Goal: Obtain resource: Obtain resource

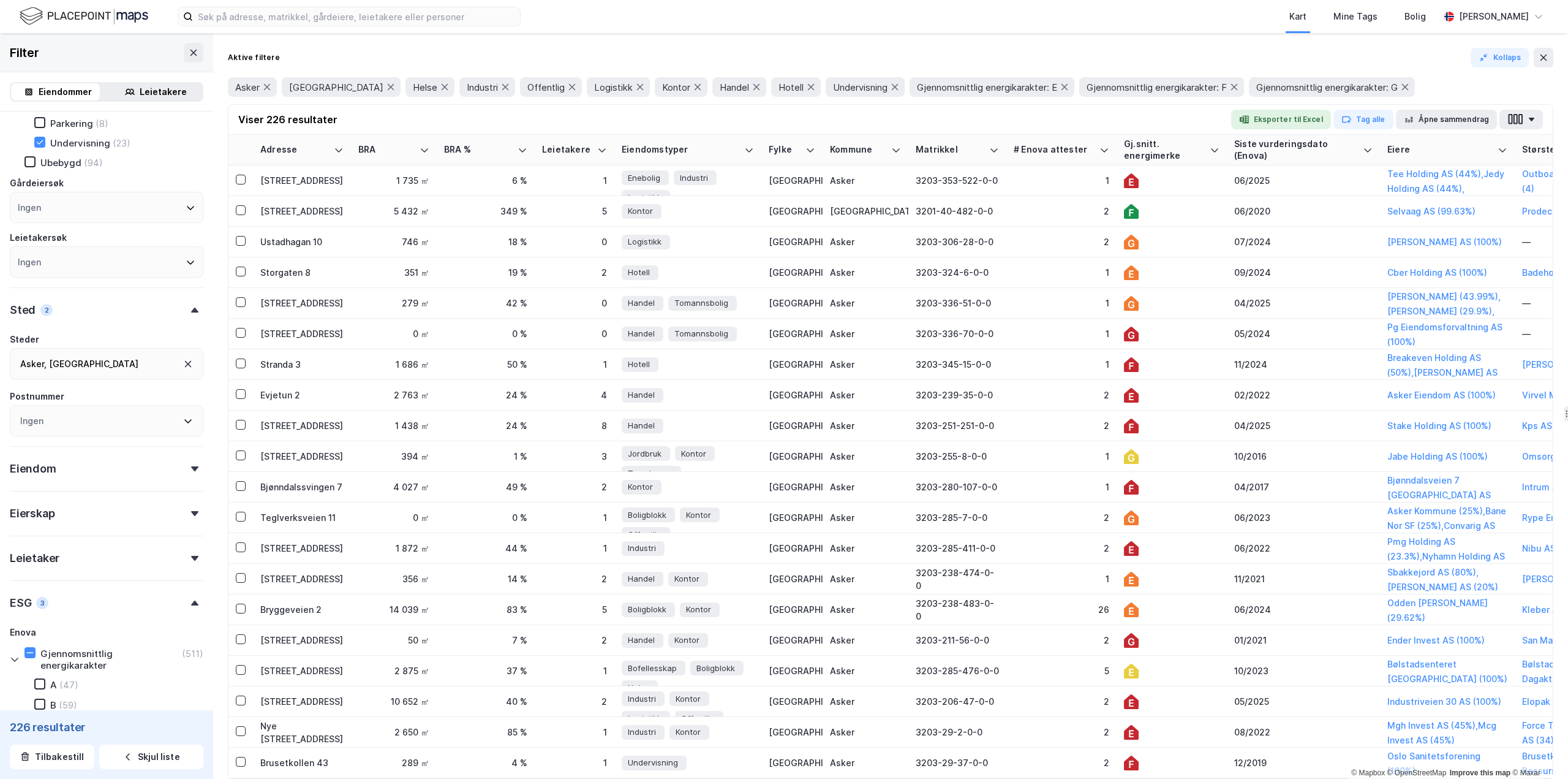
scroll to position [298, 0]
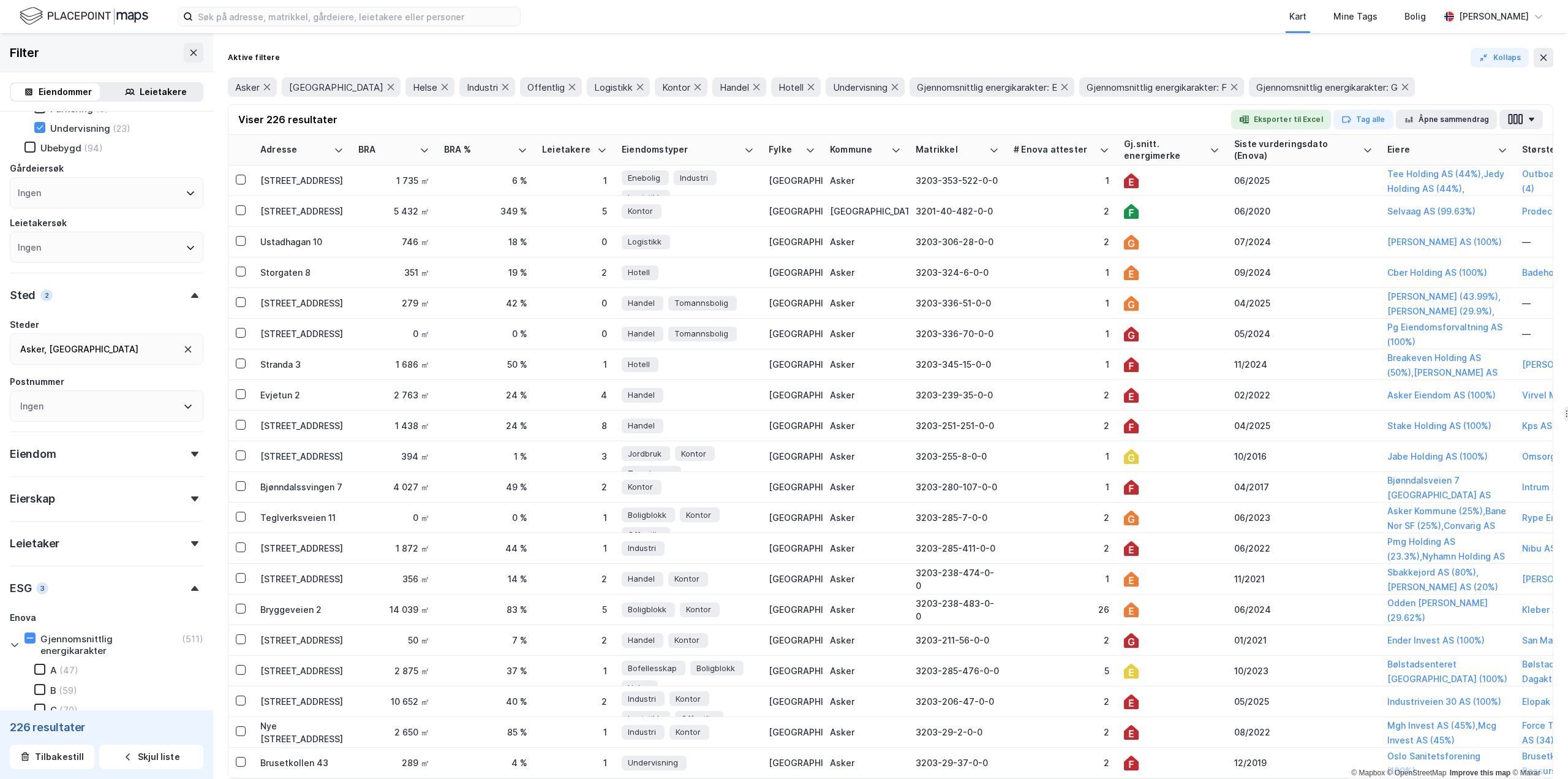
click at [190, 454] on div at bounding box center [194, 455] width 17 height 5
click at [192, 455] on div at bounding box center [194, 455] width 17 height 5
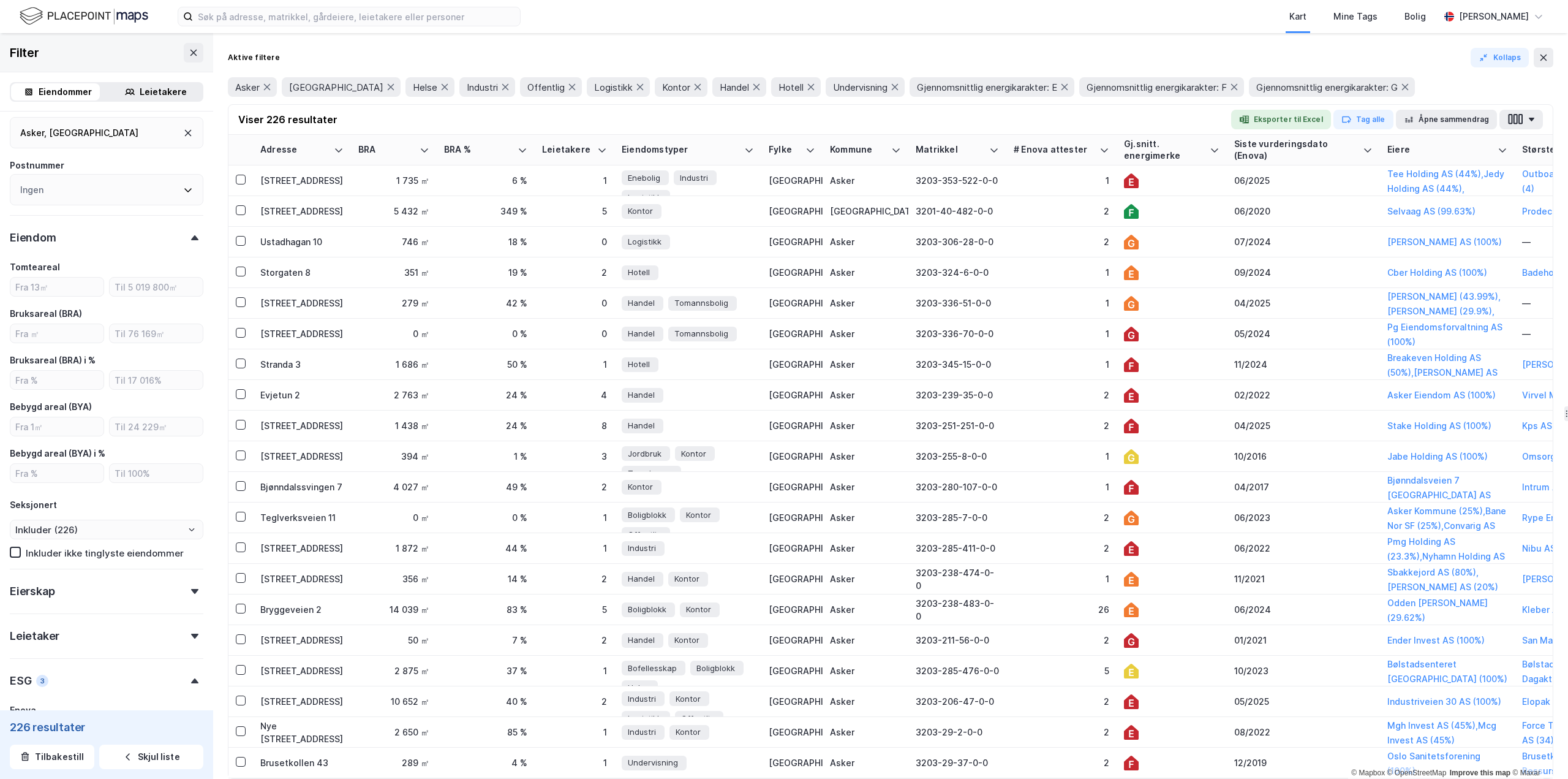
scroll to position [483, 0]
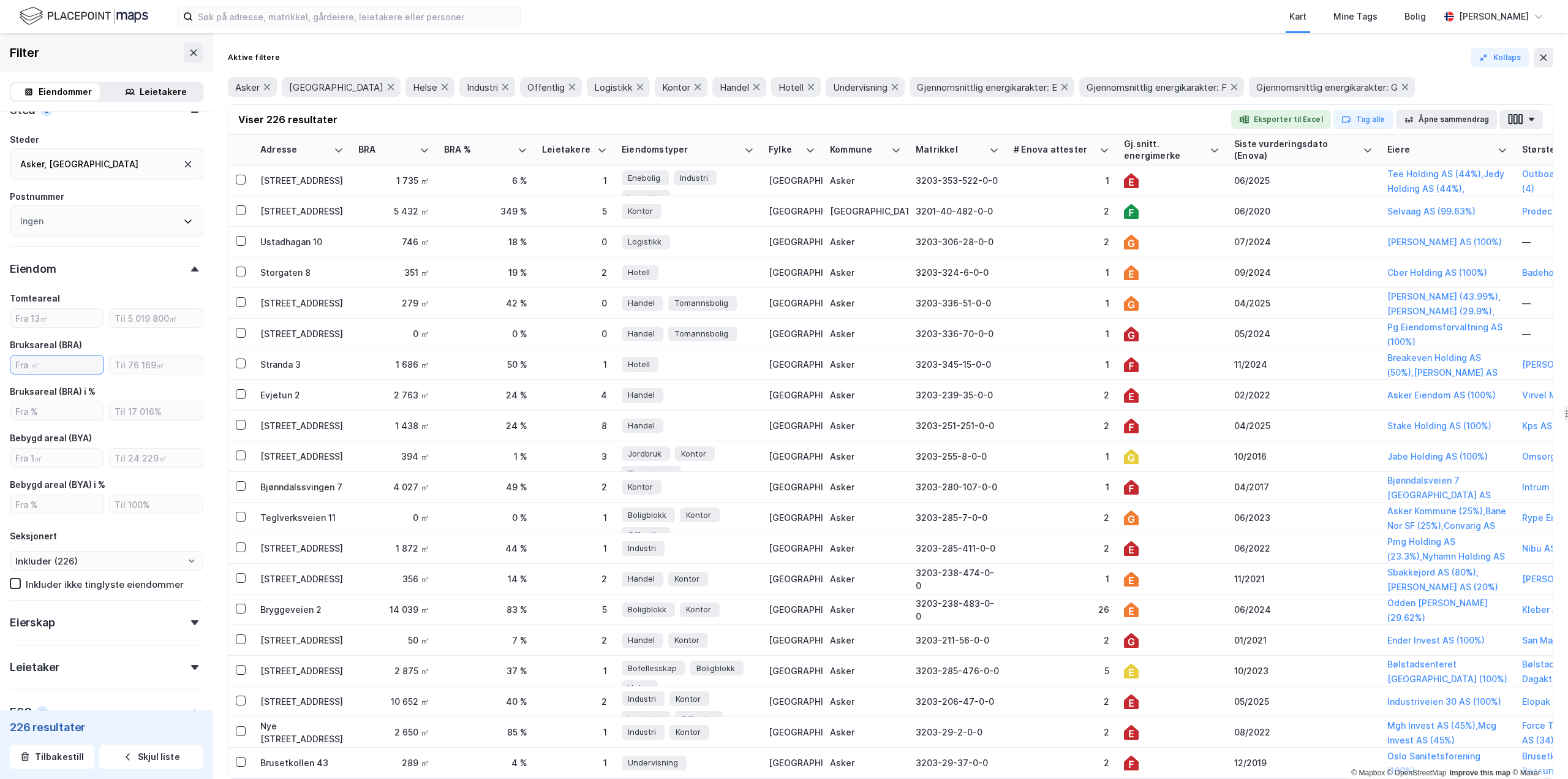
click at [40, 363] on input "number" at bounding box center [57, 365] width 93 height 18
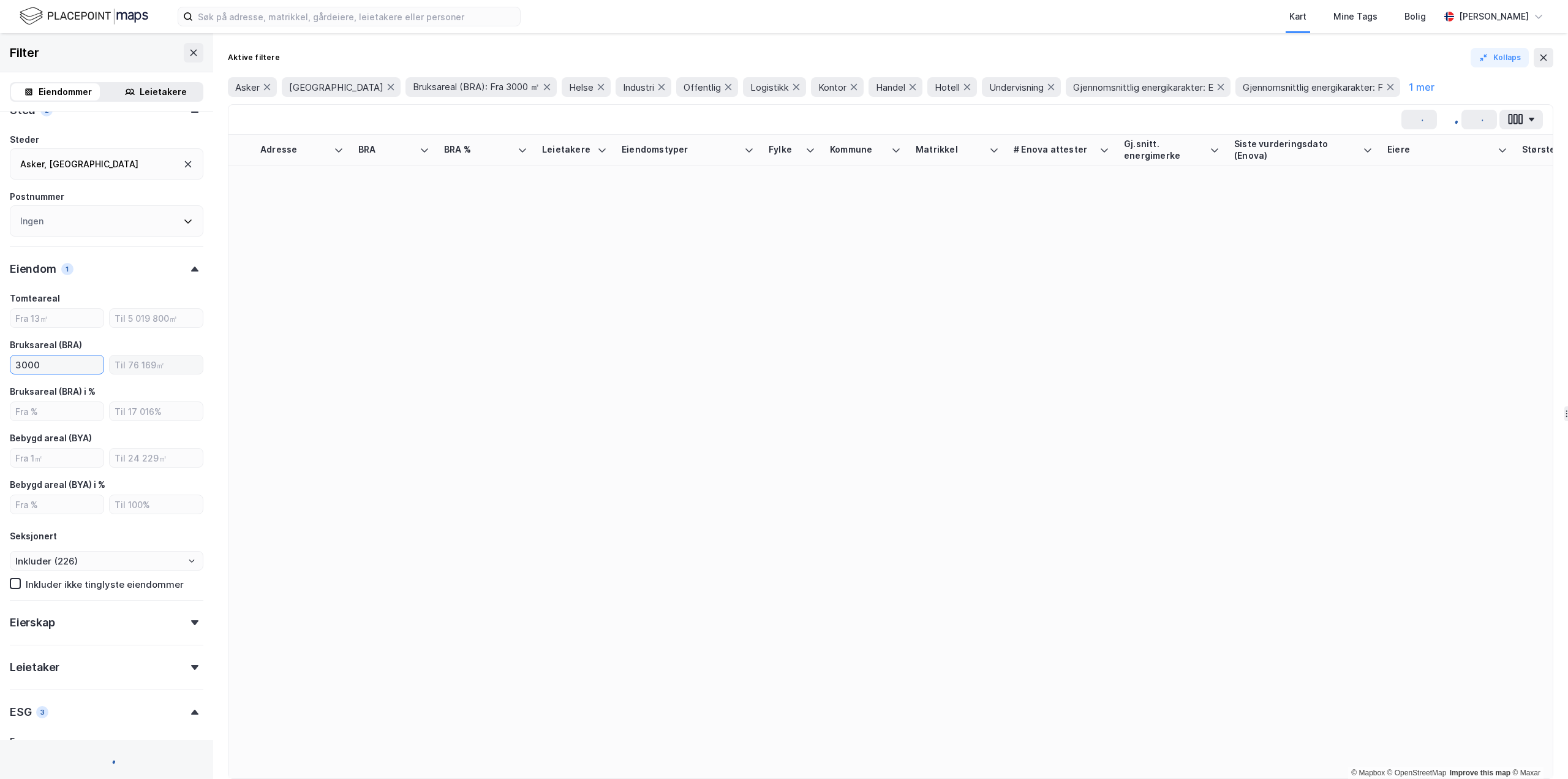
type input "3000"
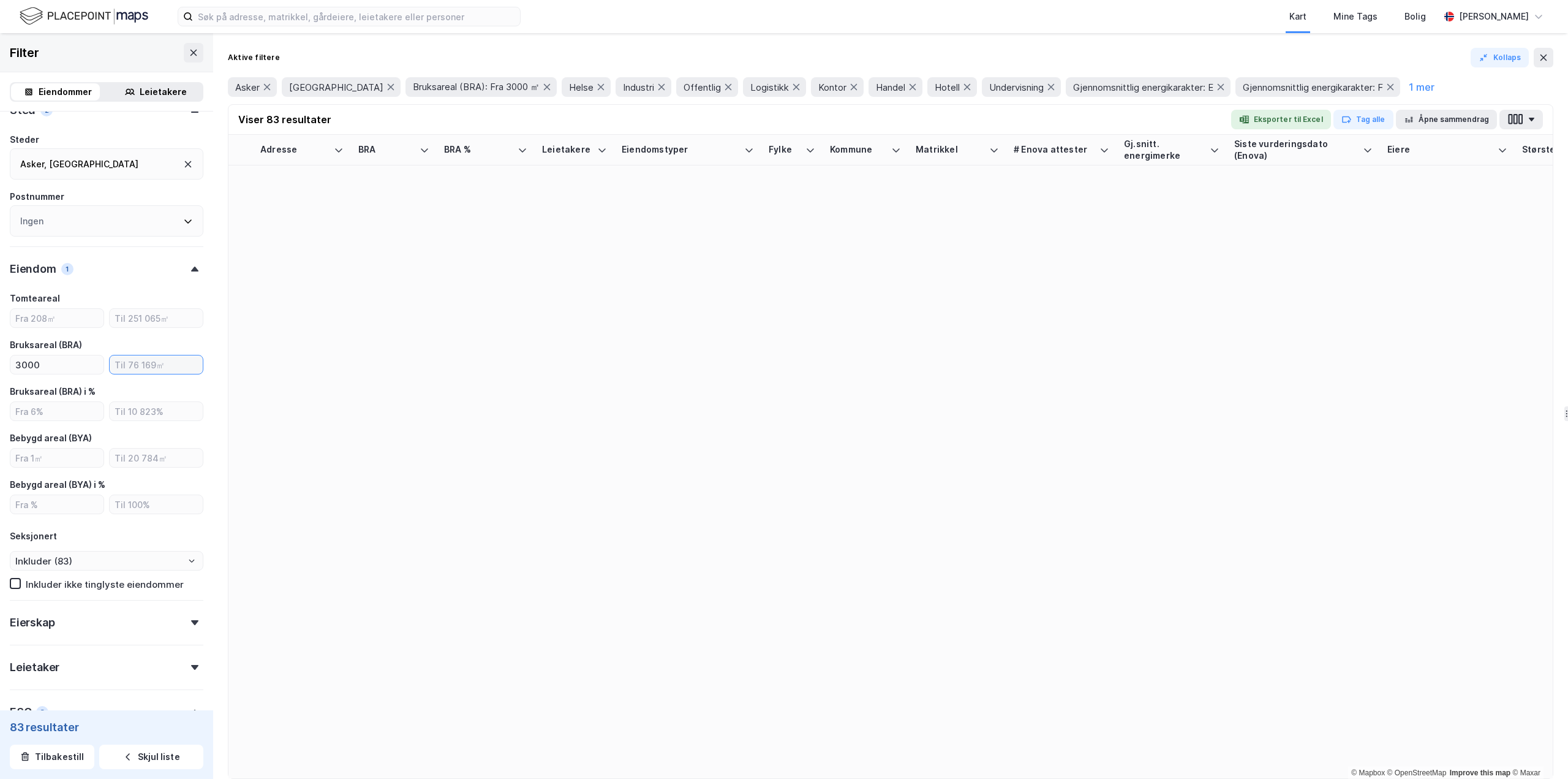
type input "--- (83)"
type input "Inkluder (83)"
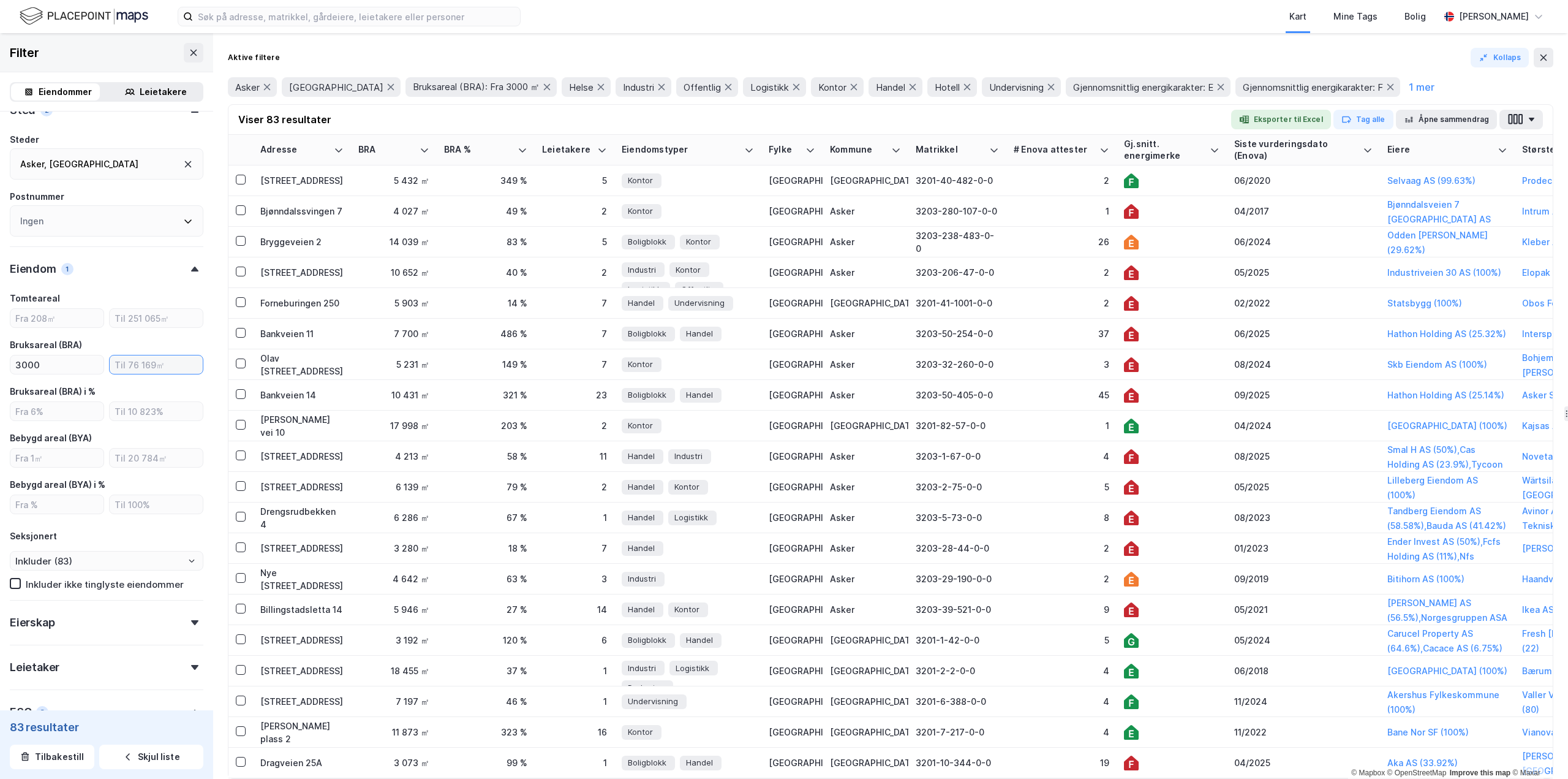
scroll to position [605, 0]
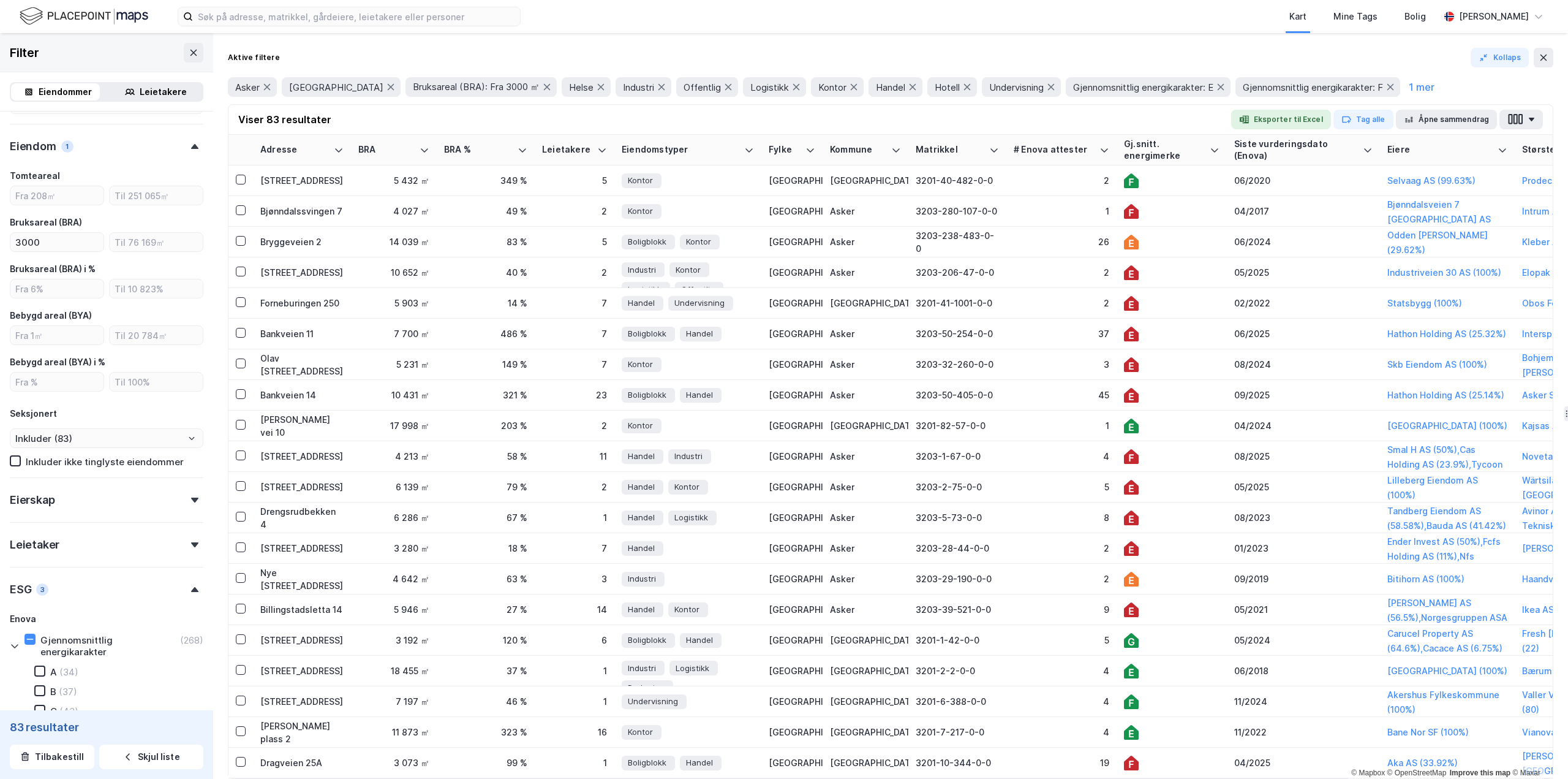
click at [191, 498] on icon at bounding box center [194, 500] width 7 height 5
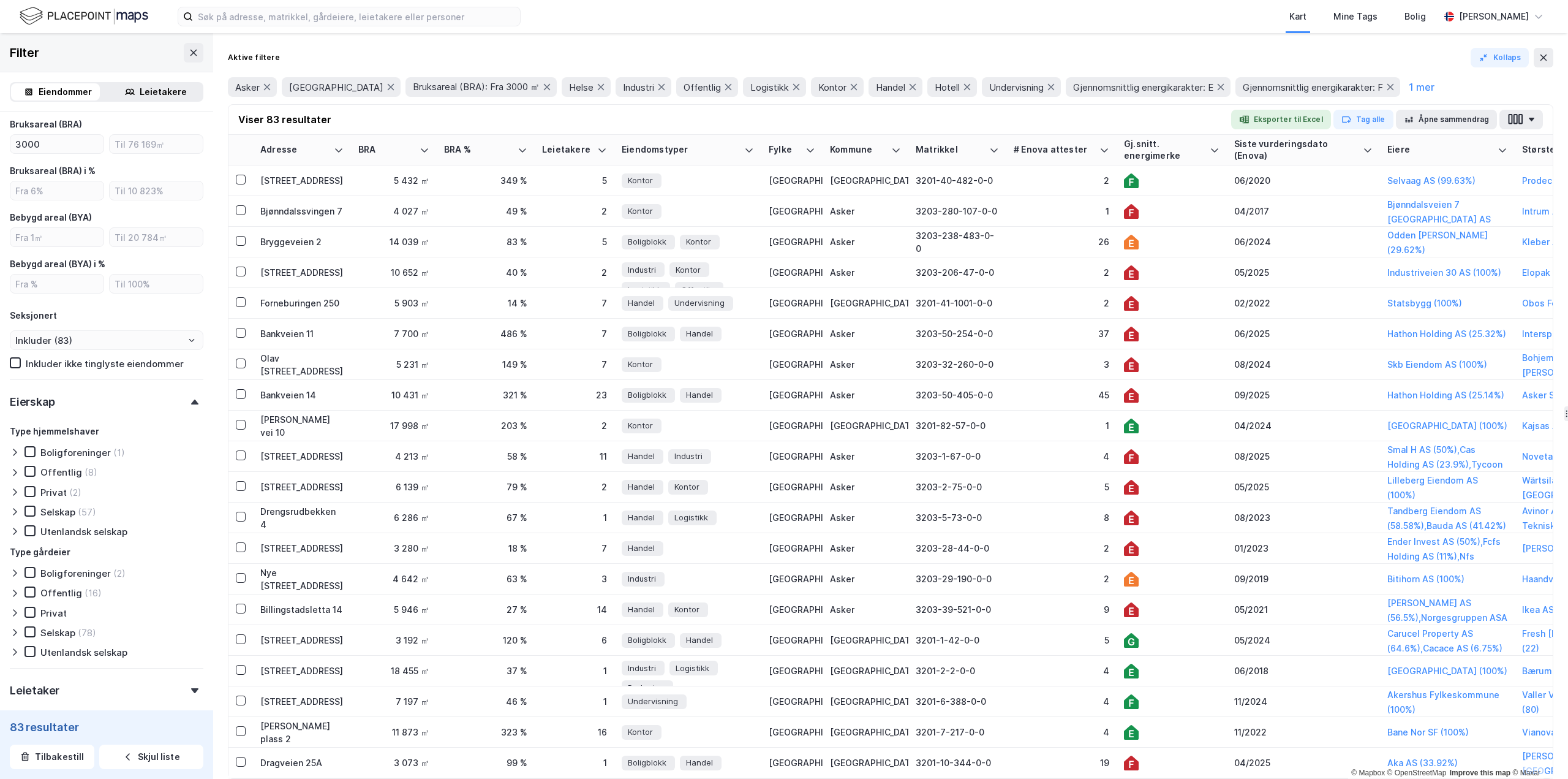
scroll to position [728, 0]
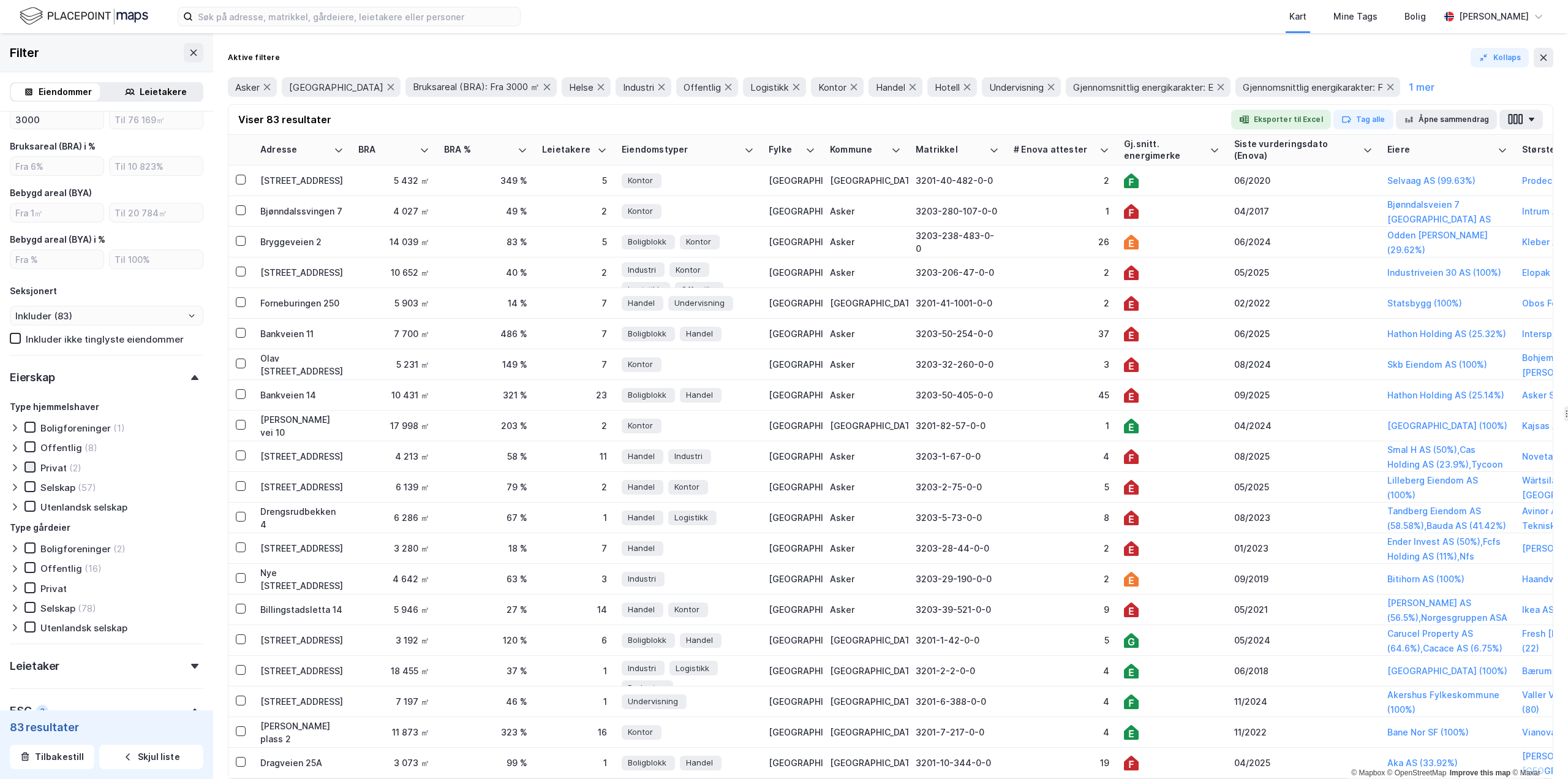
click at [31, 469] on icon at bounding box center [30, 467] width 8 height 8
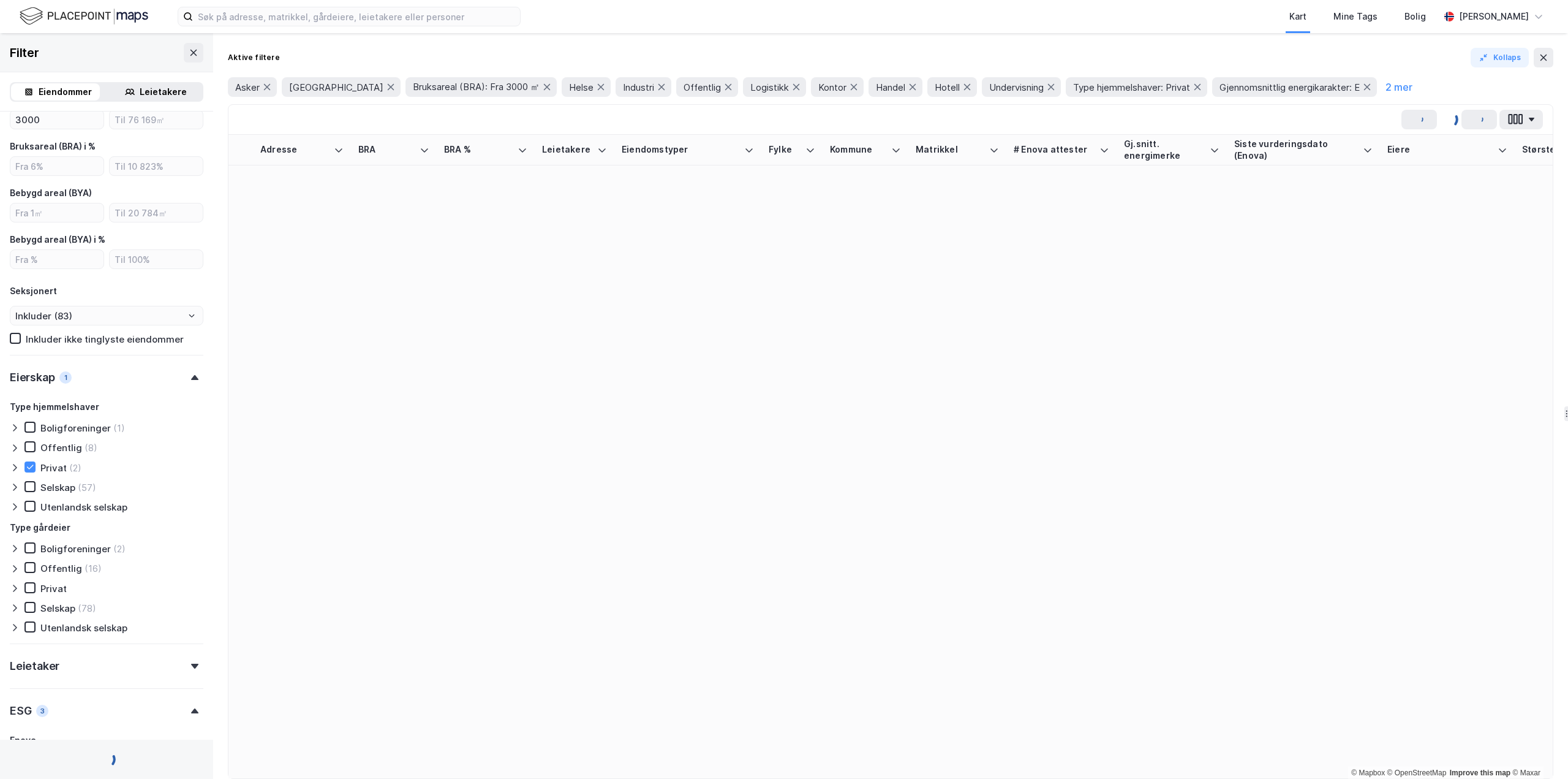
type input "--- (2)"
type input "Inkluder (2)"
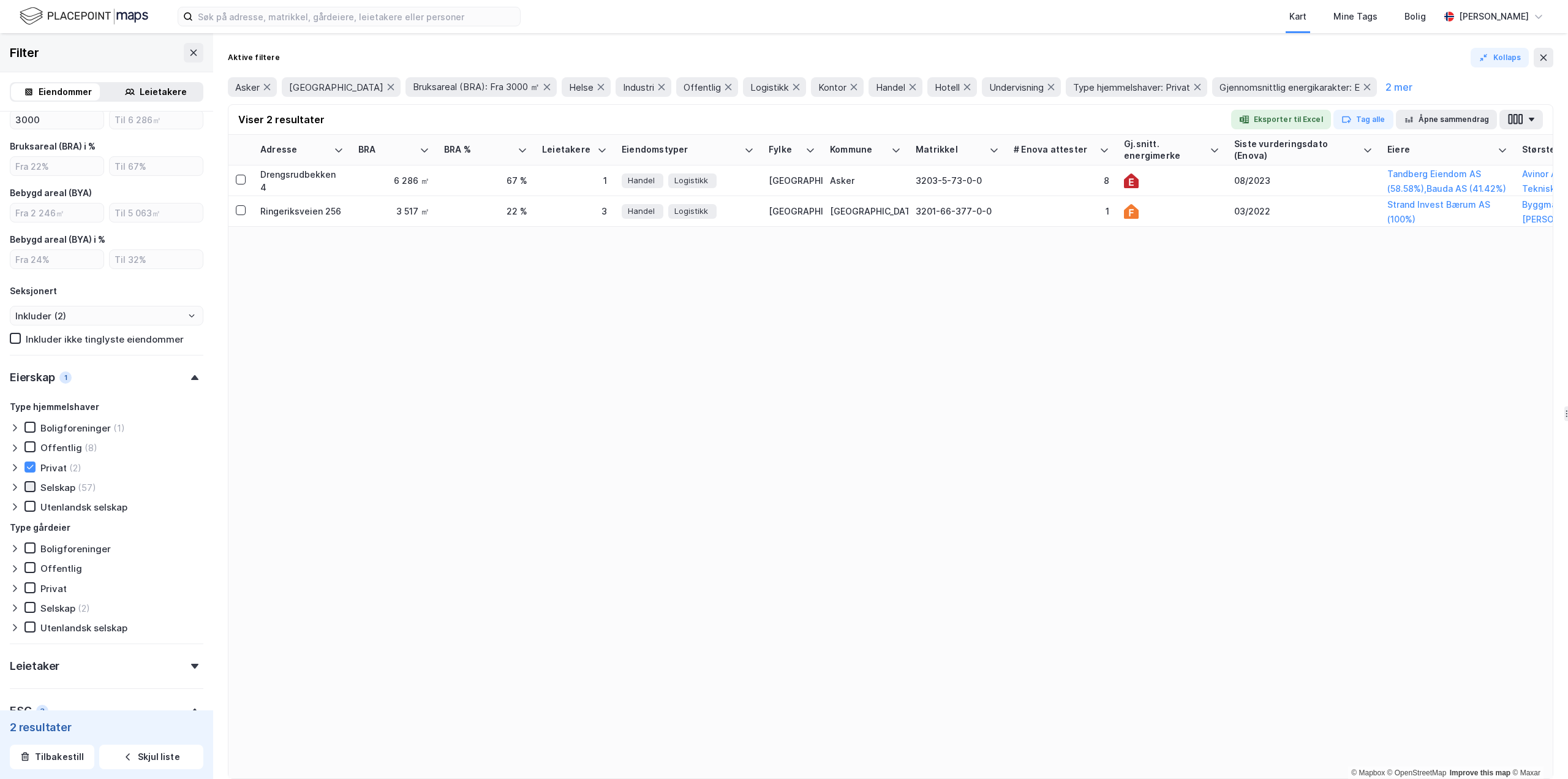
click at [27, 487] on icon at bounding box center [30, 486] width 7 height 4
type input "--- (59)"
type input "Inkluder (59)"
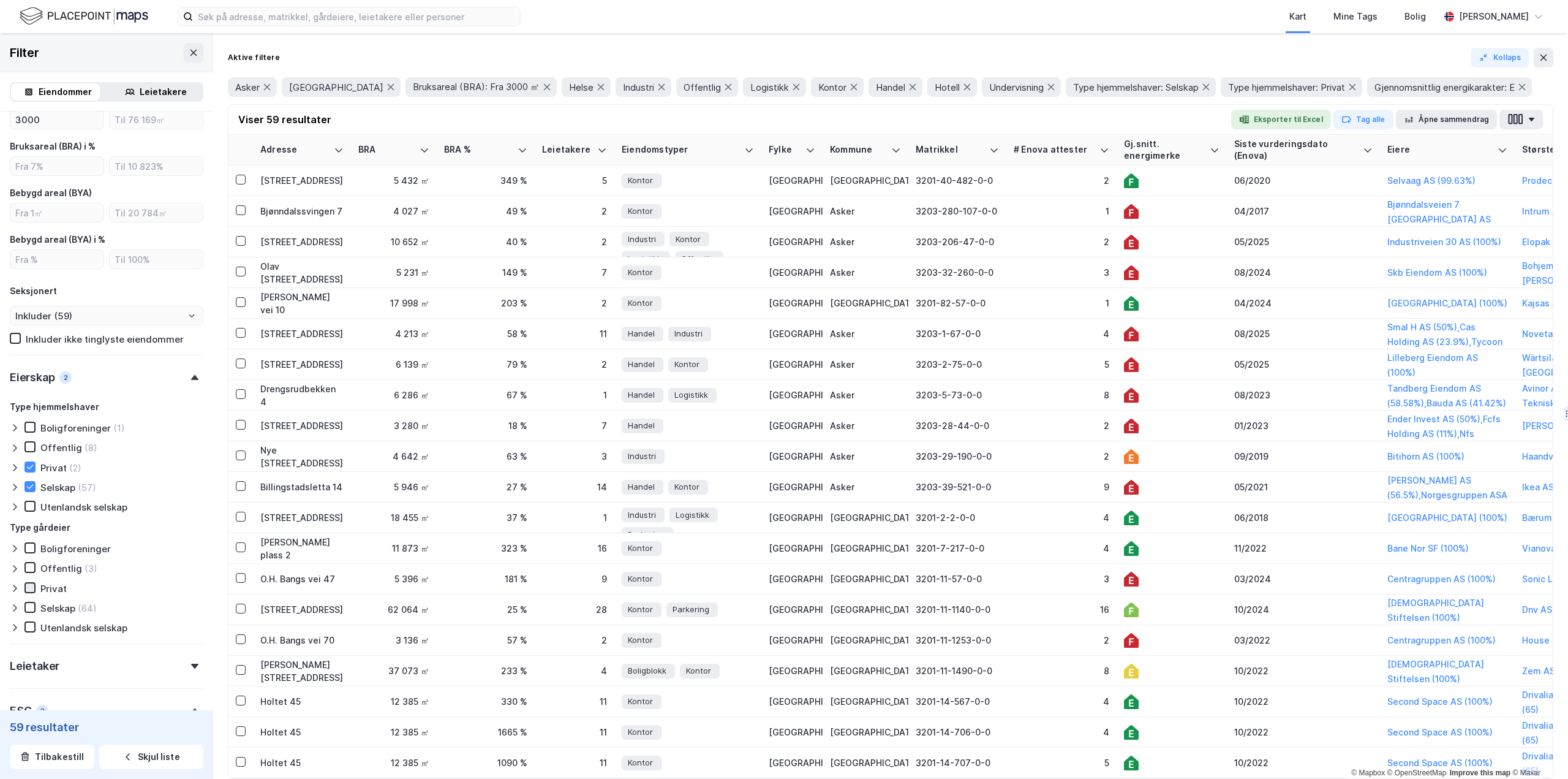
click at [30, 585] on icon at bounding box center [30, 588] width 8 height 8
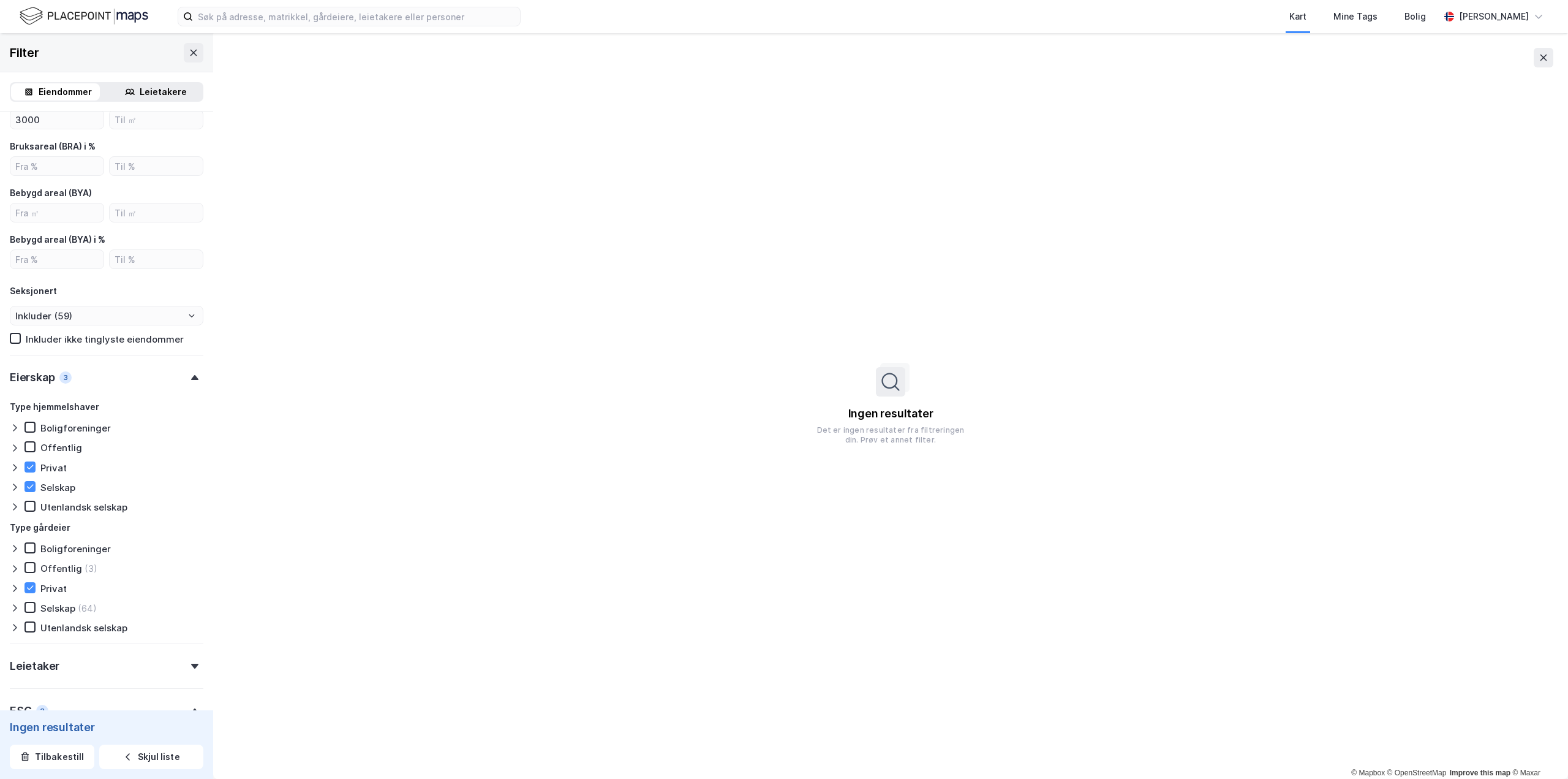
type input "--- (0)"
type input "Inkluder (0)"
click at [29, 608] on icon at bounding box center [30, 607] width 8 height 8
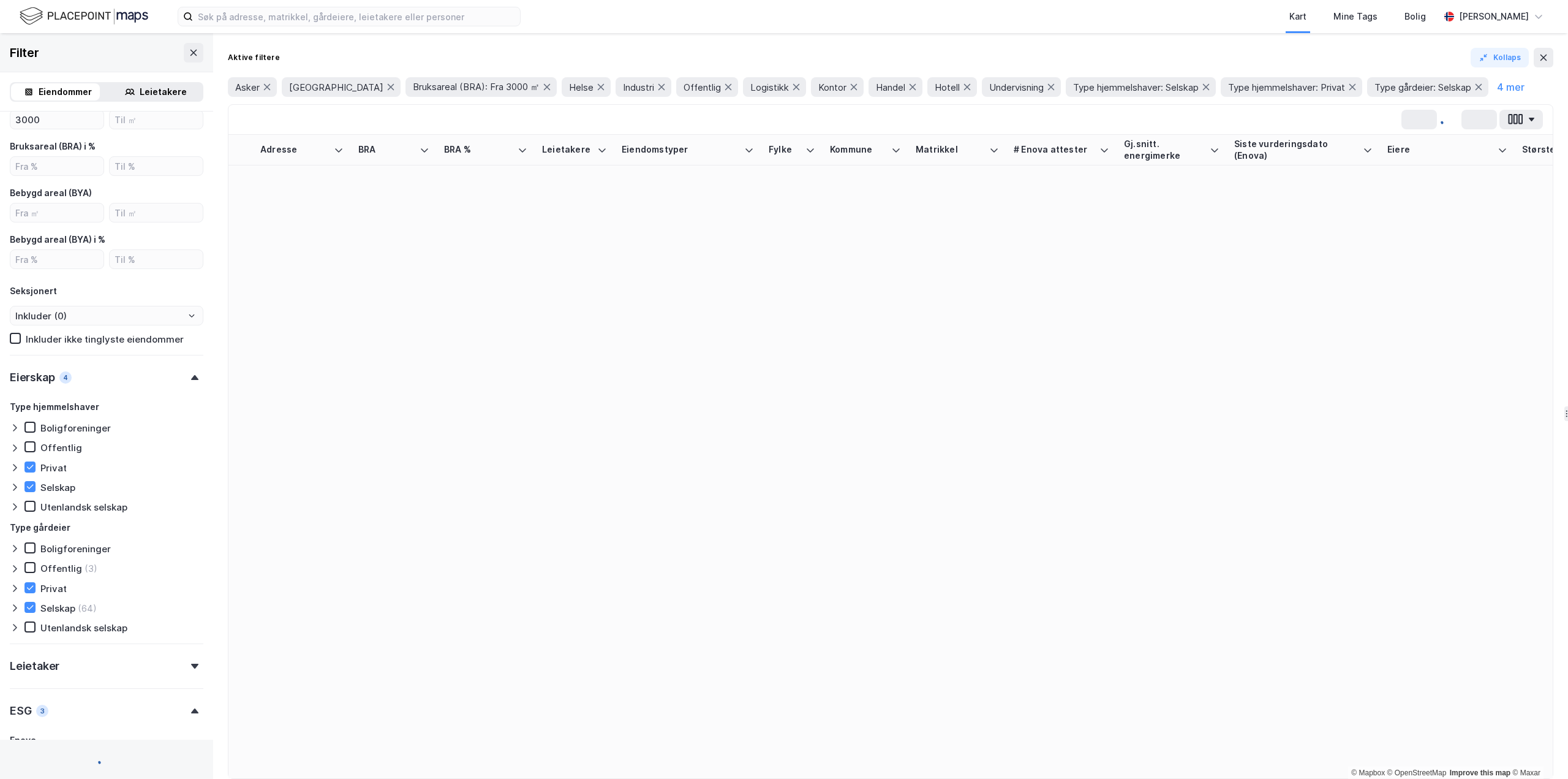
type input "--- (59)"
type input "Inkluder (59)"
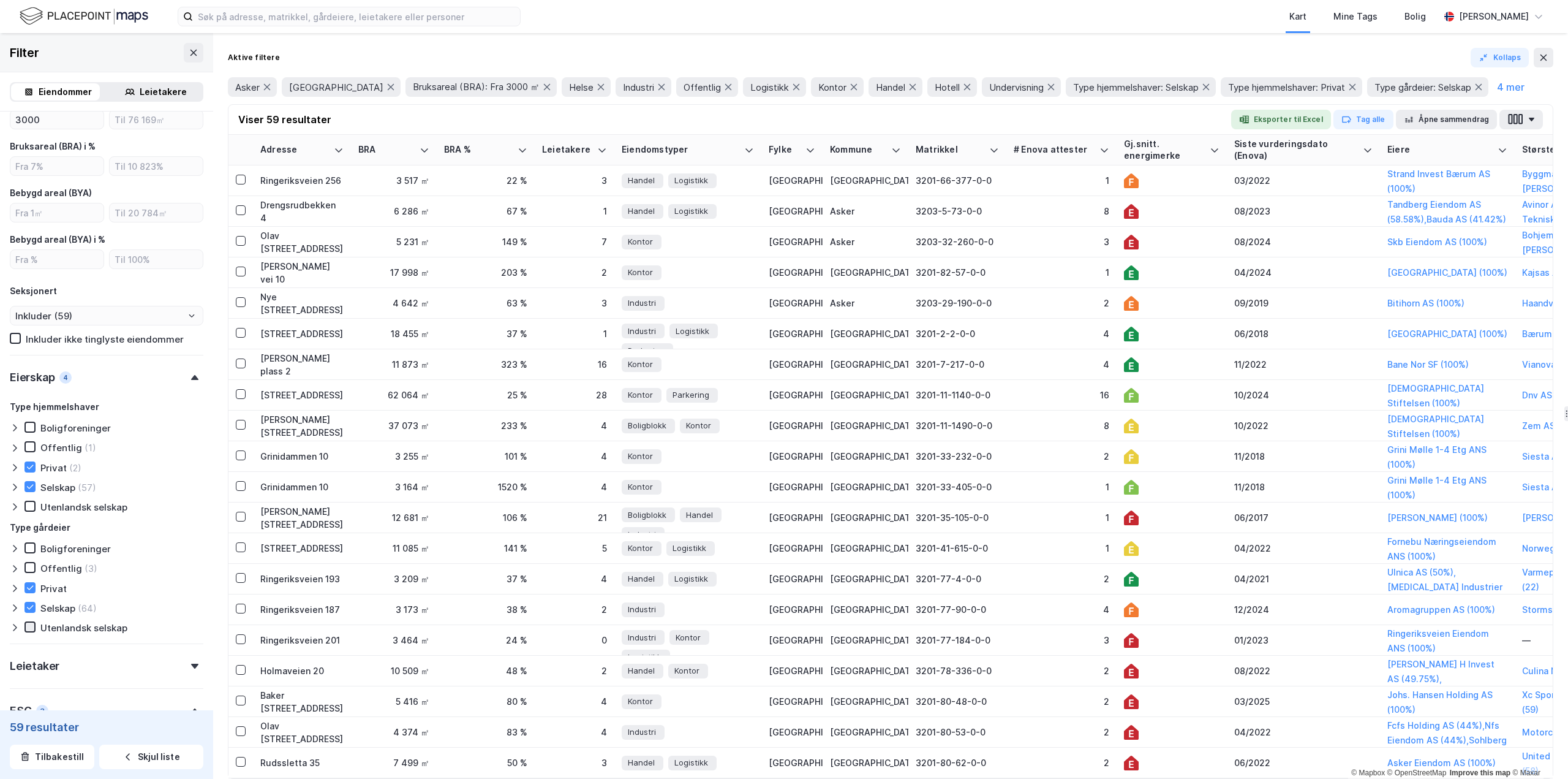
click at [26, 623] on icon at bounding box center [30, 627] width 8 height 8
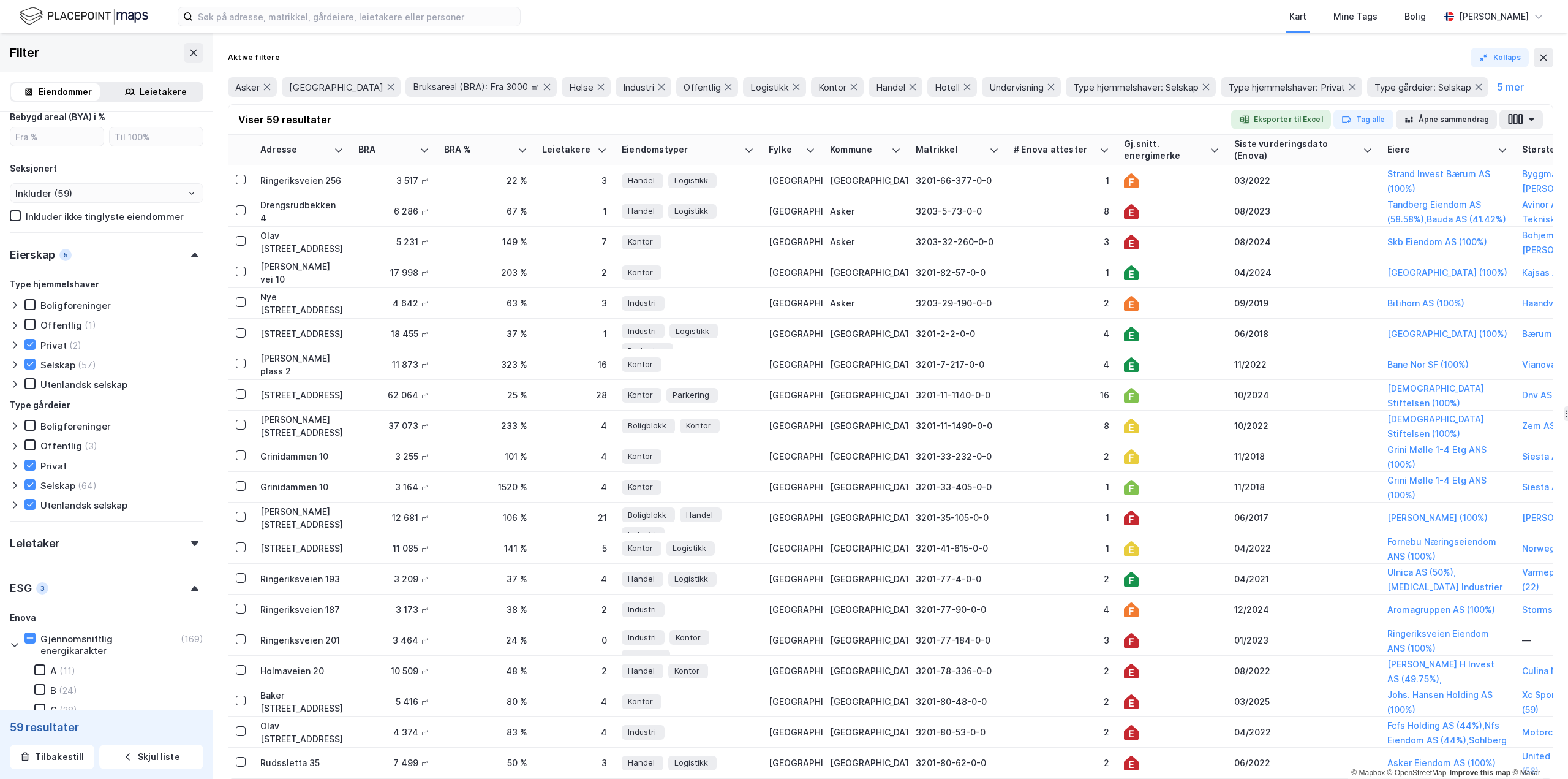
scroll to position [972, 0]
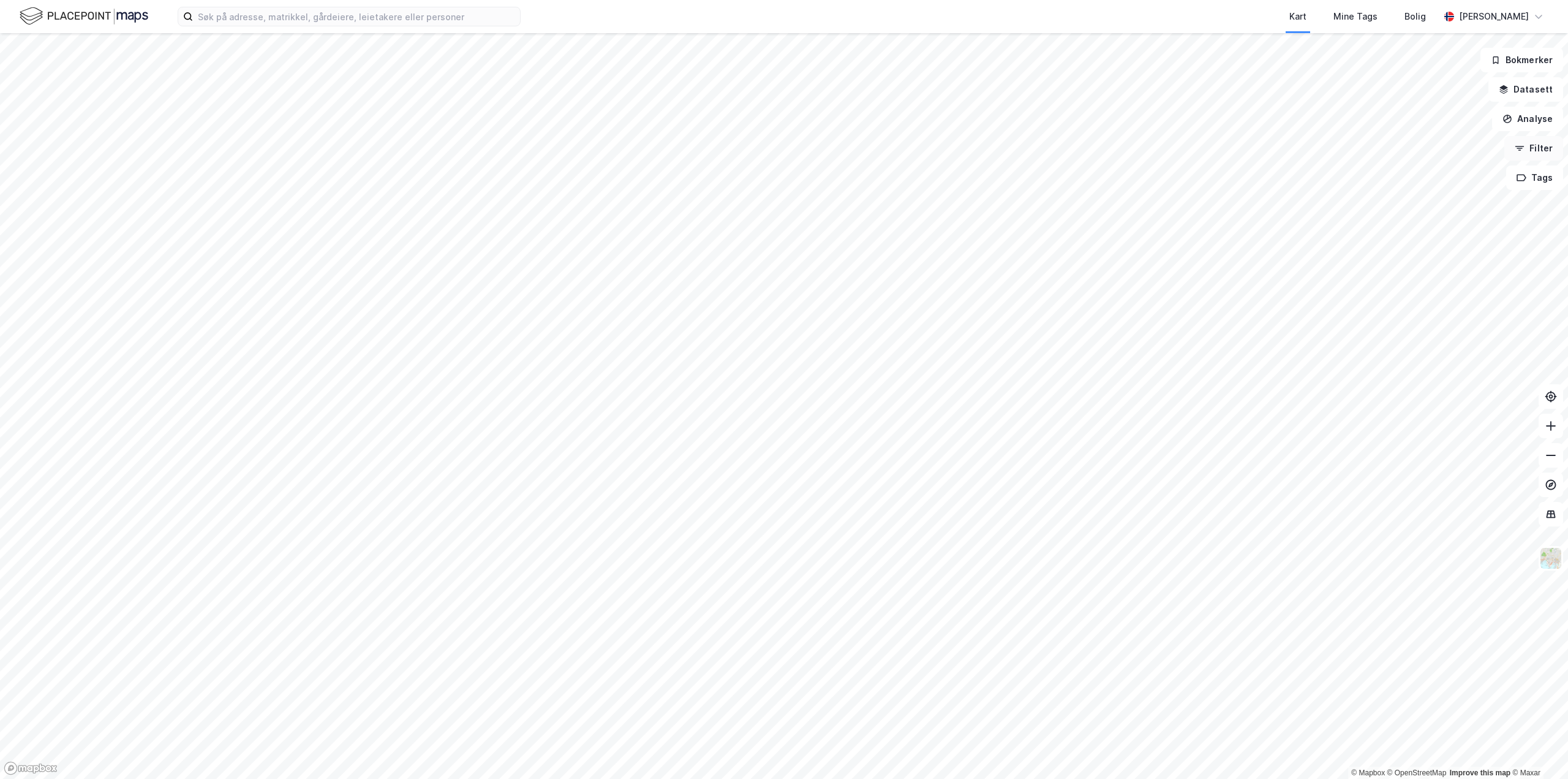
click at [1535, 158] on button "Filter" at bounding box center [1533, 148] width 58 height 25
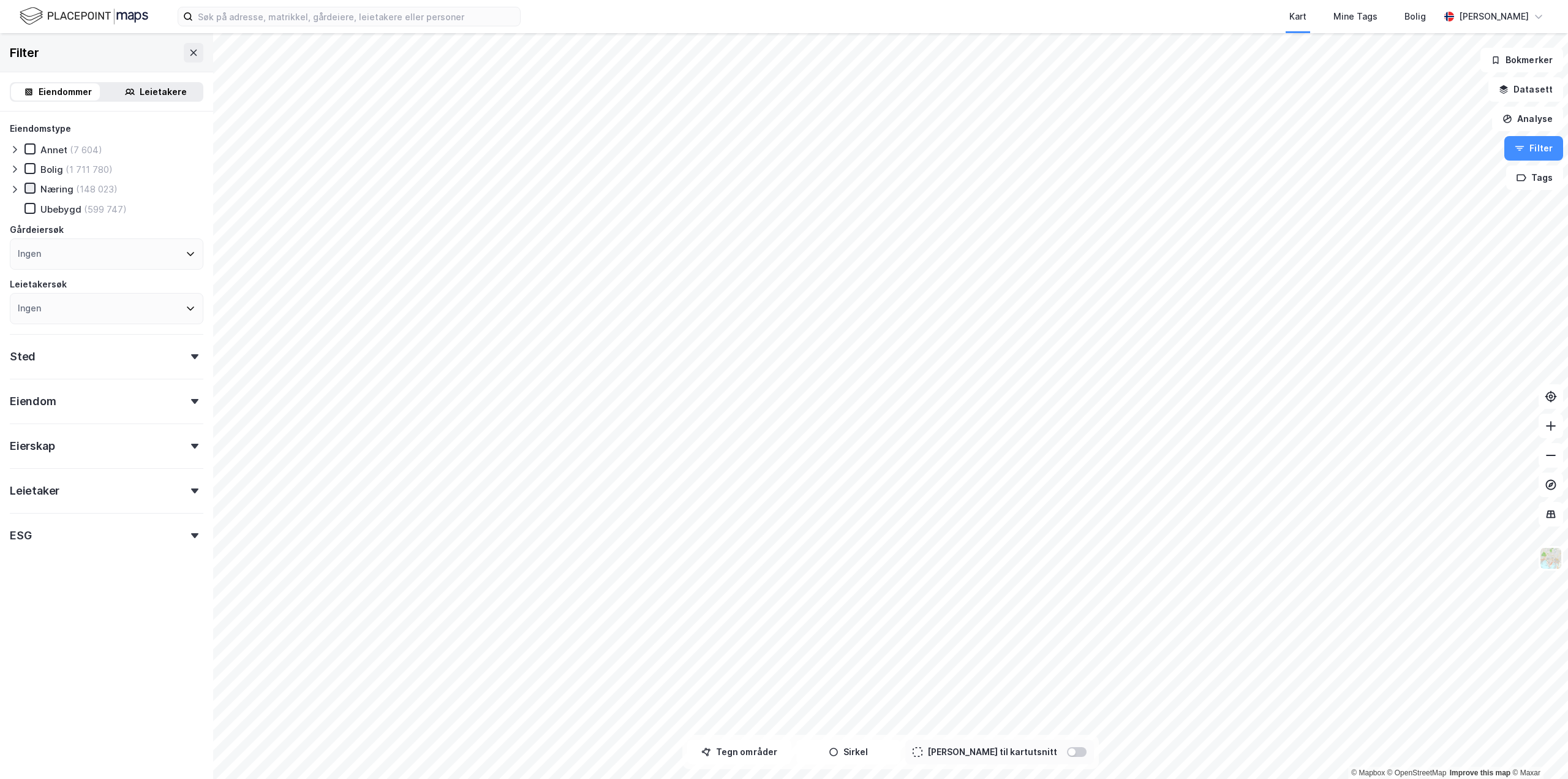
click at [26, 192] on icon at bounding box center [30, 188] width 8 height 8
click at [14, 190] on icon at bounding box center [15, 189] width 10 height 10
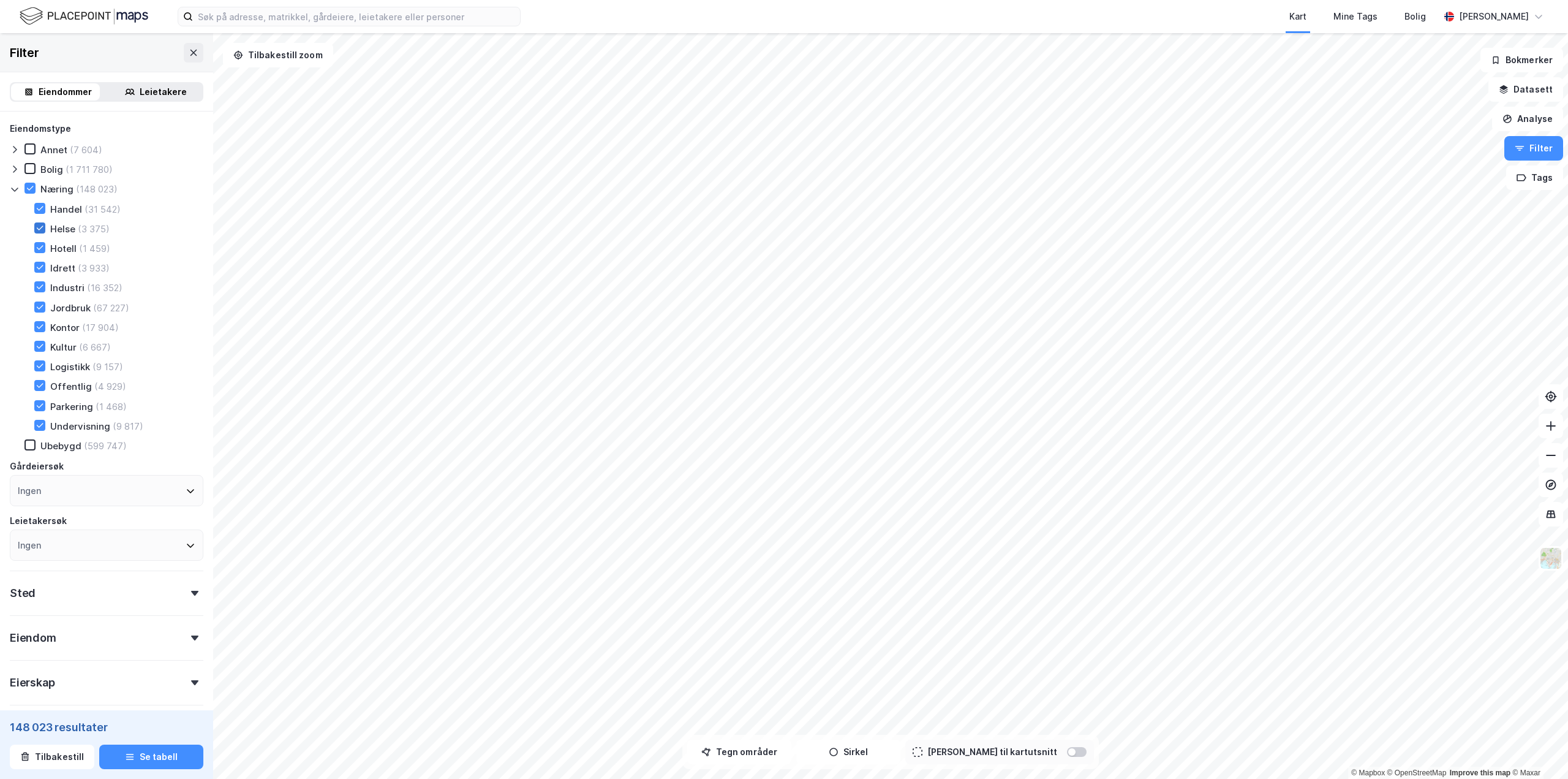
click at [40, 228] on icon at bounding box center [40, 227] width 7 height 4
click at [39, 272] on div at bounding box center [40, 267] width 11 height 11
click at [39, 306] on icon at bounding box center [40, 307] width 8 height 8
click at [40, 349] on icon at bounding box center [40, 346] width 8 height 8
click at [42, 370] on icon at bounding box center [40, 366] width 8 height 8
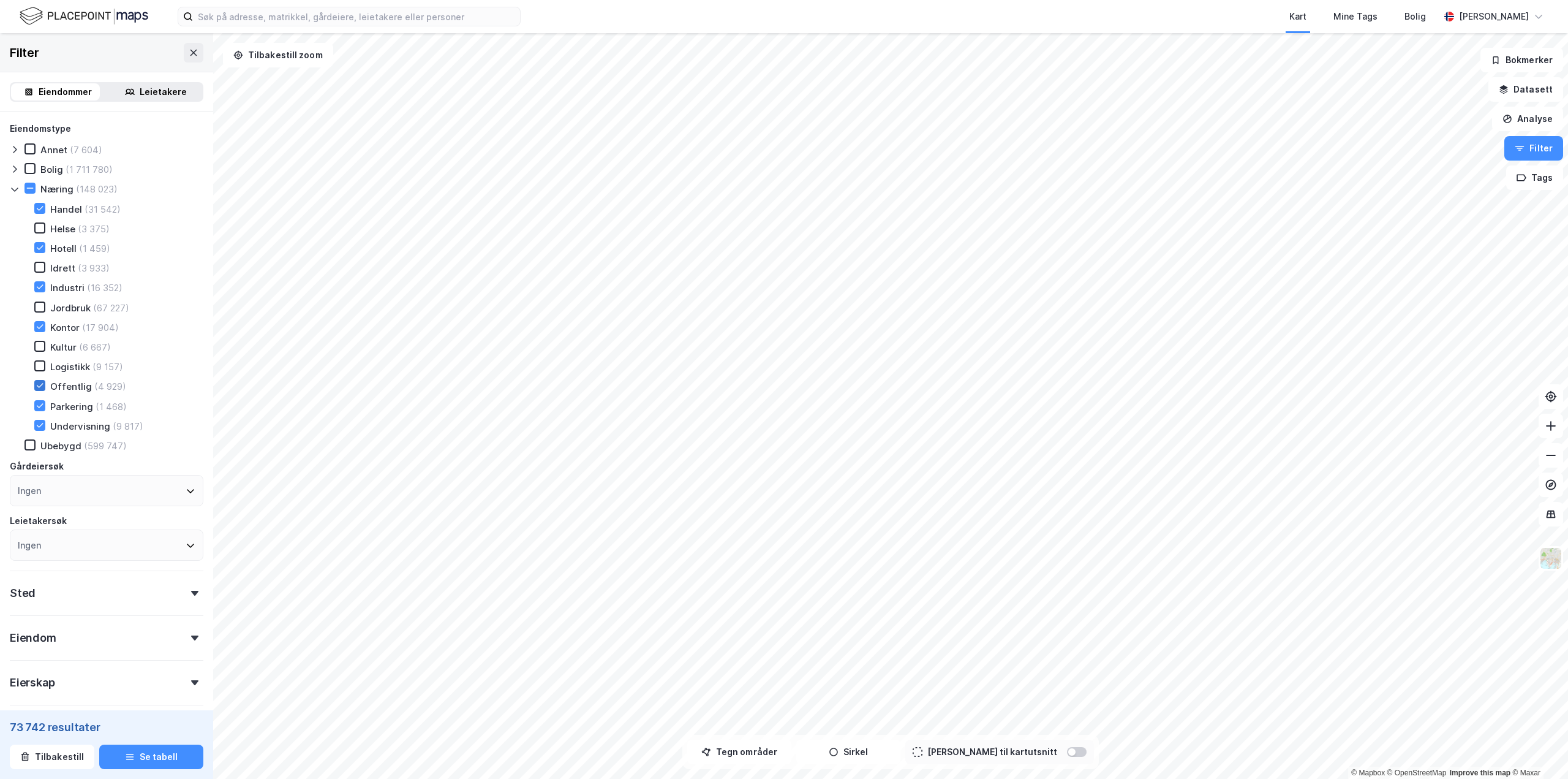
click at [40, 387] on icon at bounding box center [40, 385] width 8 height 8
click at [40, 402] on icon at bounding box center [40, 406] width 8 height 8
click at [39, 428] on icon at bounding box center [40, 425] width 8 height 8
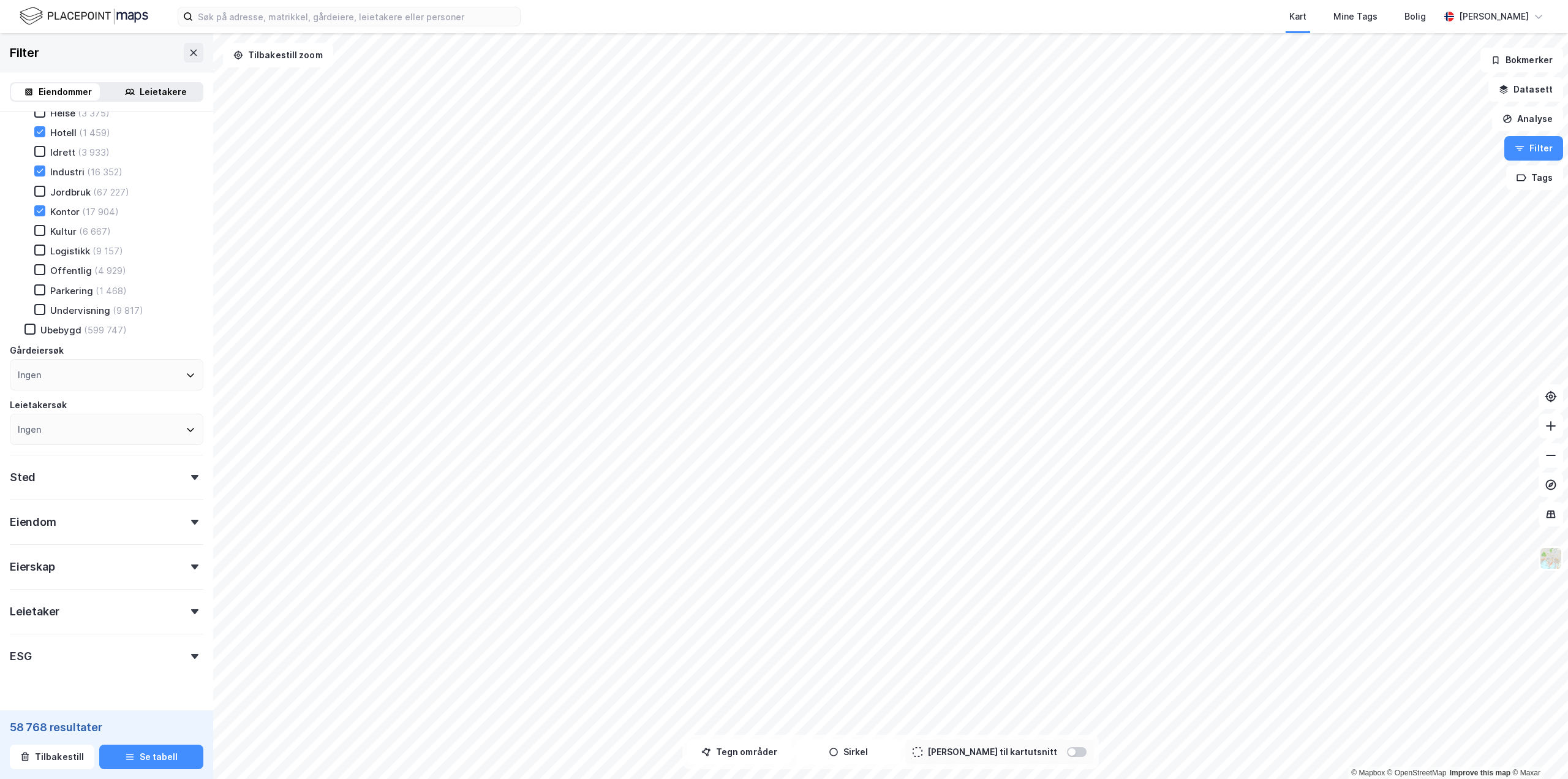
click at [186, 476] on div at bounding box center [194, 478] width 17 height 5
click at [184, 535] on icon at bounding box center [188, 531] width 10 height 10
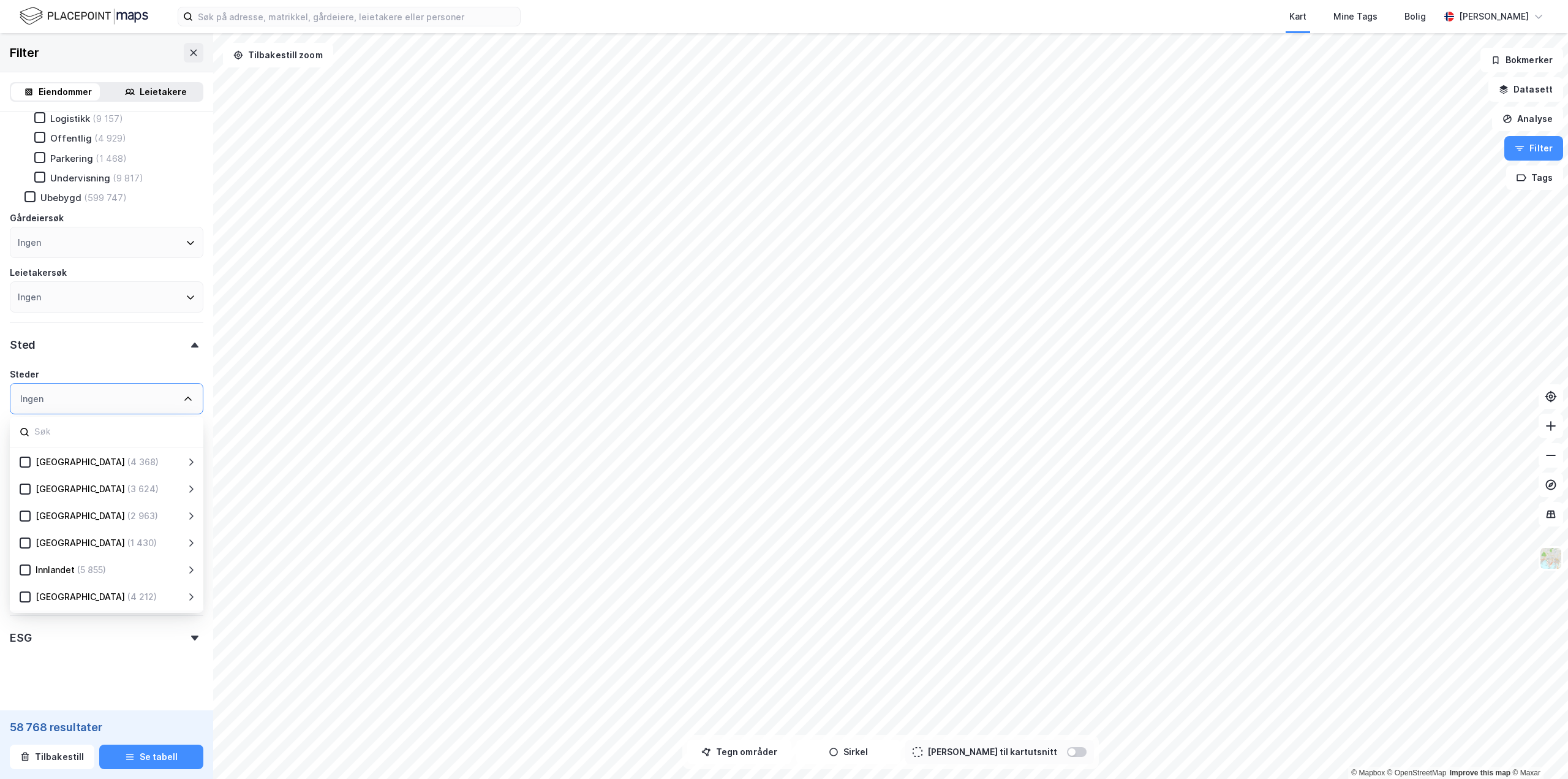
scroll to position [259, 0]
click at [184, 478] on icon at bounding box center [182, 478] width 4 height 7
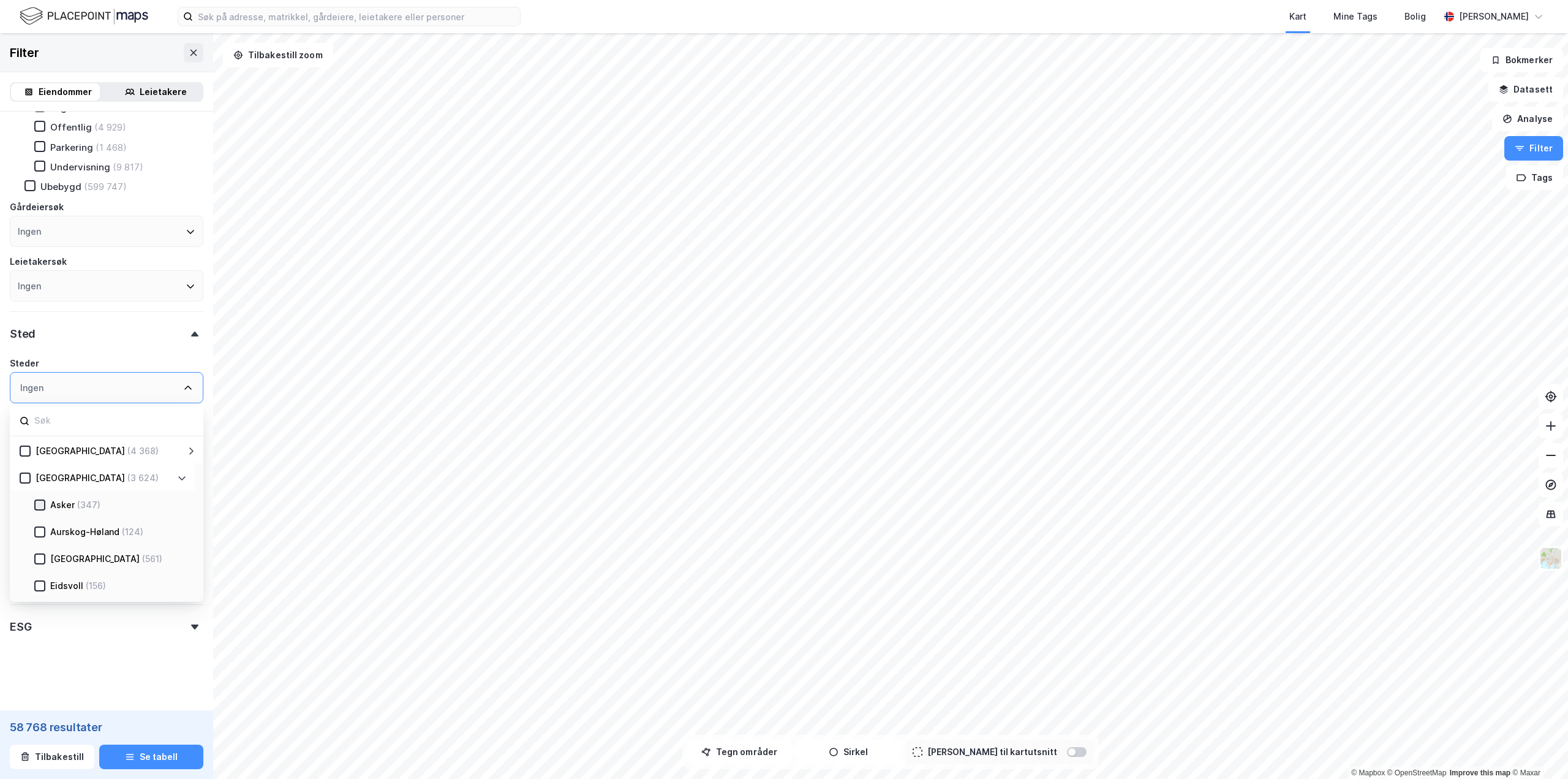
click at [40, 503] on icon at bounding box center [40, 505] width 8 height 8
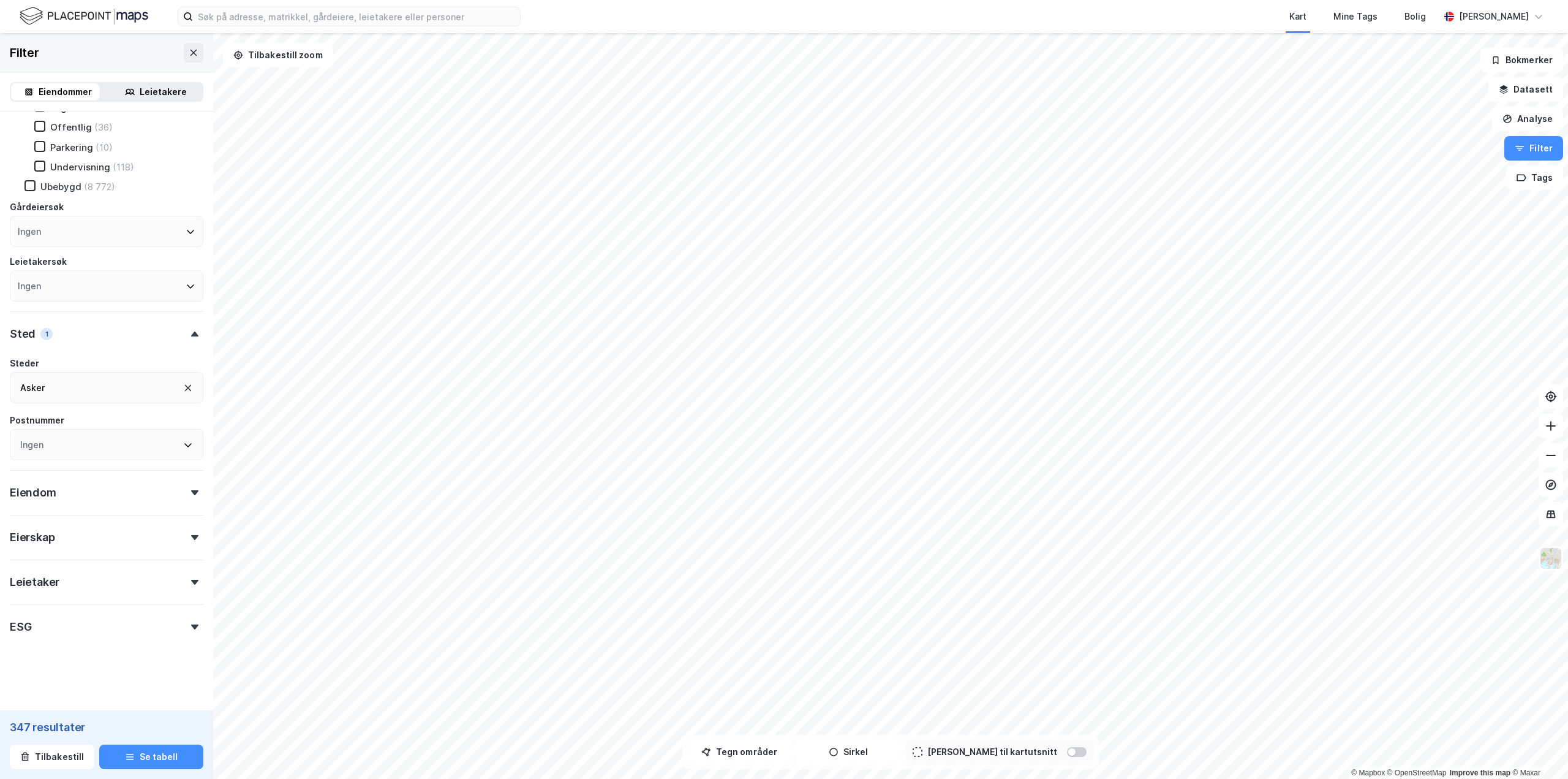
click at [192, 623] on div "ESG" at bounding box center [106, 622] width 193 height 35
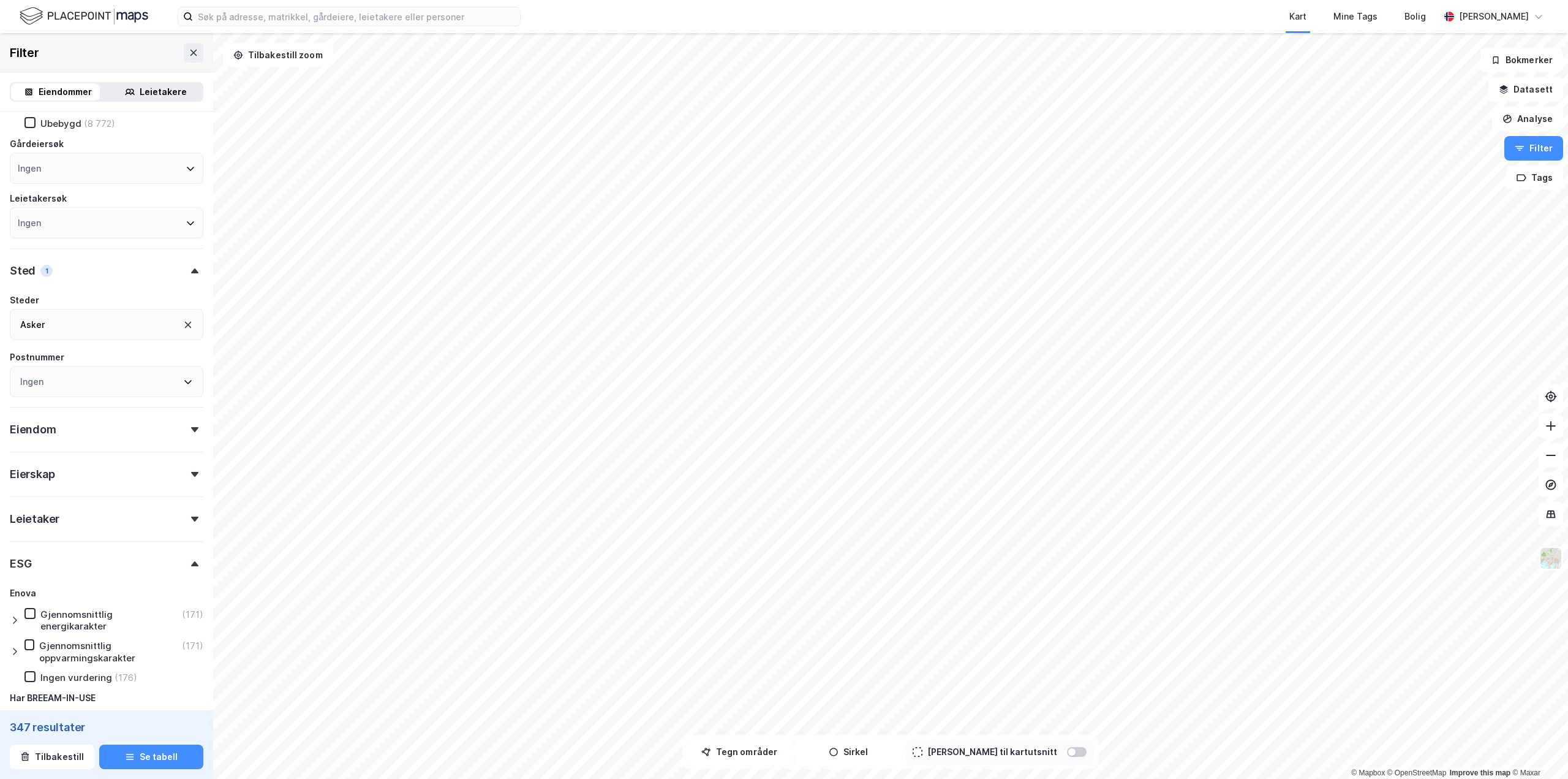
scroll to position [382, 0]
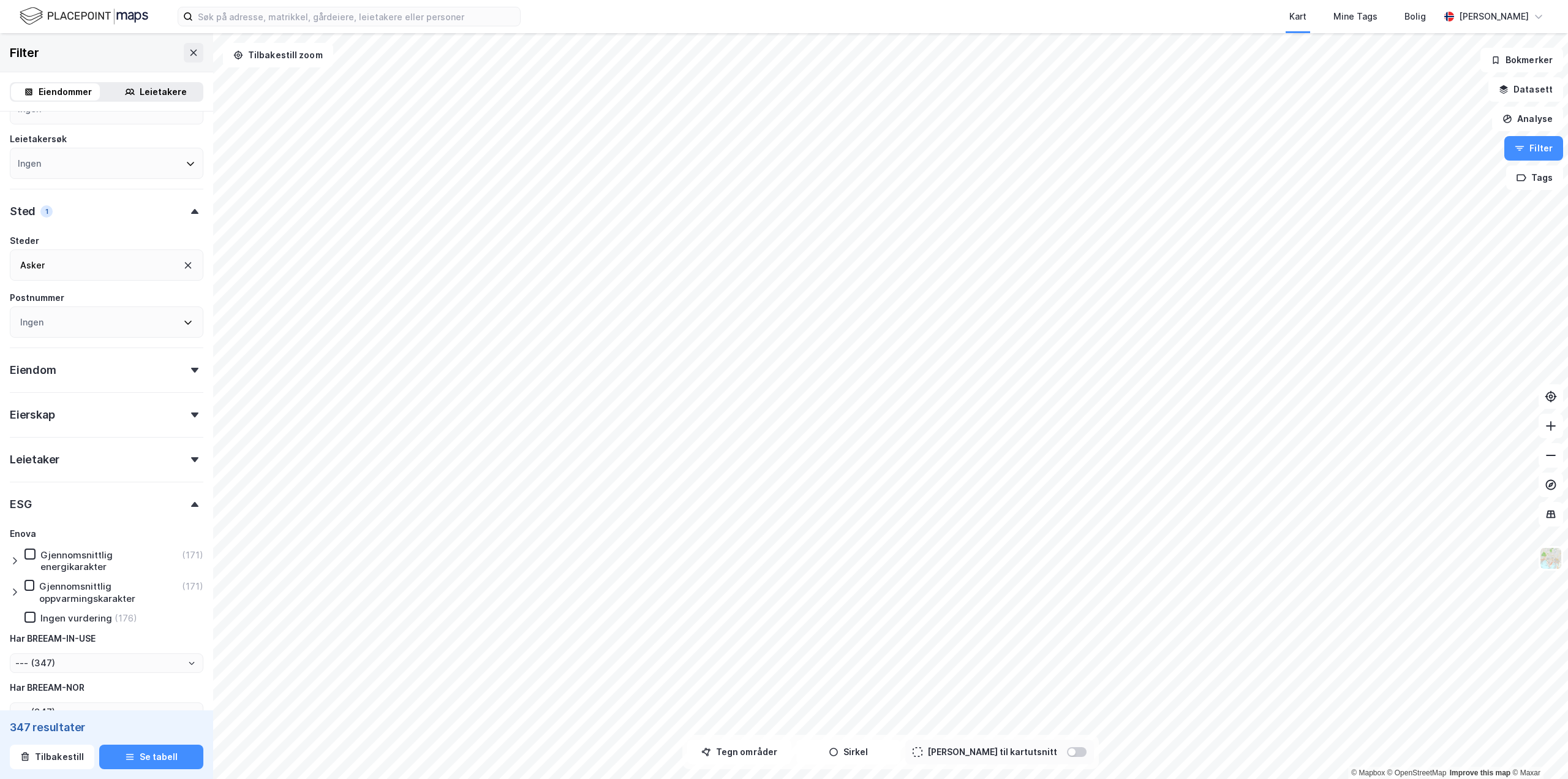
click at [191, 370] on icon at bounding box center [194, 371] width 7 height 5
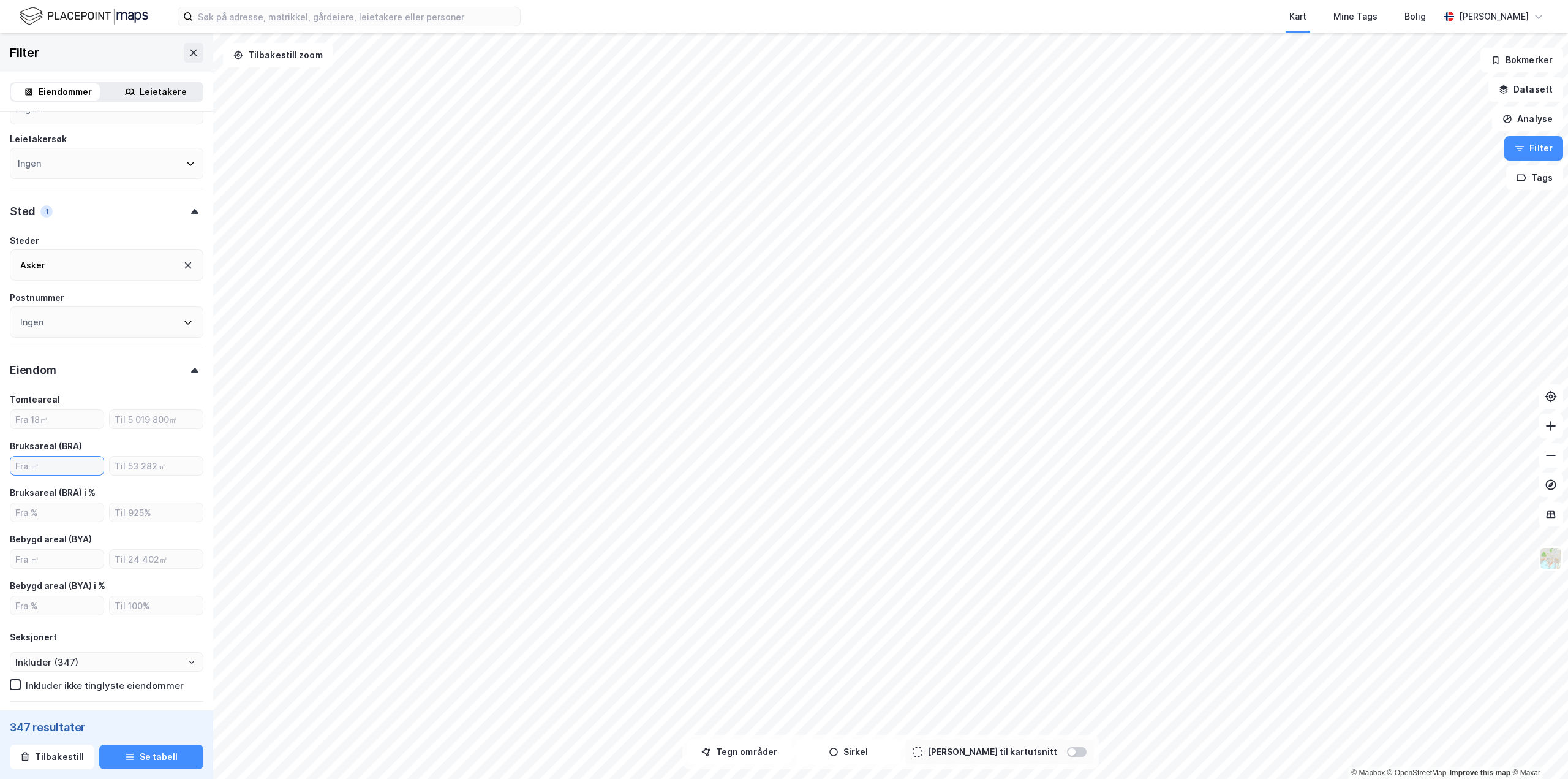
click at [52, 466] on input "number" at bounding box center [57, 466] width 93 height 18
type input "3000"
type input "--- (82)"
type input "Inkluder (82)"
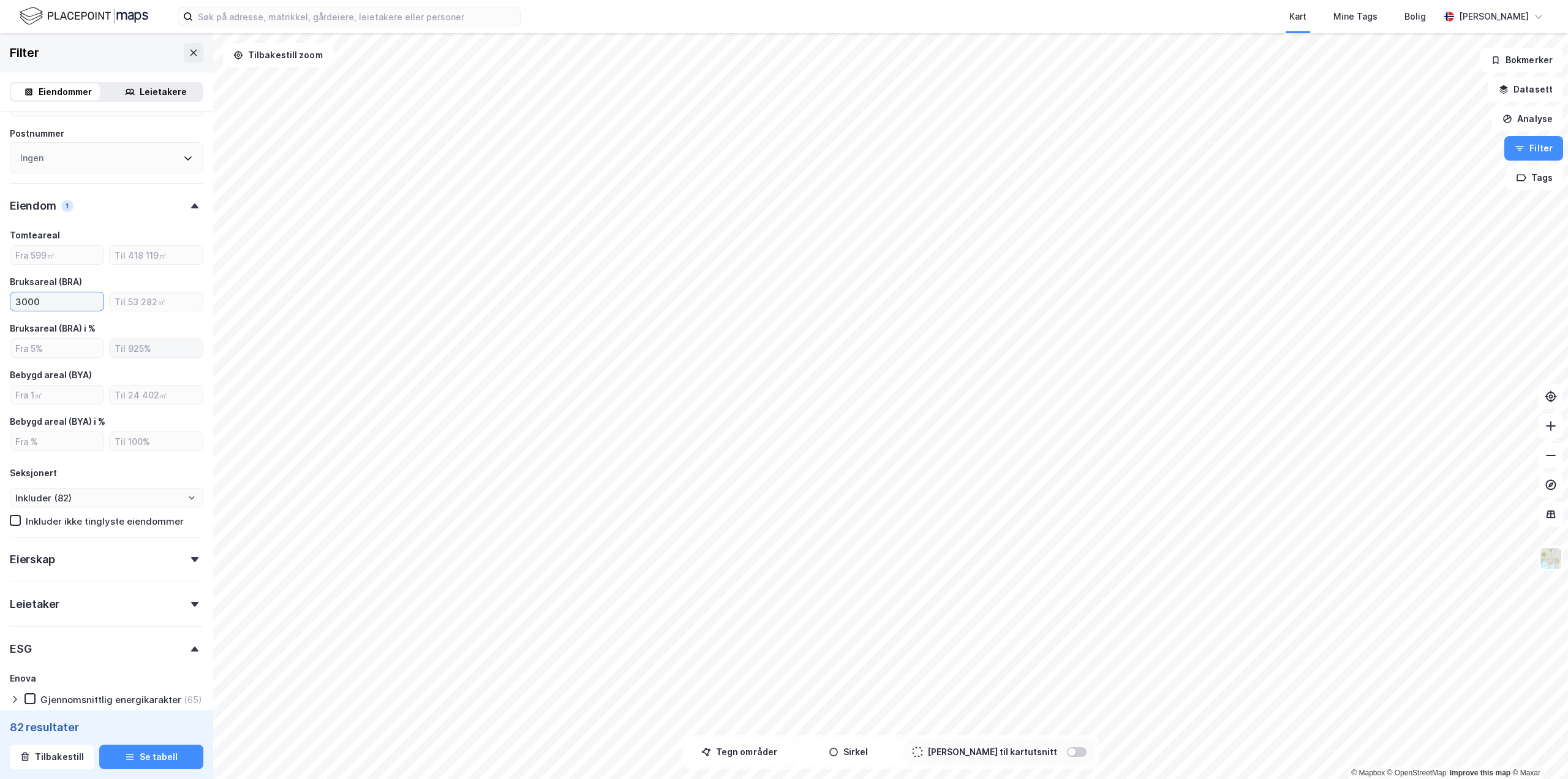
scroll to position [566, 0]
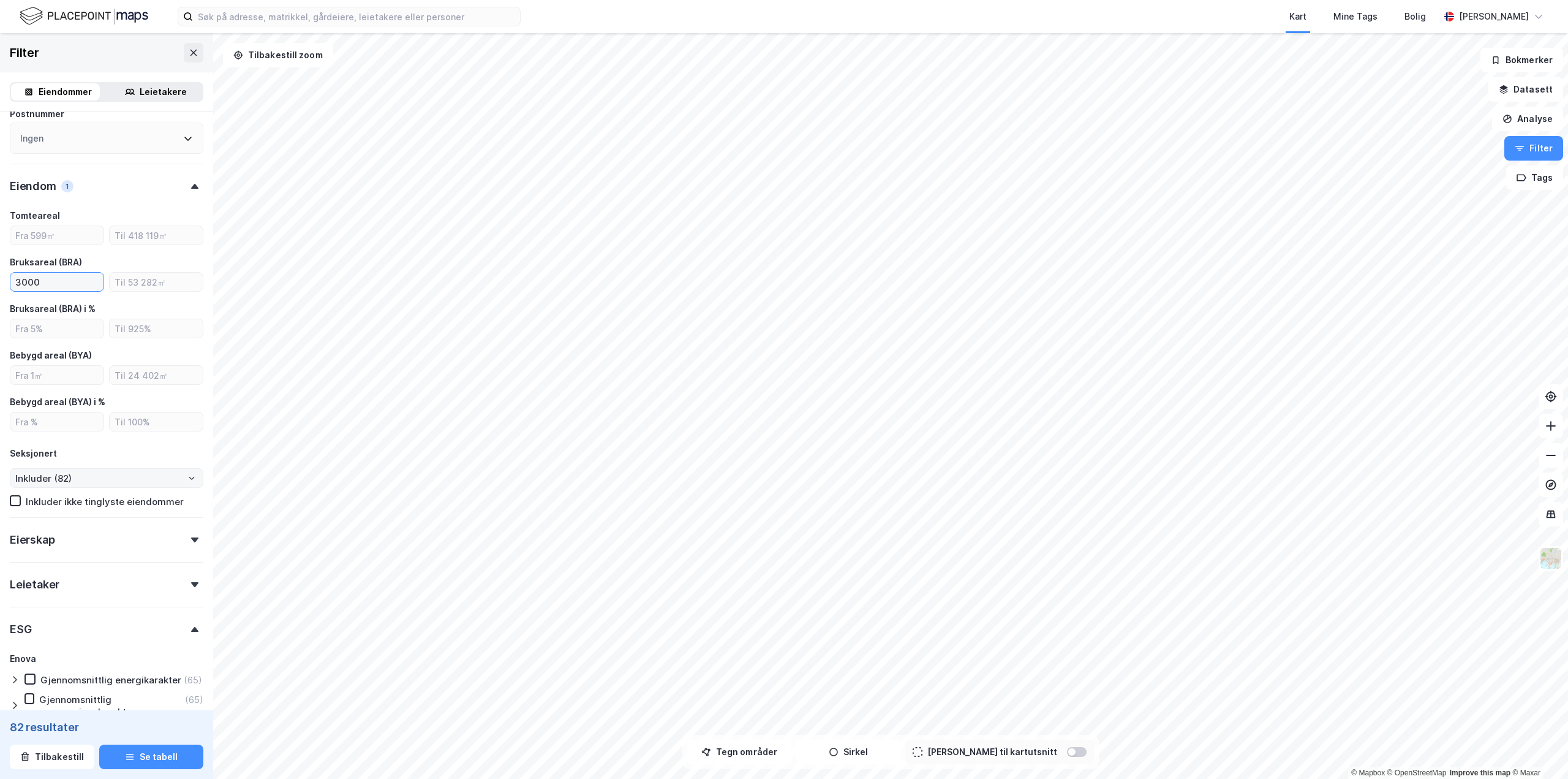
click at [188, 478] on icon "Open" at bounding box center [192, 478] width 7 height 7
type input "3000"
click at [188, 476] on icon "Close" at bounding box center [192, 478] width 7 height 7
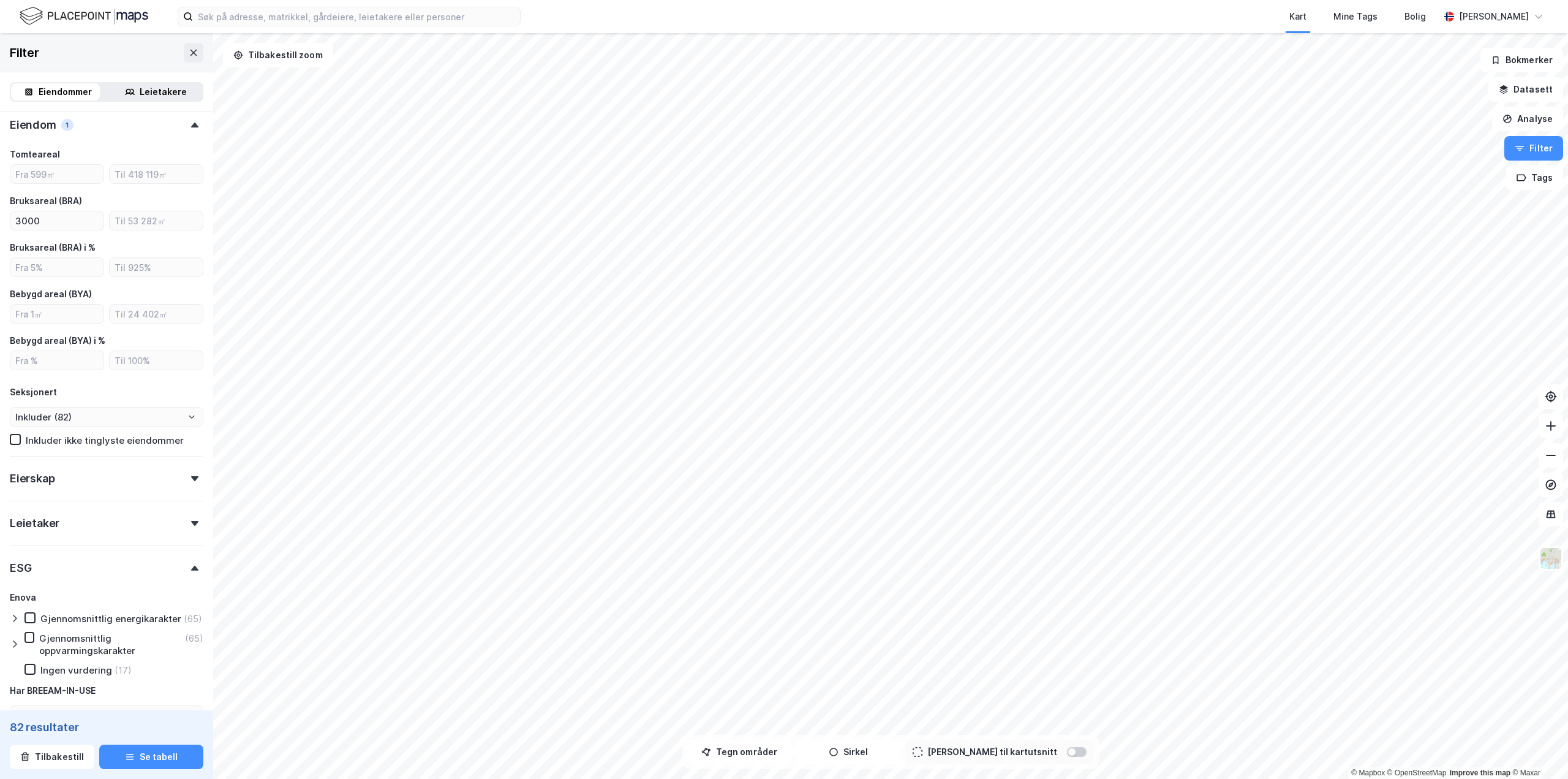
click at [191, 477] on icon at bounding box center [194, 478] width 7 height 5
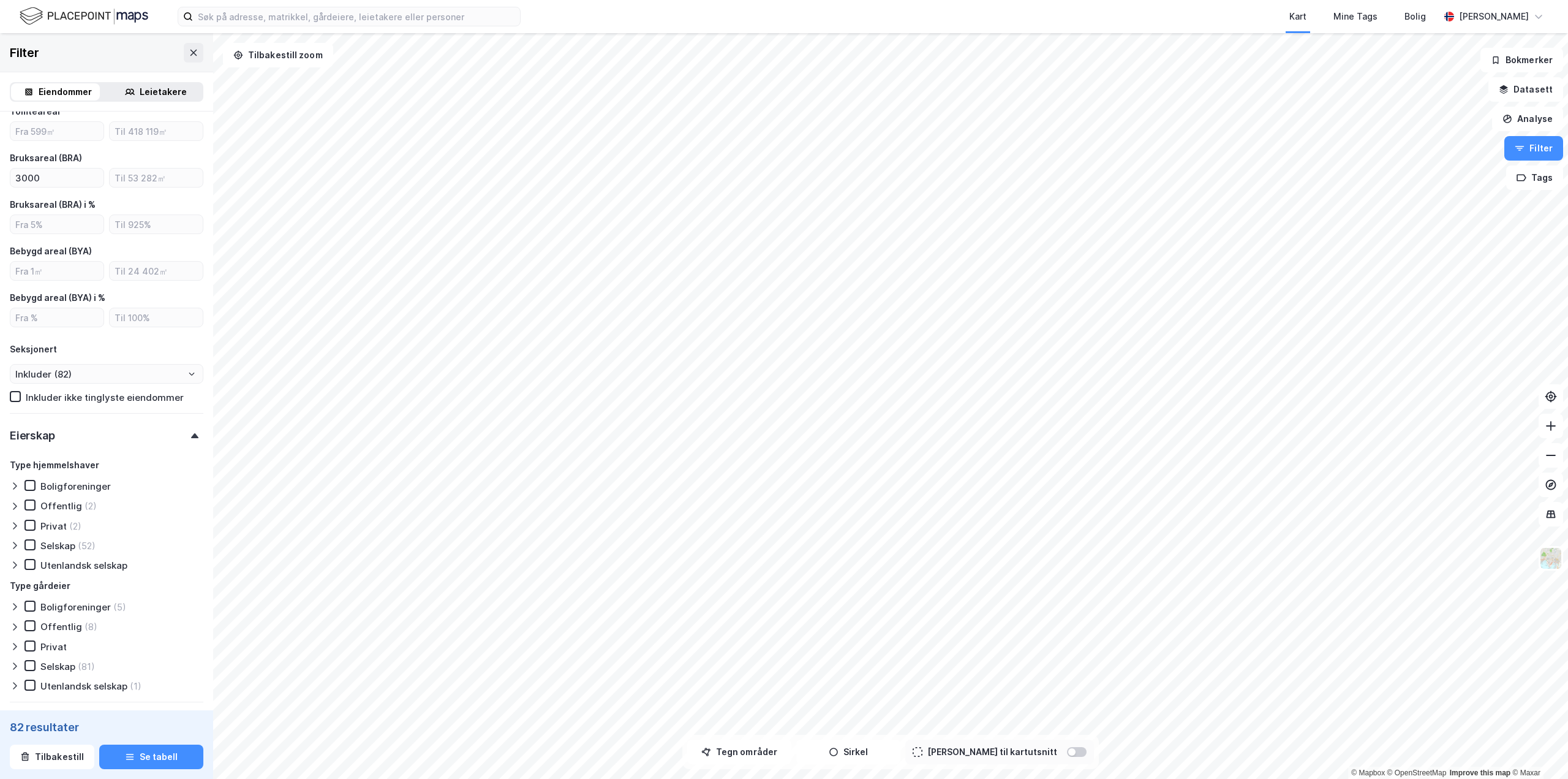
scroll to position [688, 0]
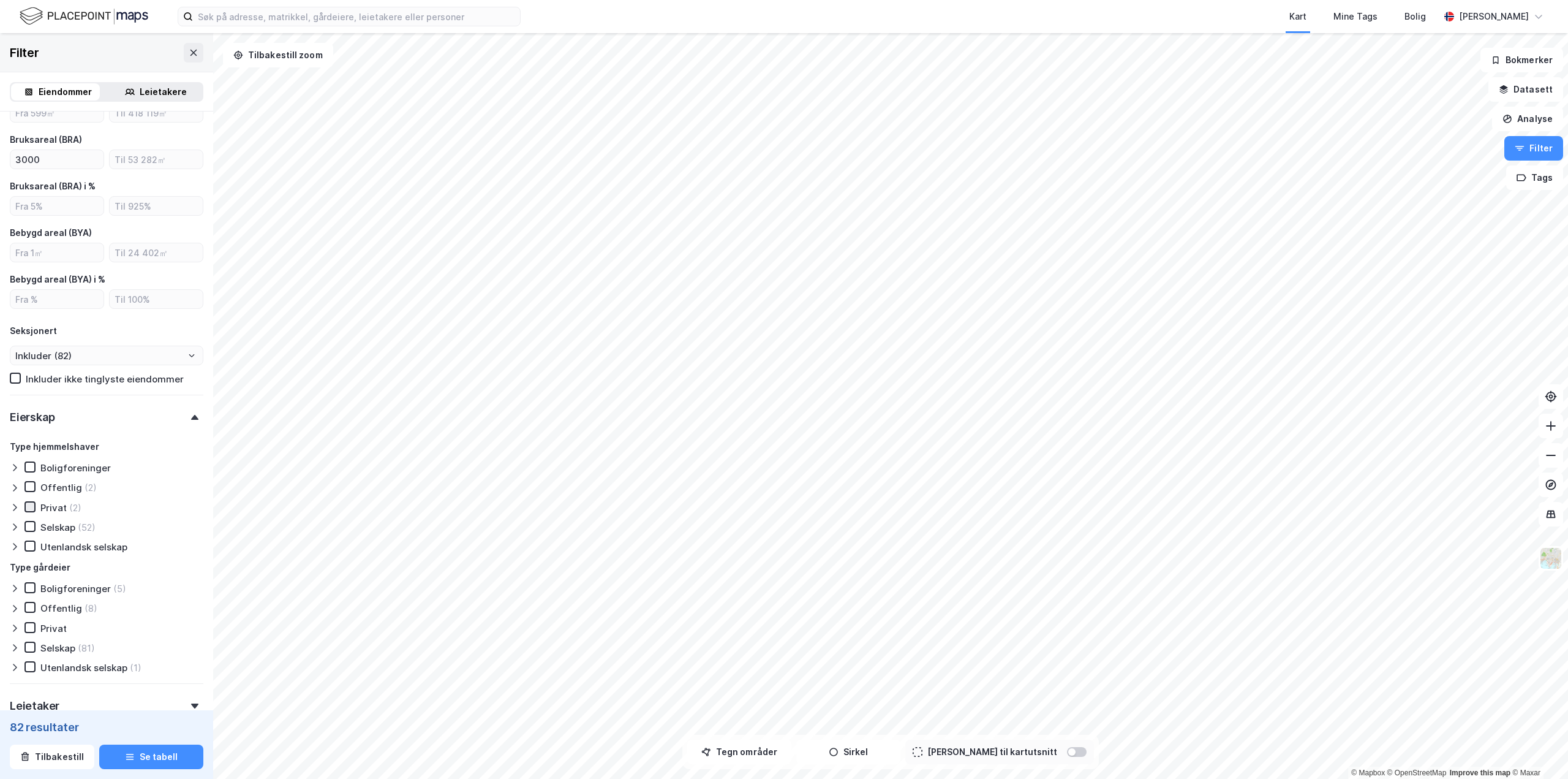
click at [27, 501] on div at bounding box center [30, 506] width 11 height 11
type input "--- (2)"
type input "Inkluder (2)"
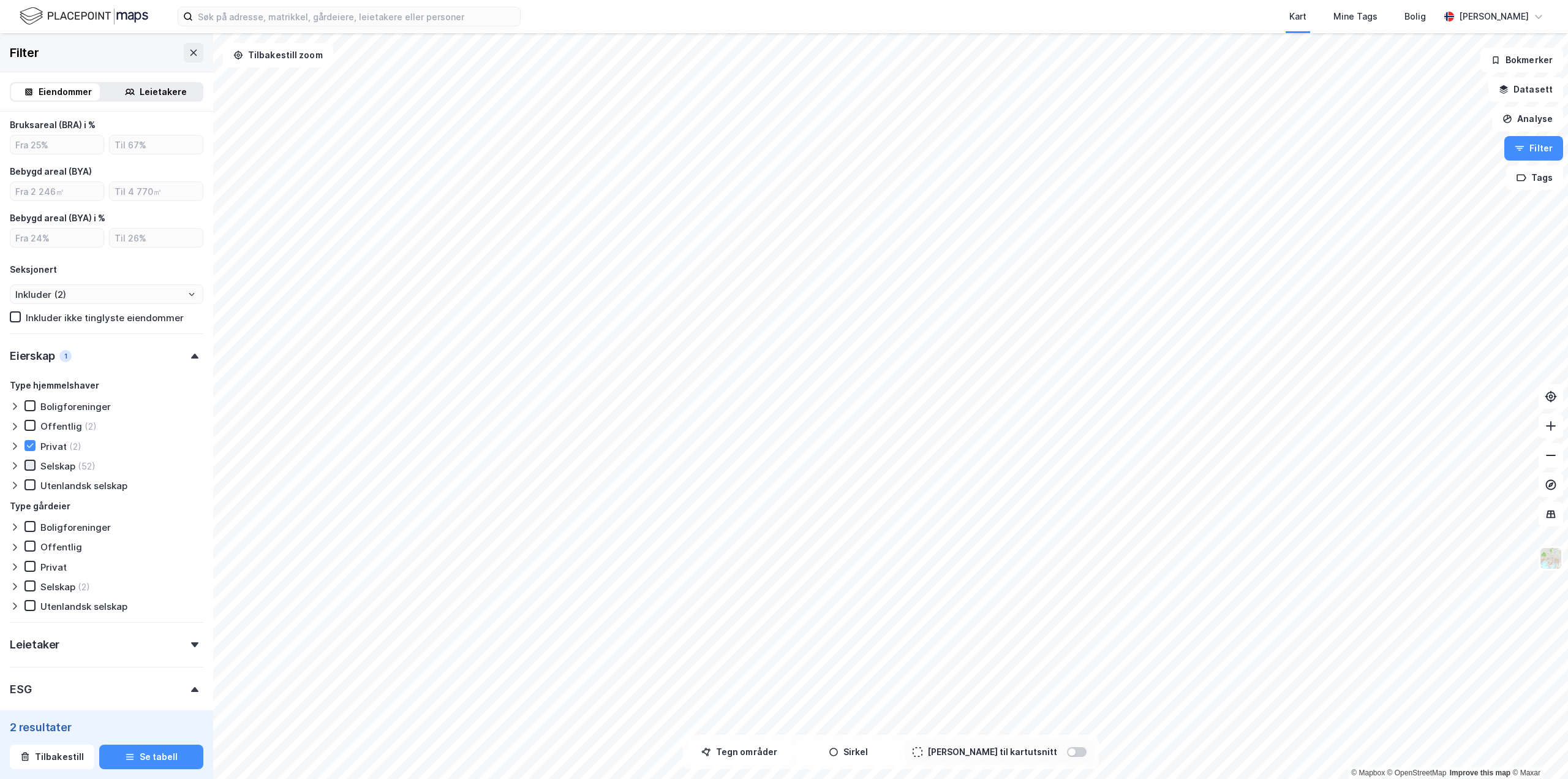
click at [32, 468] on icon at bounding box center [30, 465] width 8 height 8
type input "--- (54)"
type input "Inkluder (54)"
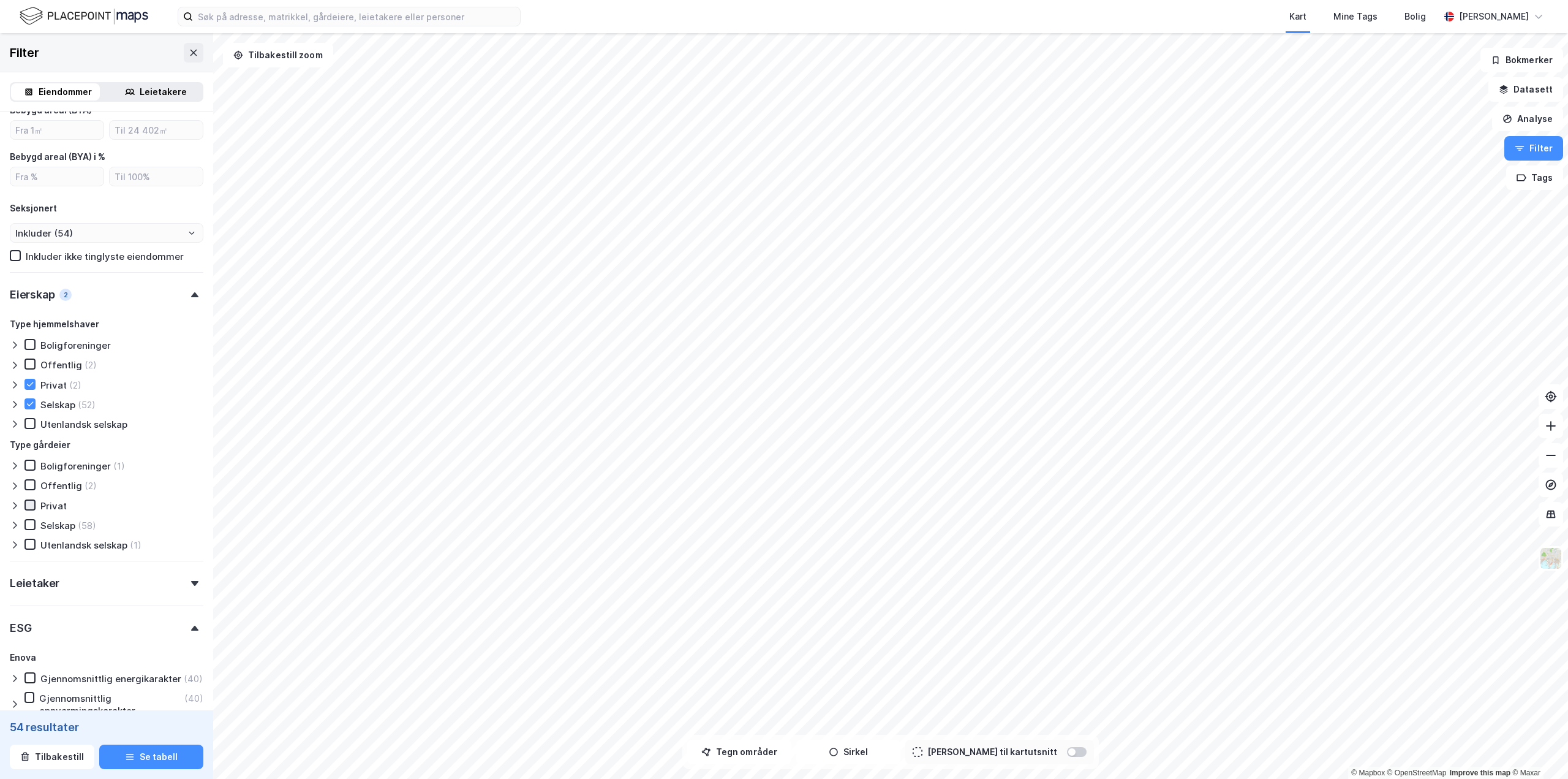
click at [32, 507] on icon at bounding box center [30, 505] width 8 height 8
click at [30, 529] on icon at bounding box center [30, 525] width 8 height 8
click at [28, 547] on icon at bounding box center [30, 544] width 8 height 8
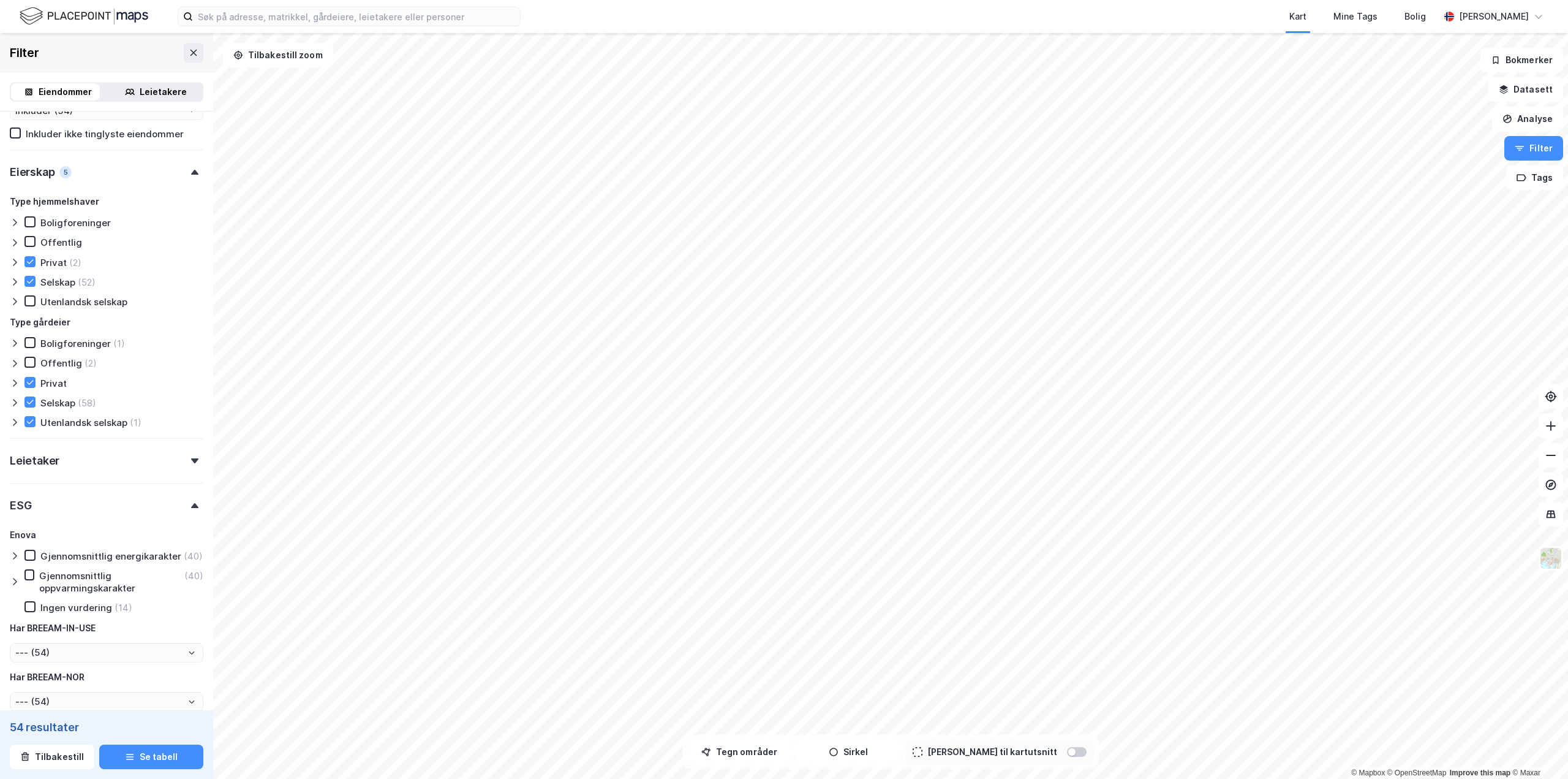
scroll to position [1018, 0]
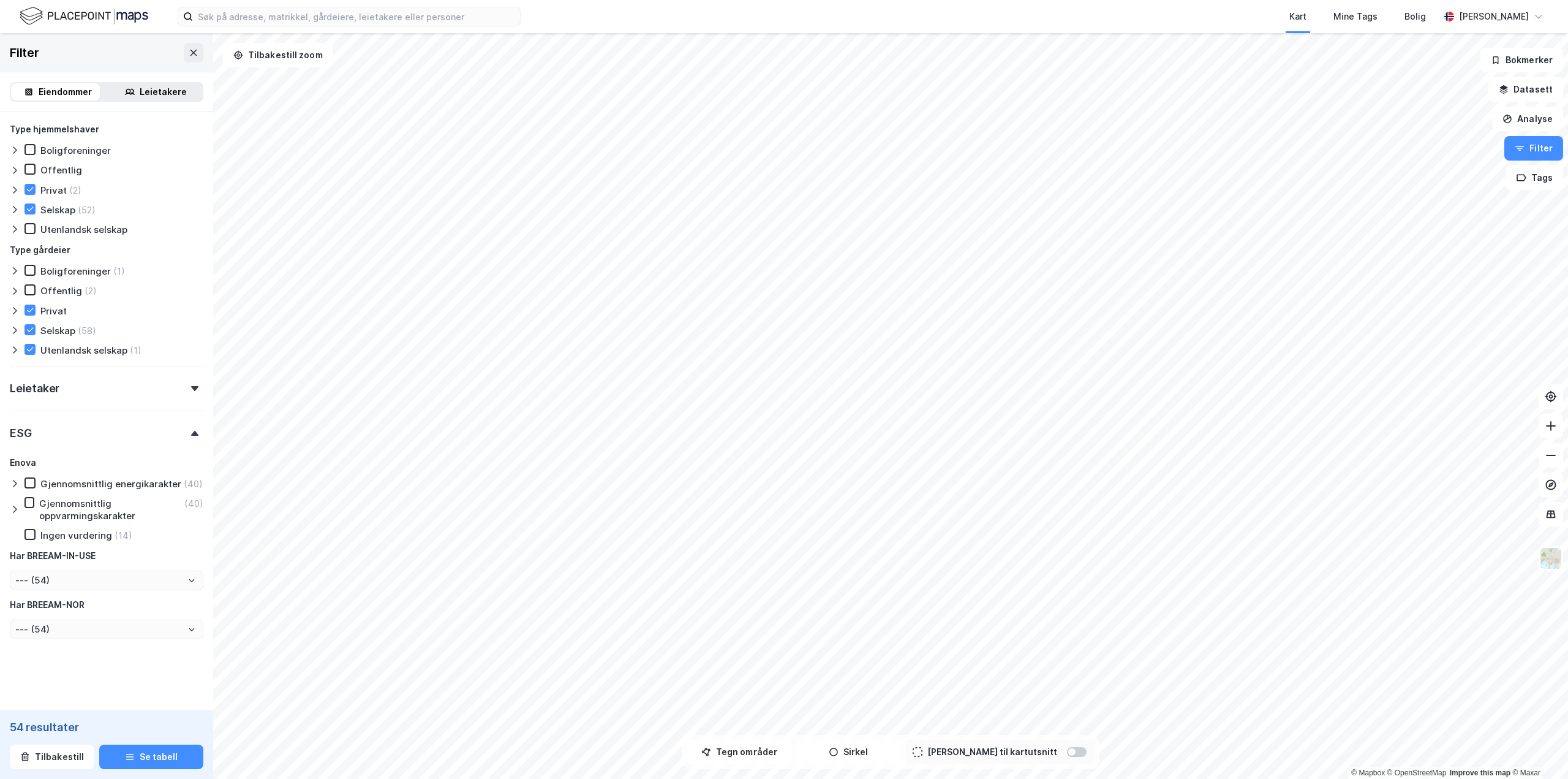
click at [15, 478] on icon at bounding box center [15, 483] width 10 height 10
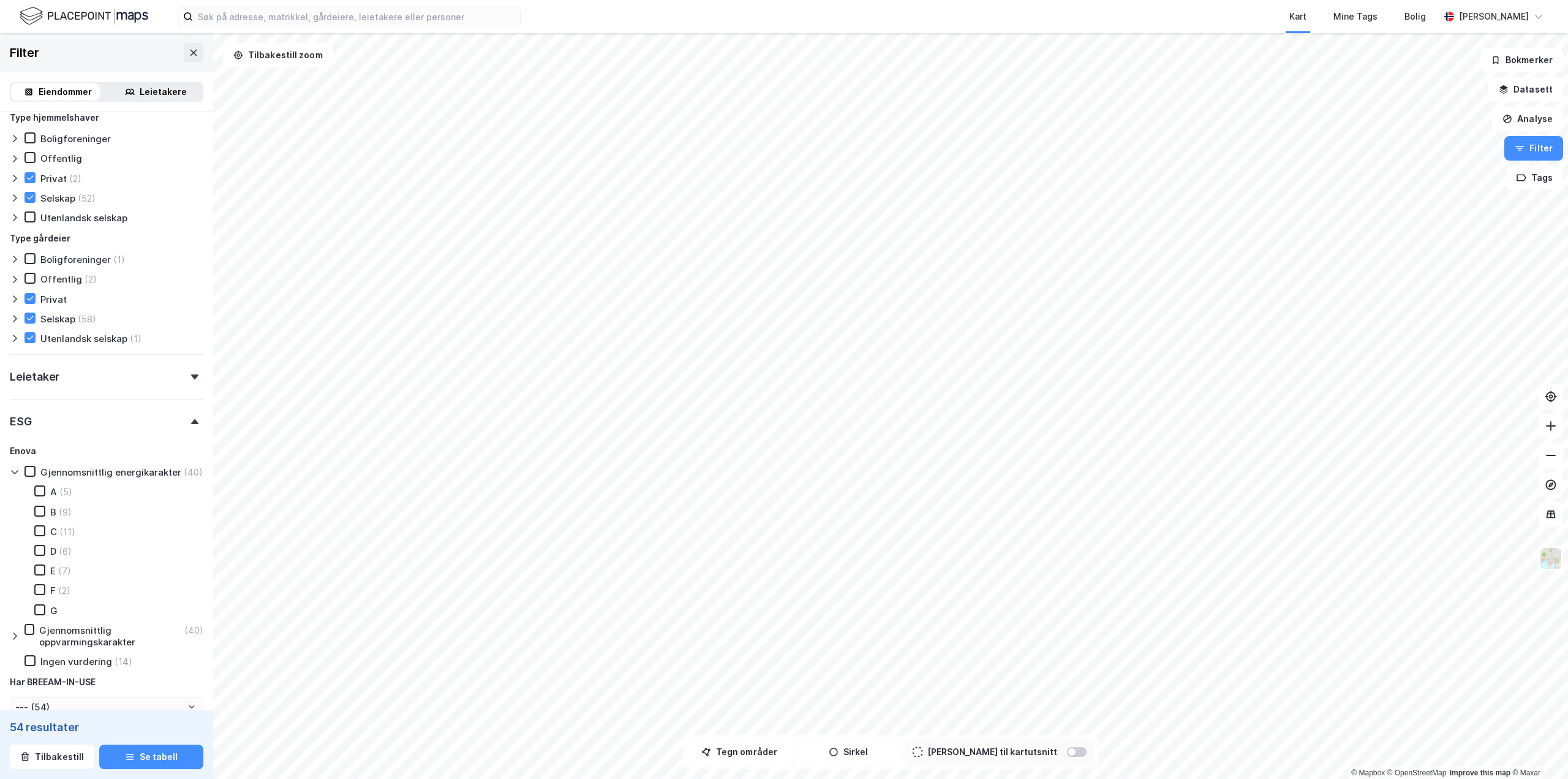
click at [41, 575] on div "A (5) B (9) C (11) D (6) E (7) F (2) G" at bounding box center [111, 551] width 184 height 131
click at [42, 574] on icon at bounding box center [40, 570] width 8 height 8
click at [40, 594] on icon at bounding box center [40, 590] width 8 height 8
type input "--- (7)"
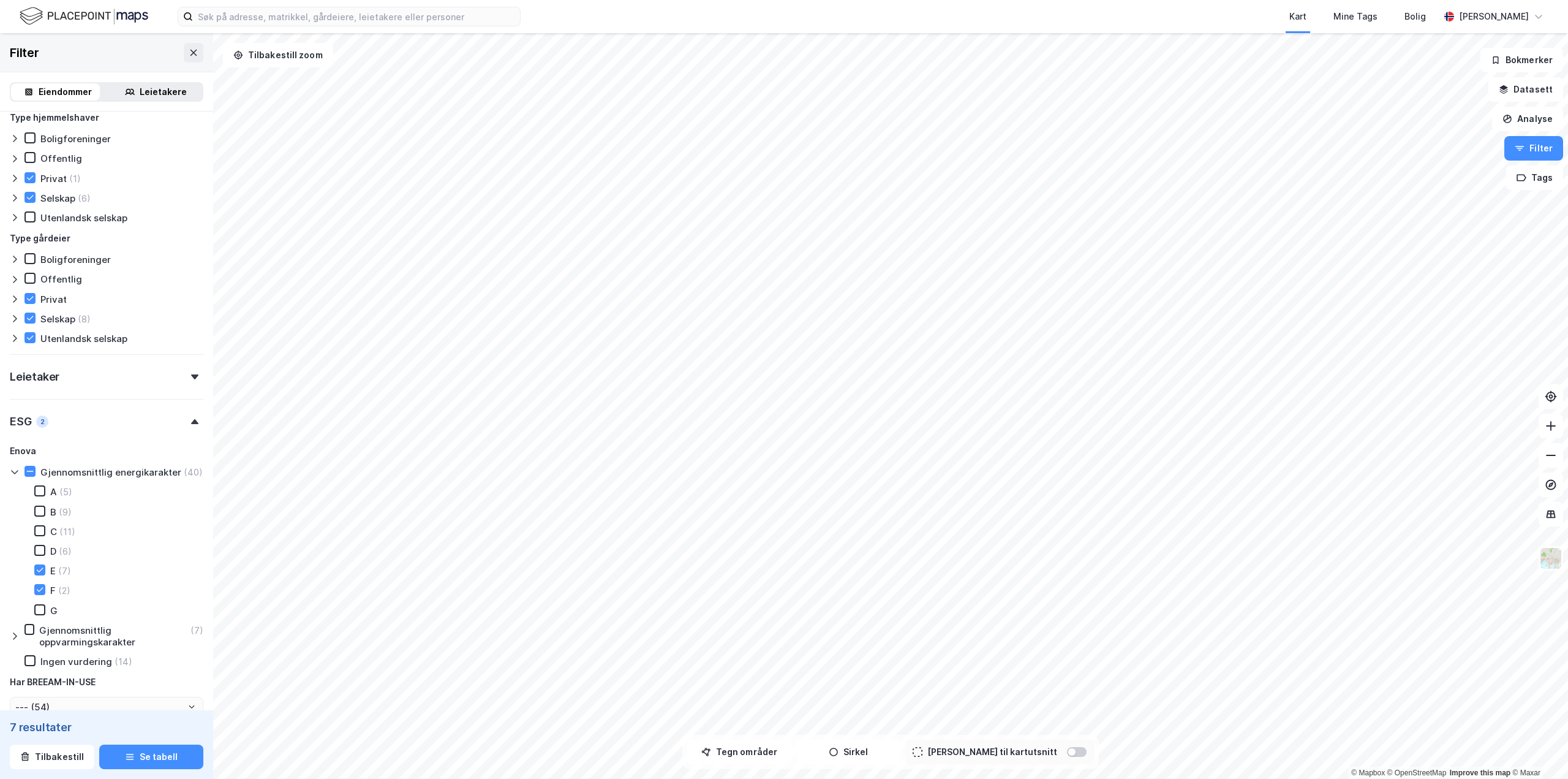
type input "Inkluder (7)"
click at [40, 615] on div at bounding box center [40, 609] width 11 height 11
type input "--- (9)"
type input "Inkluder (9)"
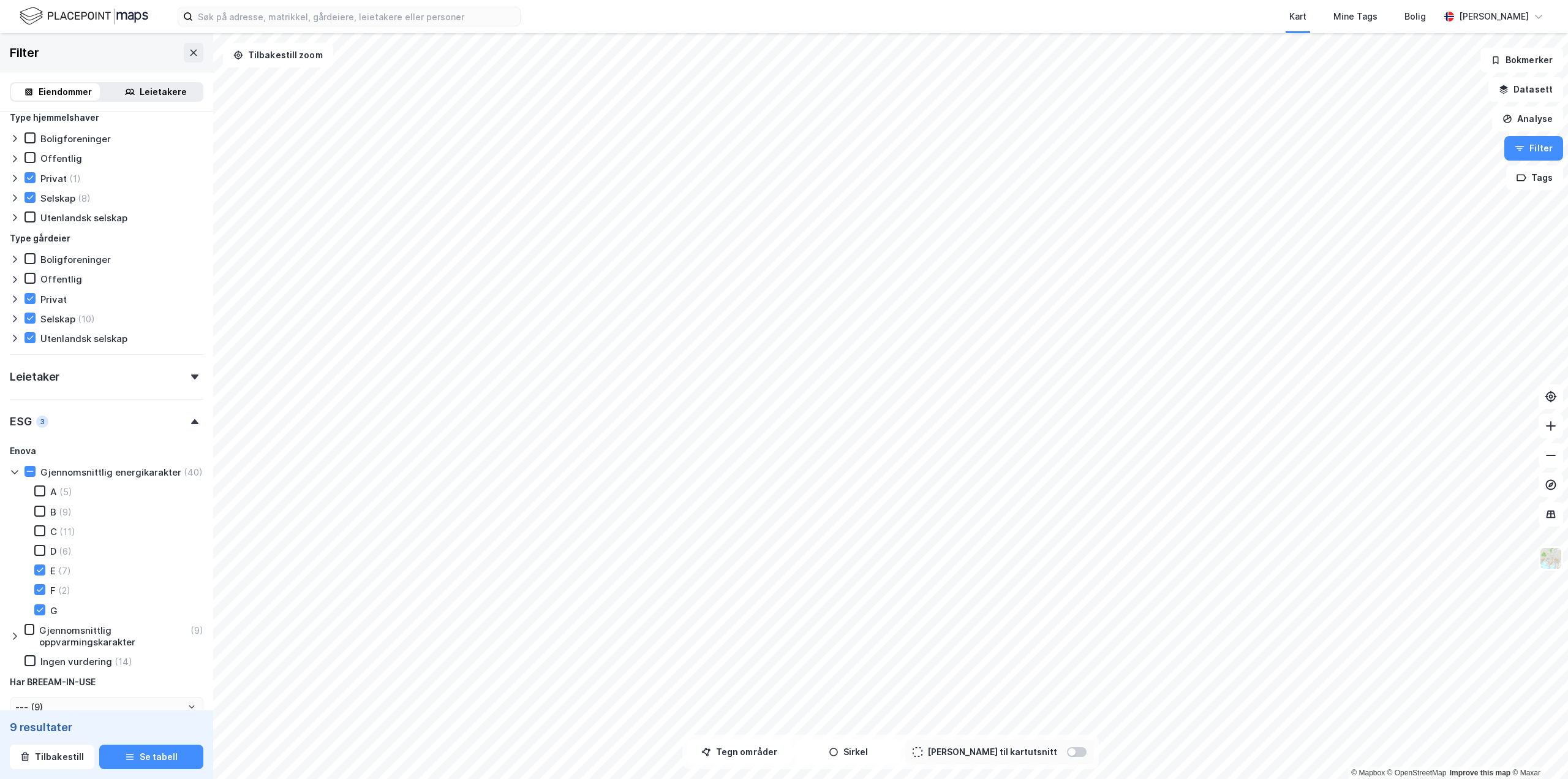
click at [13, 476] on icon at bounding box center [15, 472] width 10 height 10
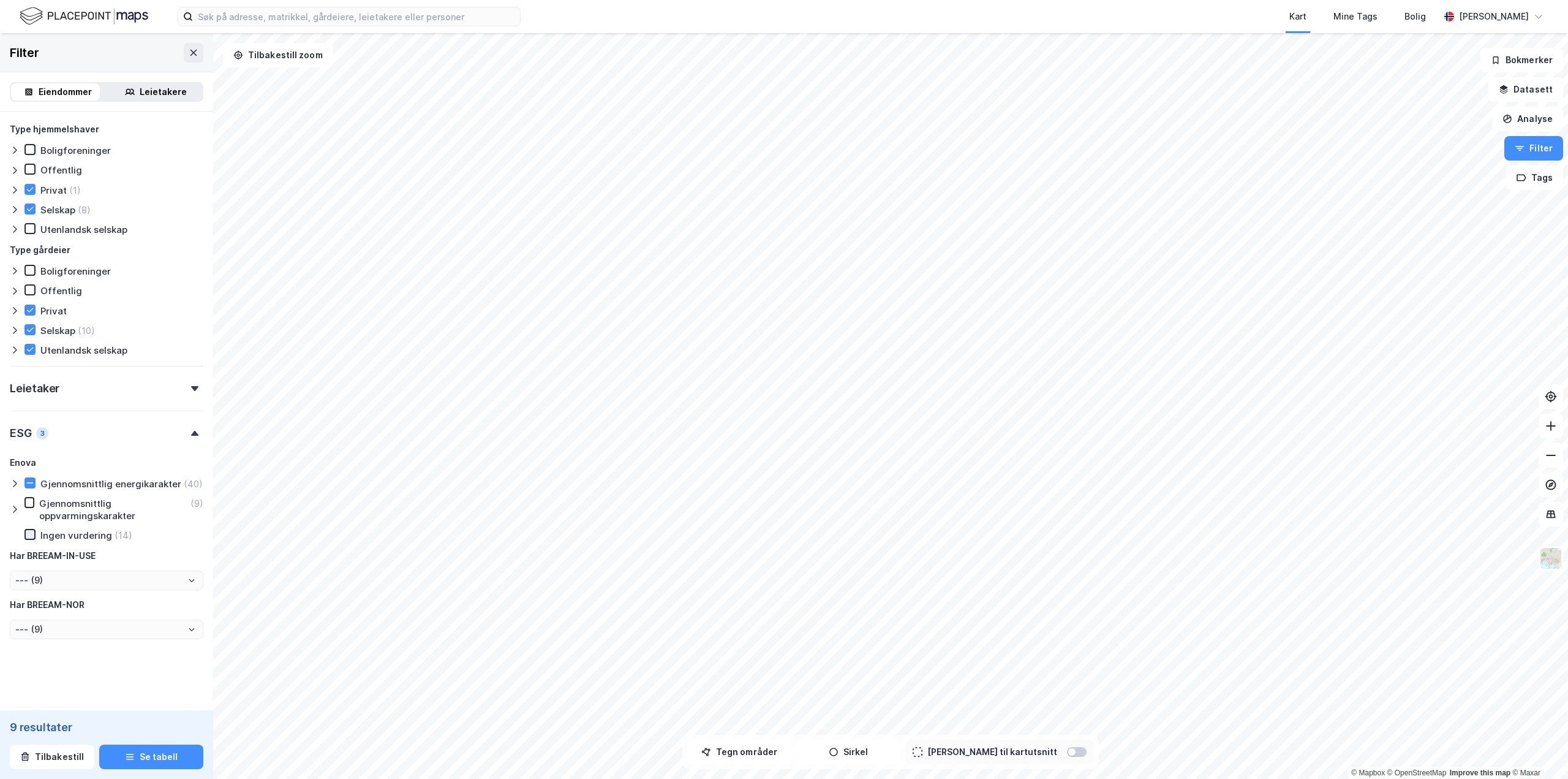
click at [30, 536] on icon at bounding box center [30, 534] width 7 height 4
type input "--- (14)"
type input "Inkluder (14)"
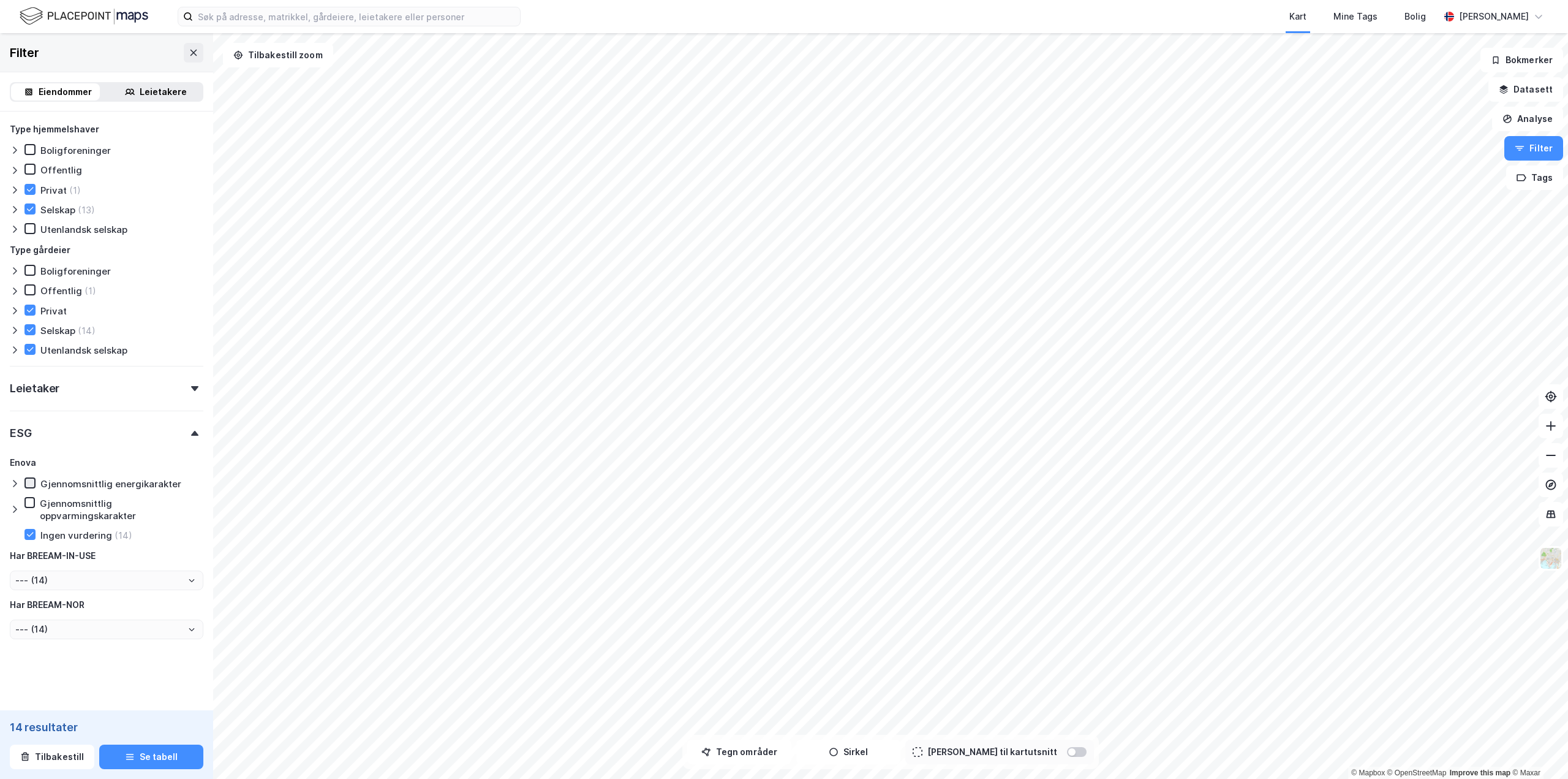
click at [29, 482] on icon at bounding box center [30, 483] width 8 height 8
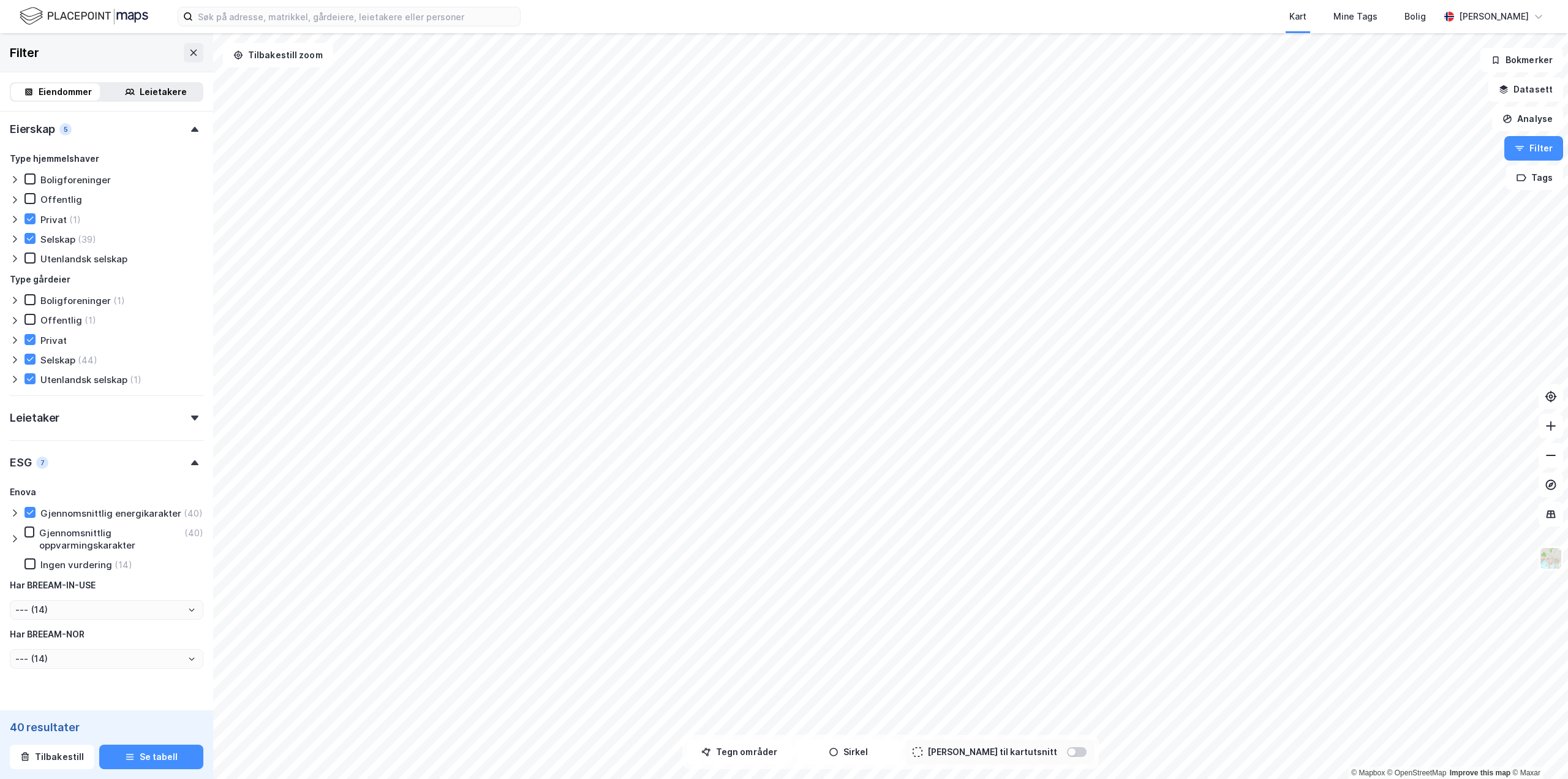
type input "--- (40)"
type input "Inkluder (40)"
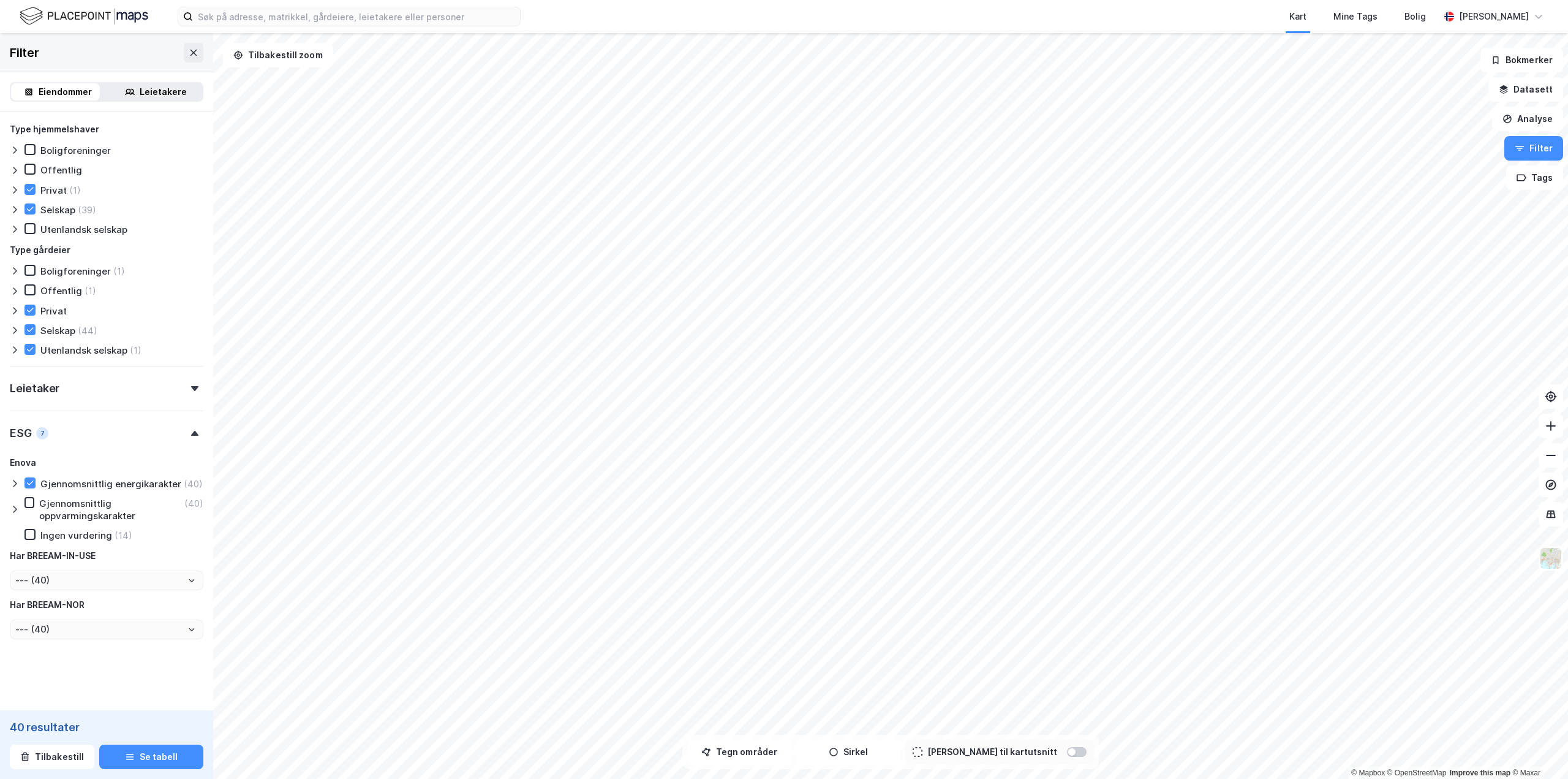
click at [16, 481] on icon at bounding box center [15, 483] width 10 height 10
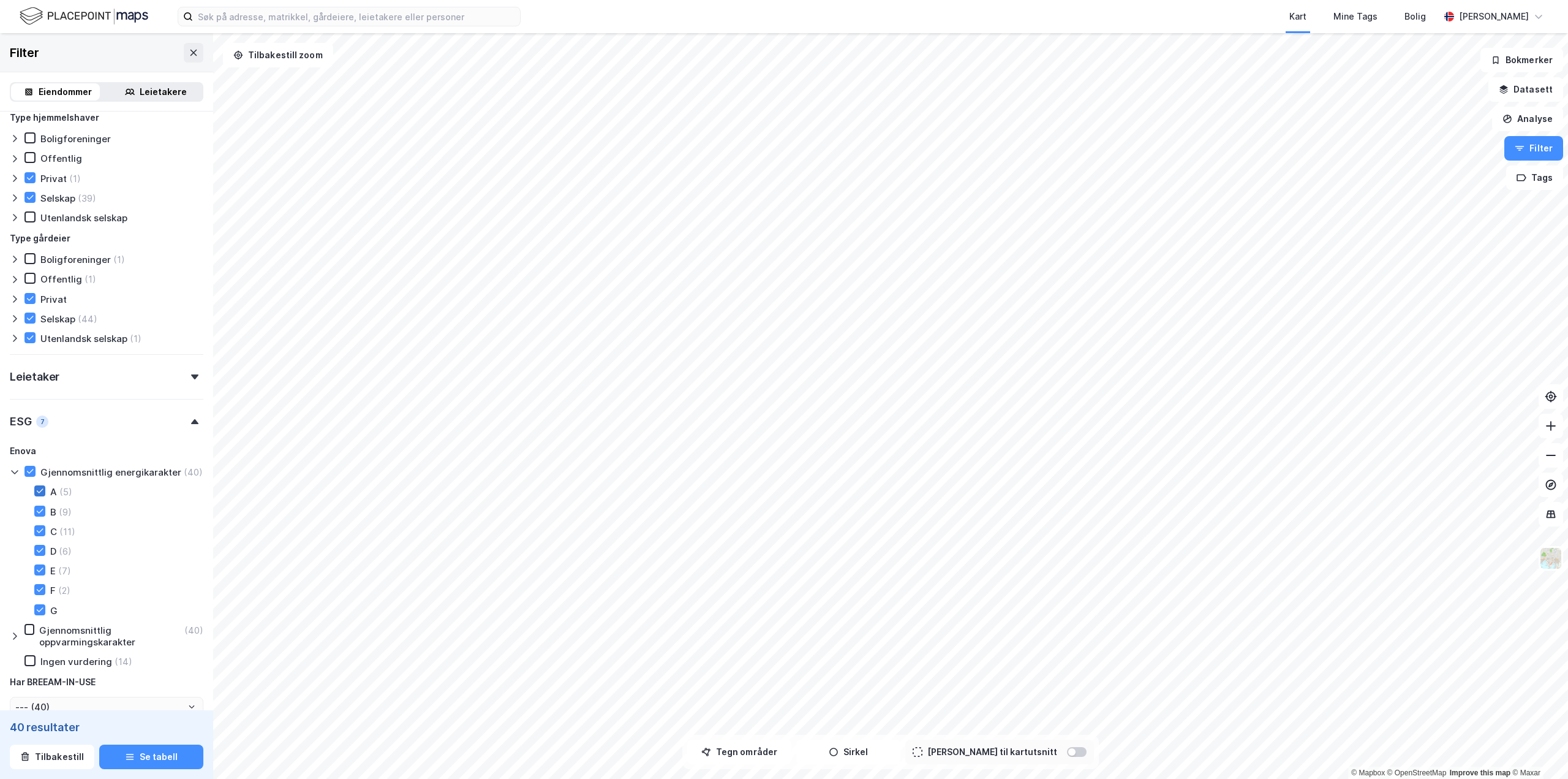
click at [40, 495] on icon at bounding box center [40, 491] width 8 height 8
click at [42, 516] on div at bounding box center [40, 511] width 11 height 11
type input "--- (35)"
type input "Inkluder (35)"
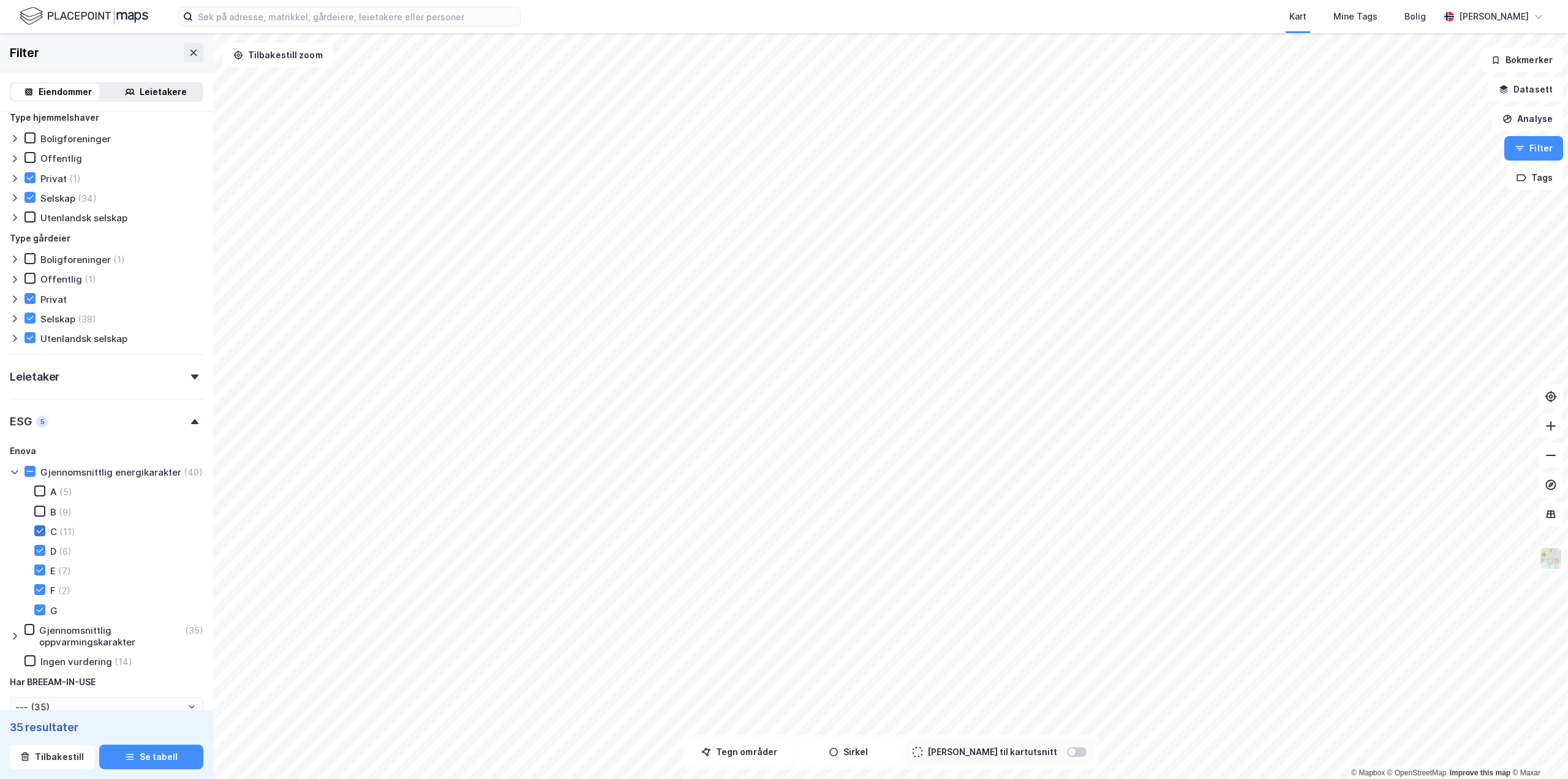
click at [40, 535] on icon at bounding box center [40, 530] width 8 height 8
click at [40, 555] on icon at bounding box center [40, 550] width 8 height 8
type input "--- (9)"
type input "Inkluder (9)"
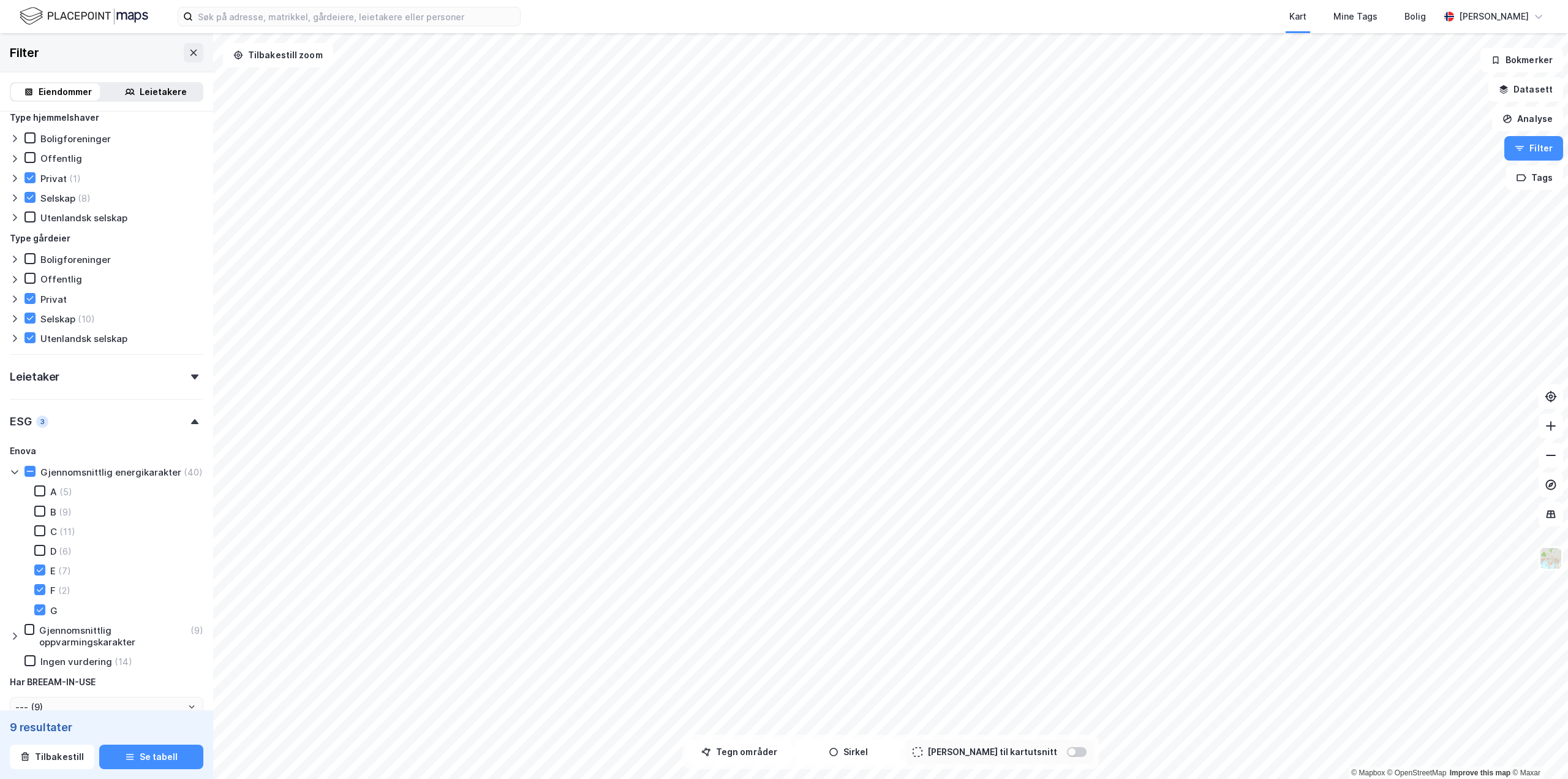
click at [14, 474] on icon at bounding box center [15, 472] width 10 height 10
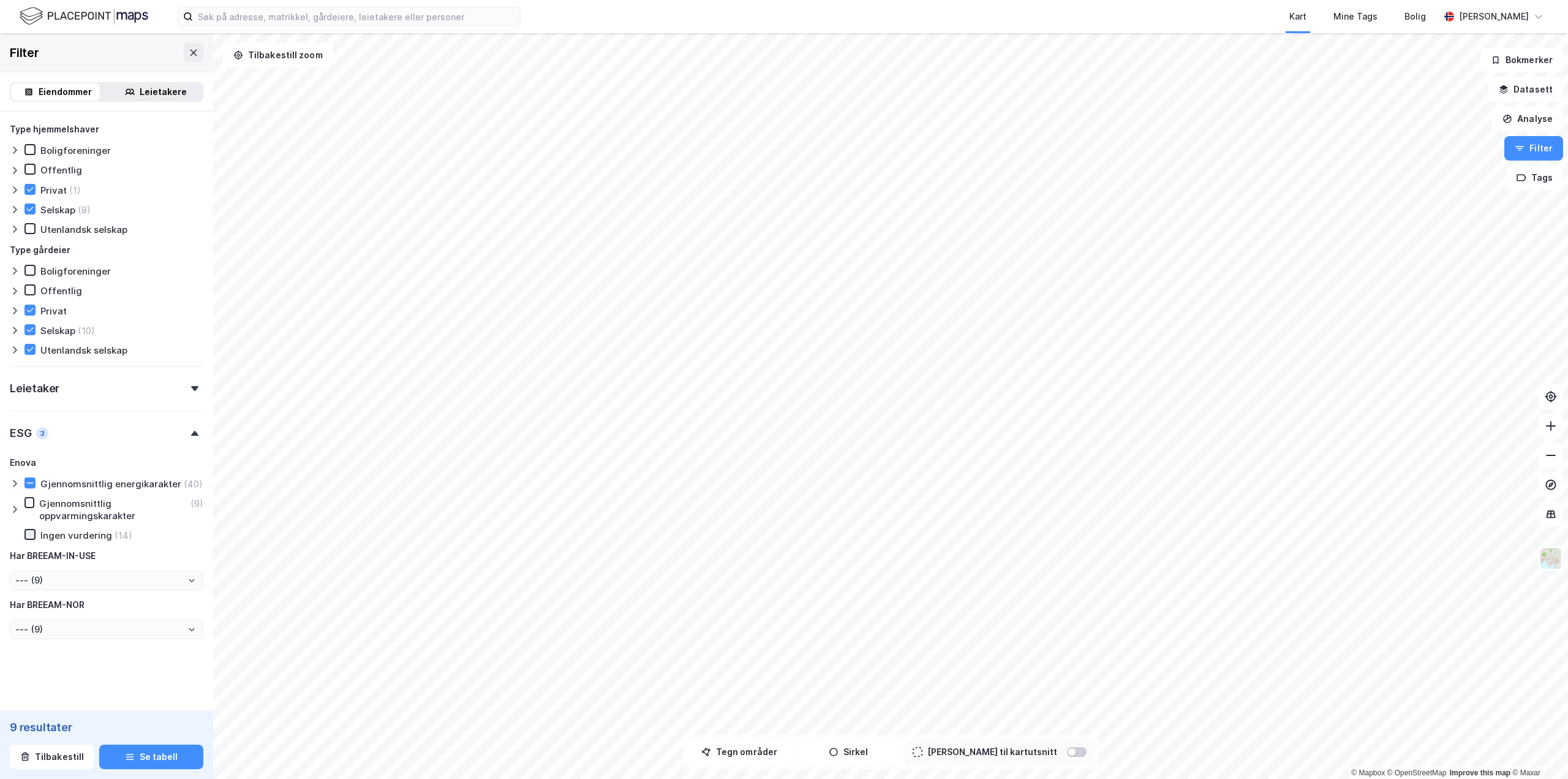
click at [29, 534] on icon at bounding box center [30, 534] width 8 height 8
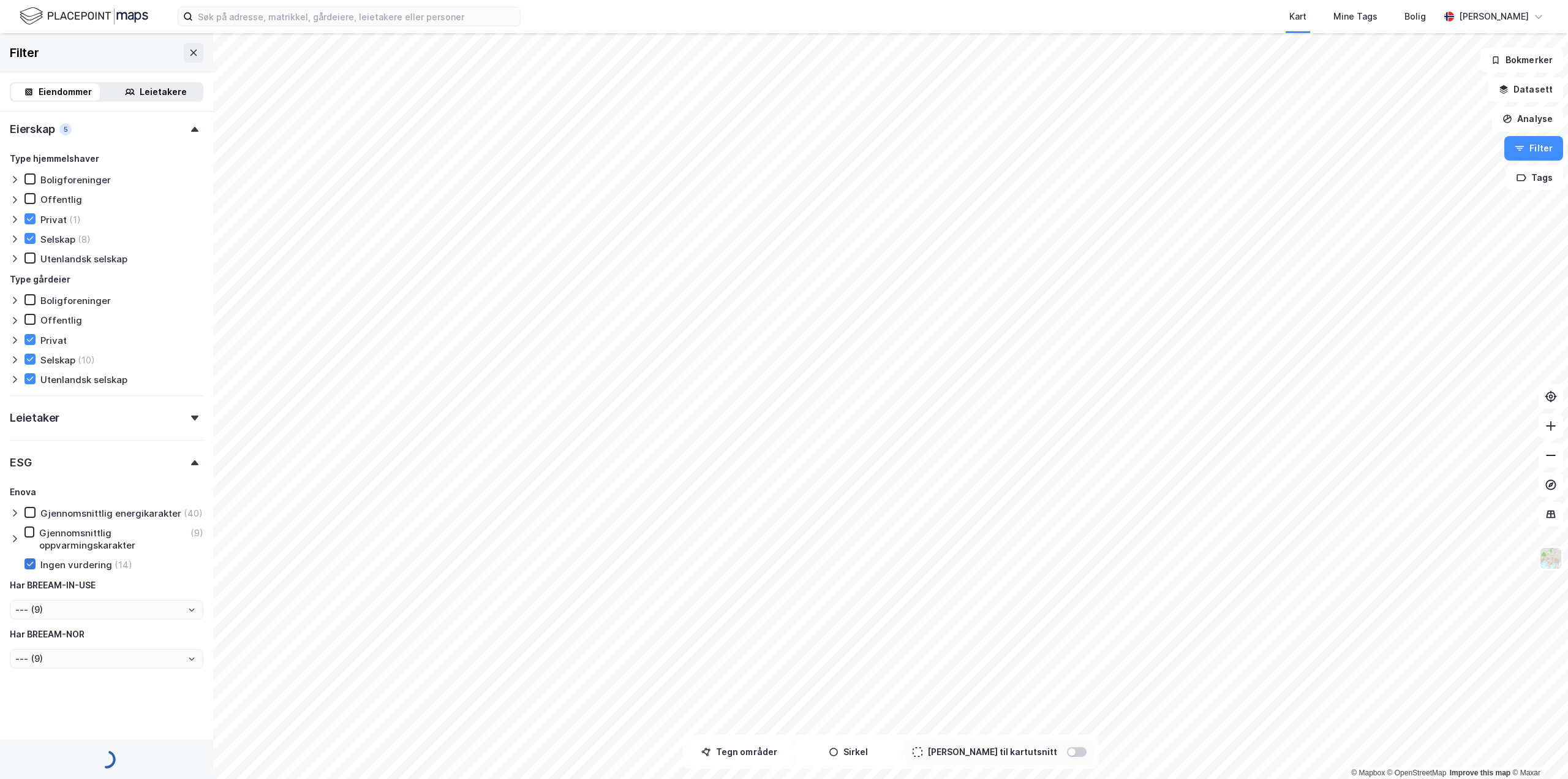
type input "--- (14)"
type input "Inkluder (14)"
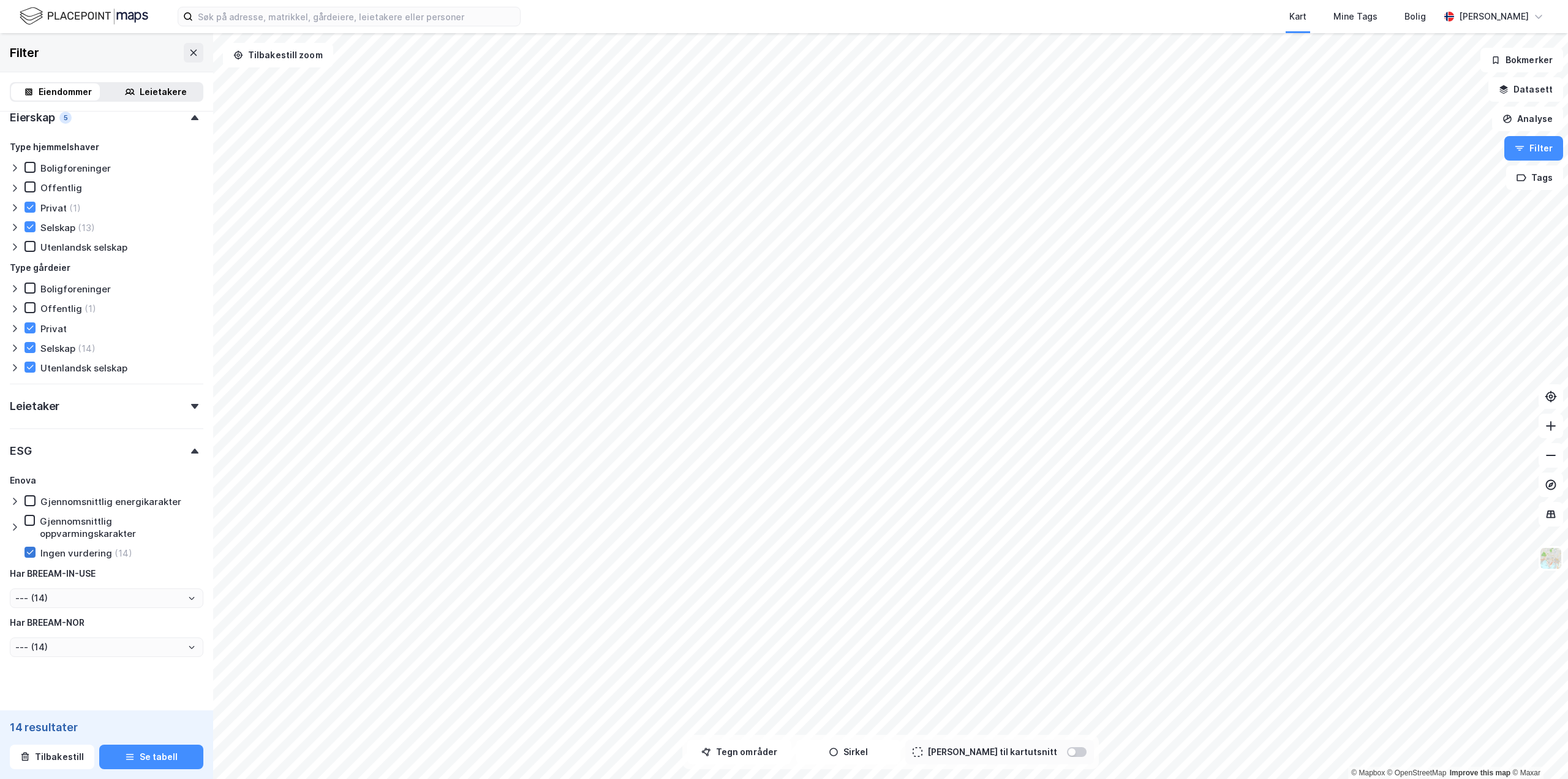
scroll to position [1005, 0]
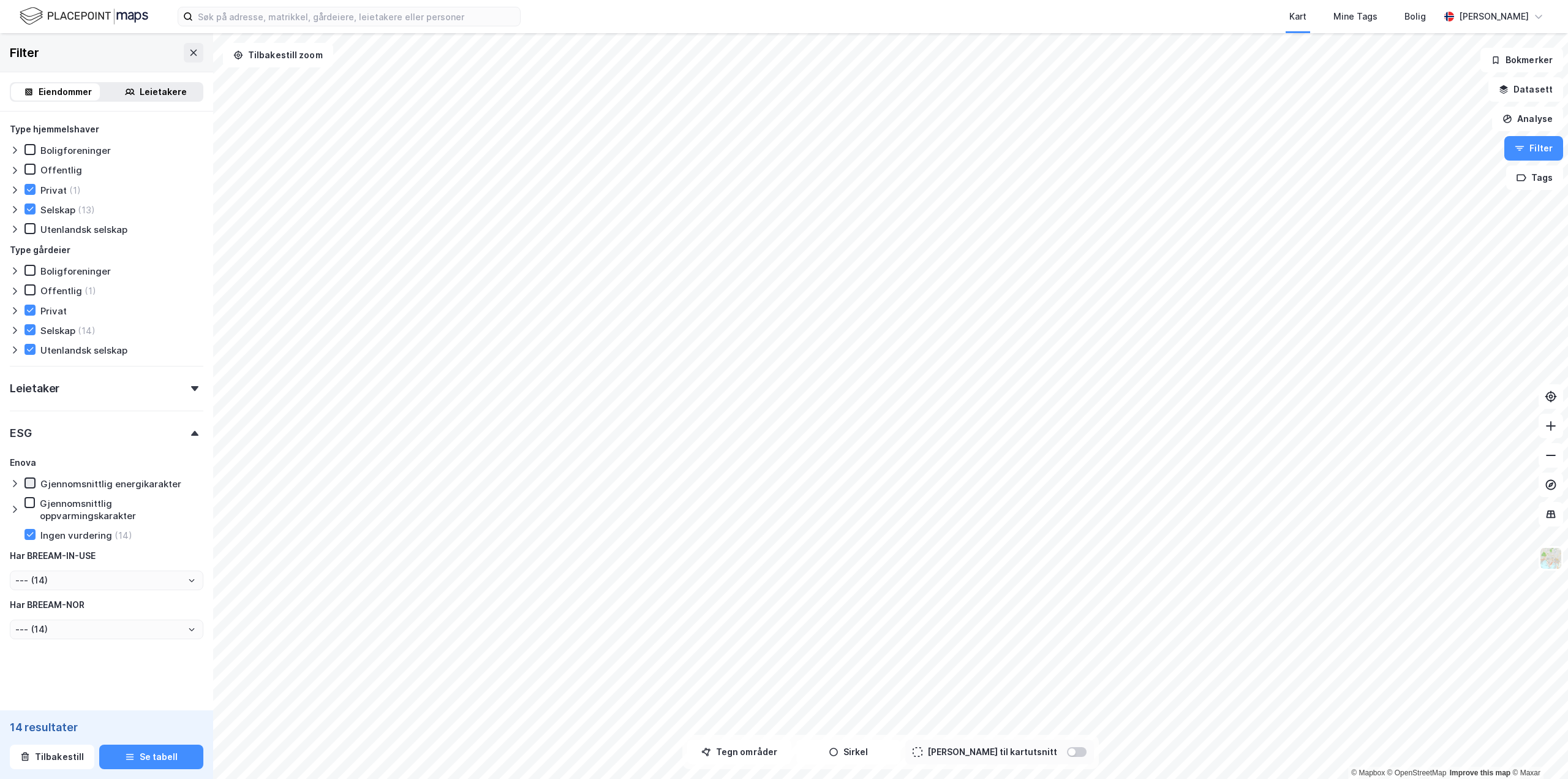
click at [30, 487] on icon at bounding box center [30, 483] width 8 height 8
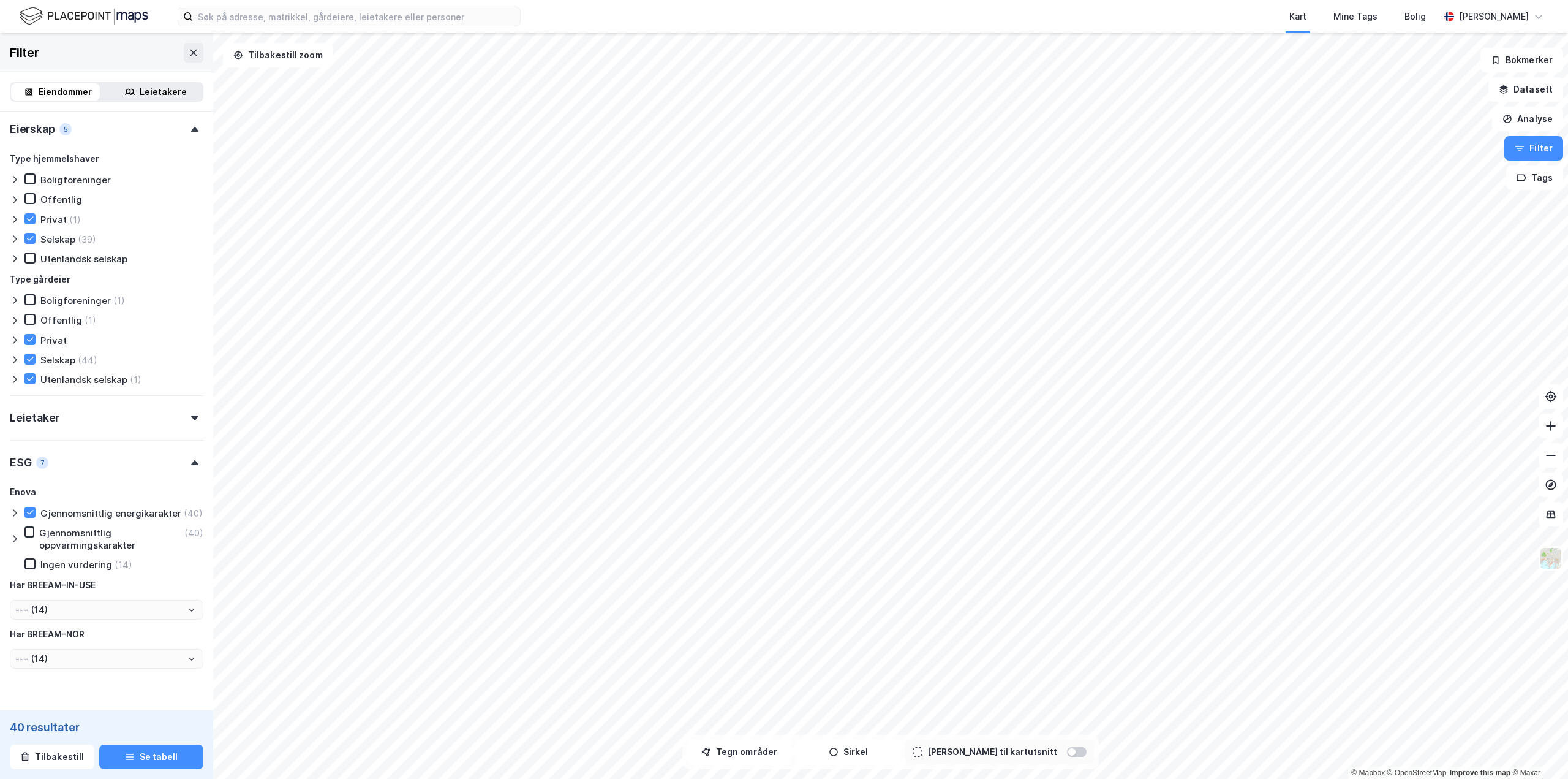
type input "--- (40)"
type input "Inkluder (40)"
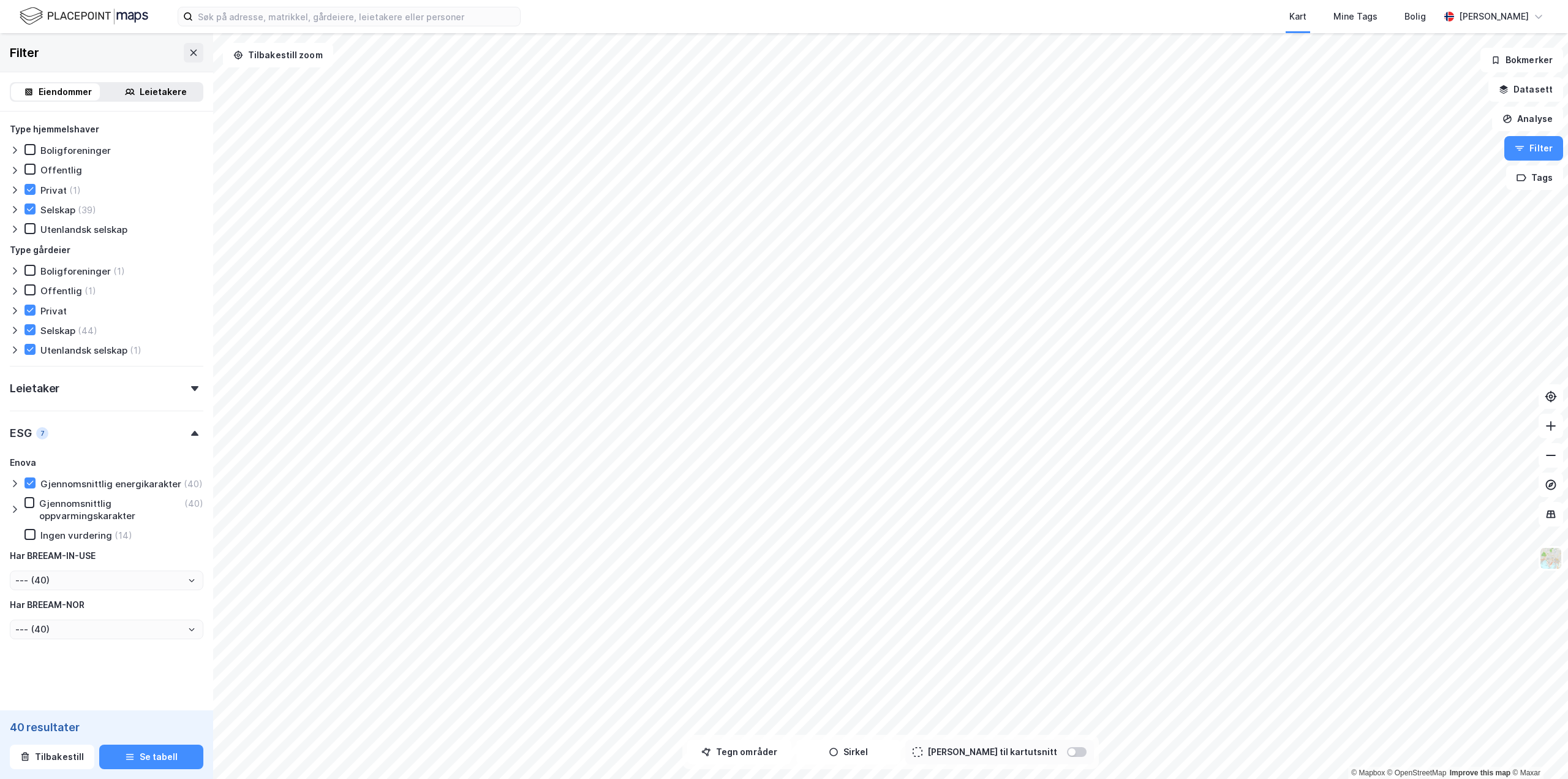
click at [16, 478] on icon at bounding box center [15, 483] width 10 height 10
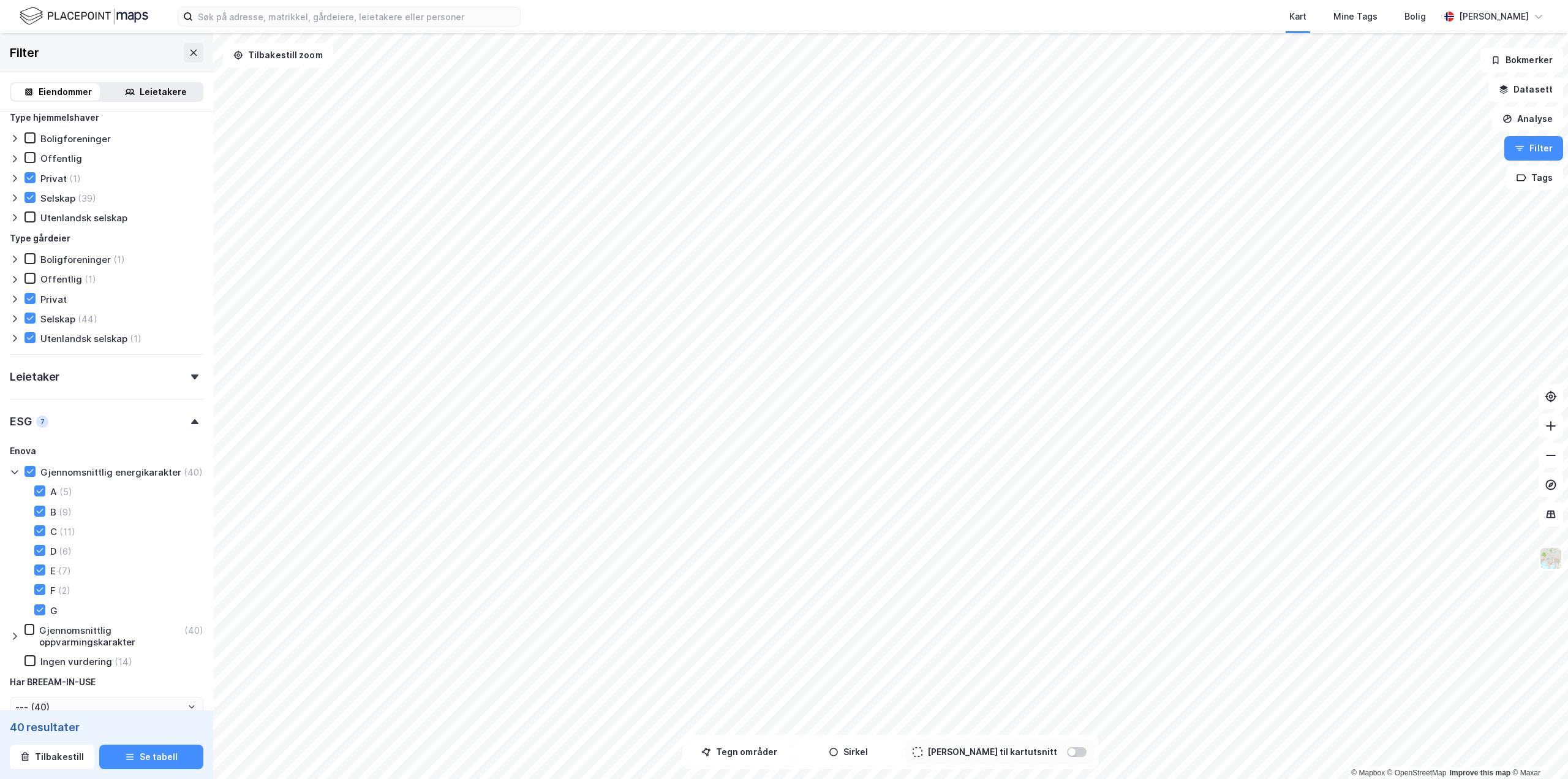
click at [42, 495] on icon at bounding box center [40, 491] width 8 height 8
click at [40, 515] on icon at bounding box center [40, 511] width 8 height 8
type input "--- (35)"
type input "Inkluder (35)"
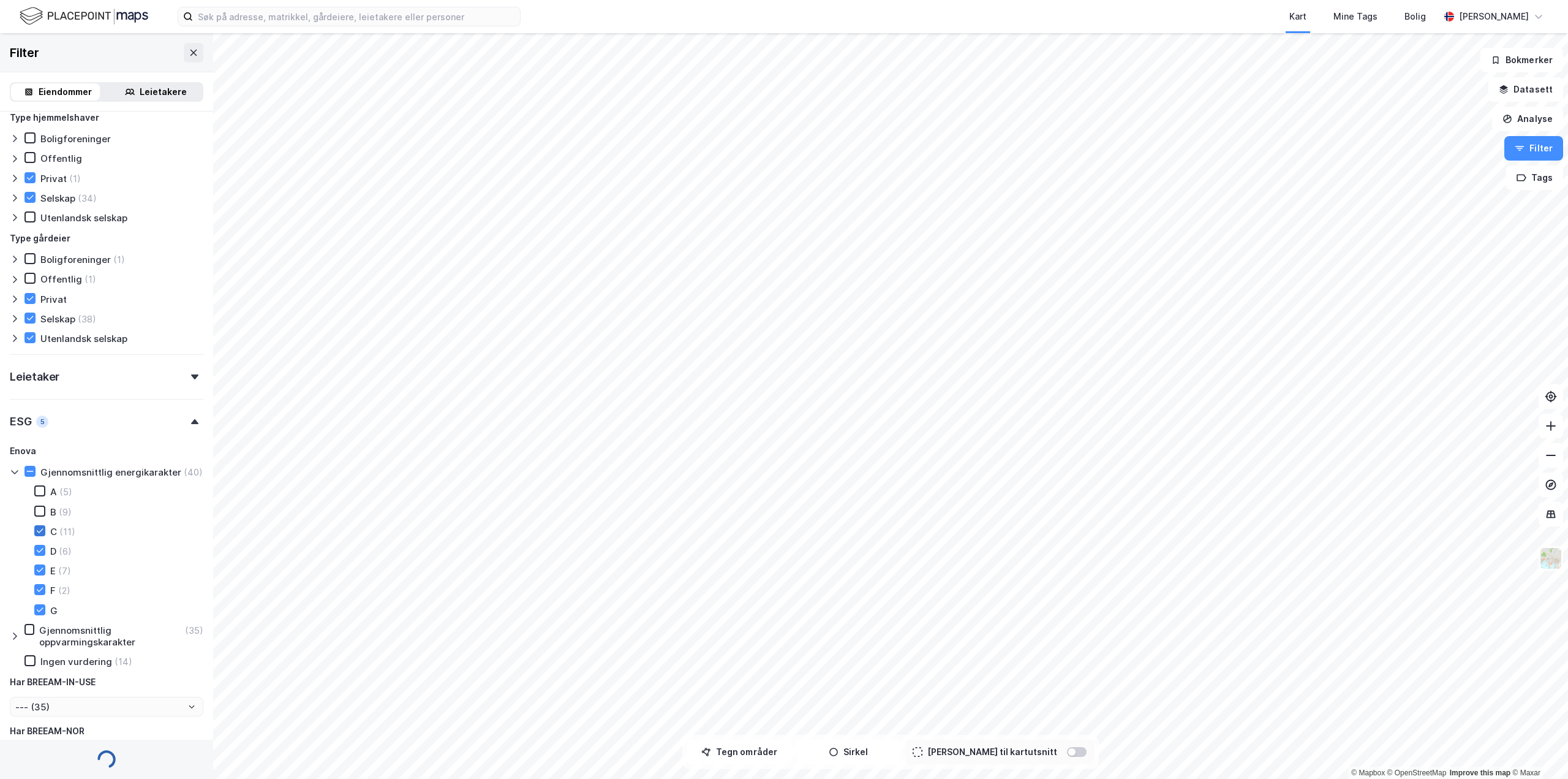
click at [40, 535] on icon at bounding box center [40, 530] width 8 height 8
click at [42, 555] on icon at bounding box center [40, 550] width 8 height 8
type input "--- (15)"
type input "Inkluder (15)"
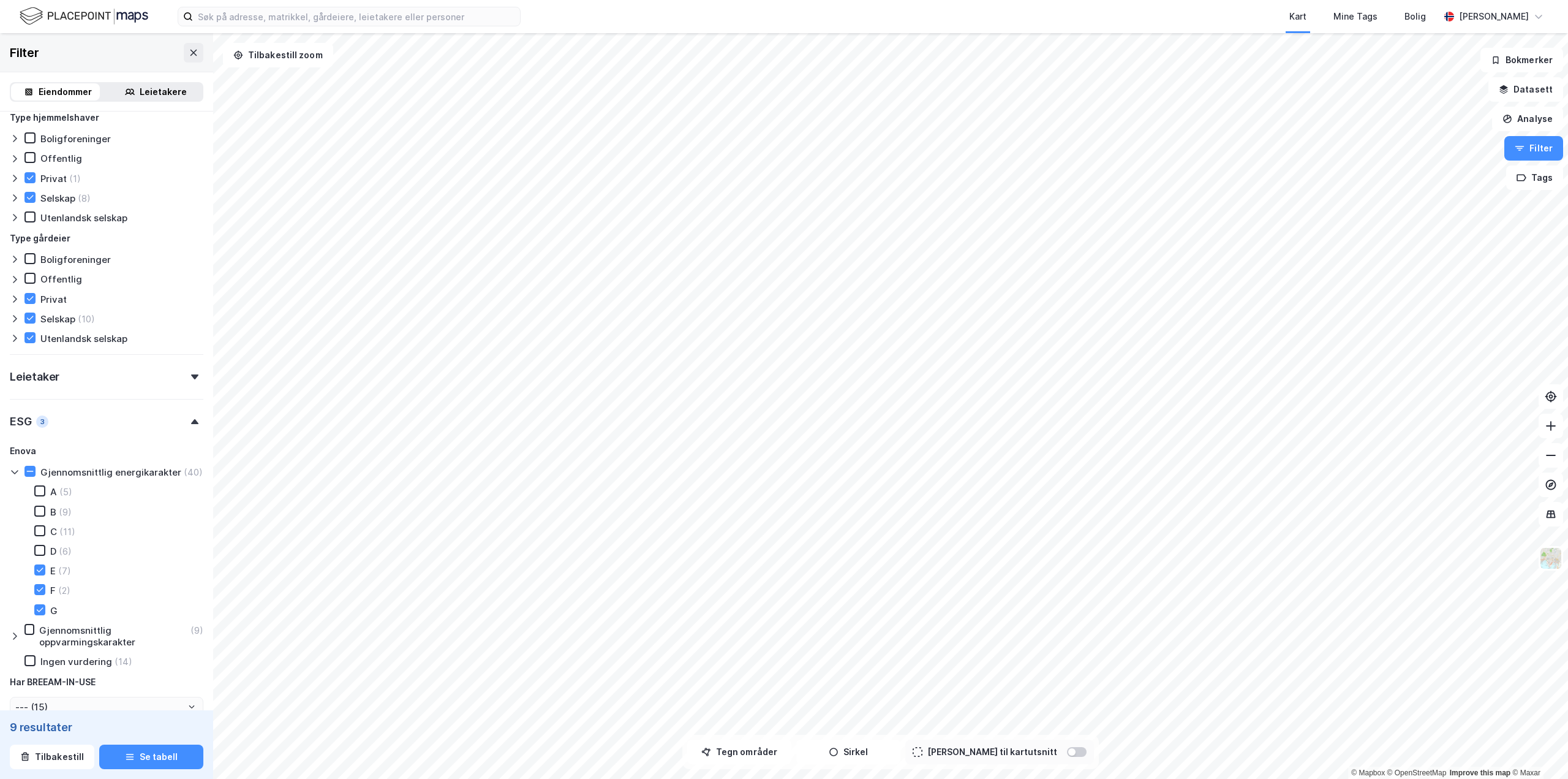
type input "--- (9)"
type input "Inkluder (9)"
click at [41, 555] on icon at bounding box center [40, 550] width 8 height 8
type input "--- (15)"
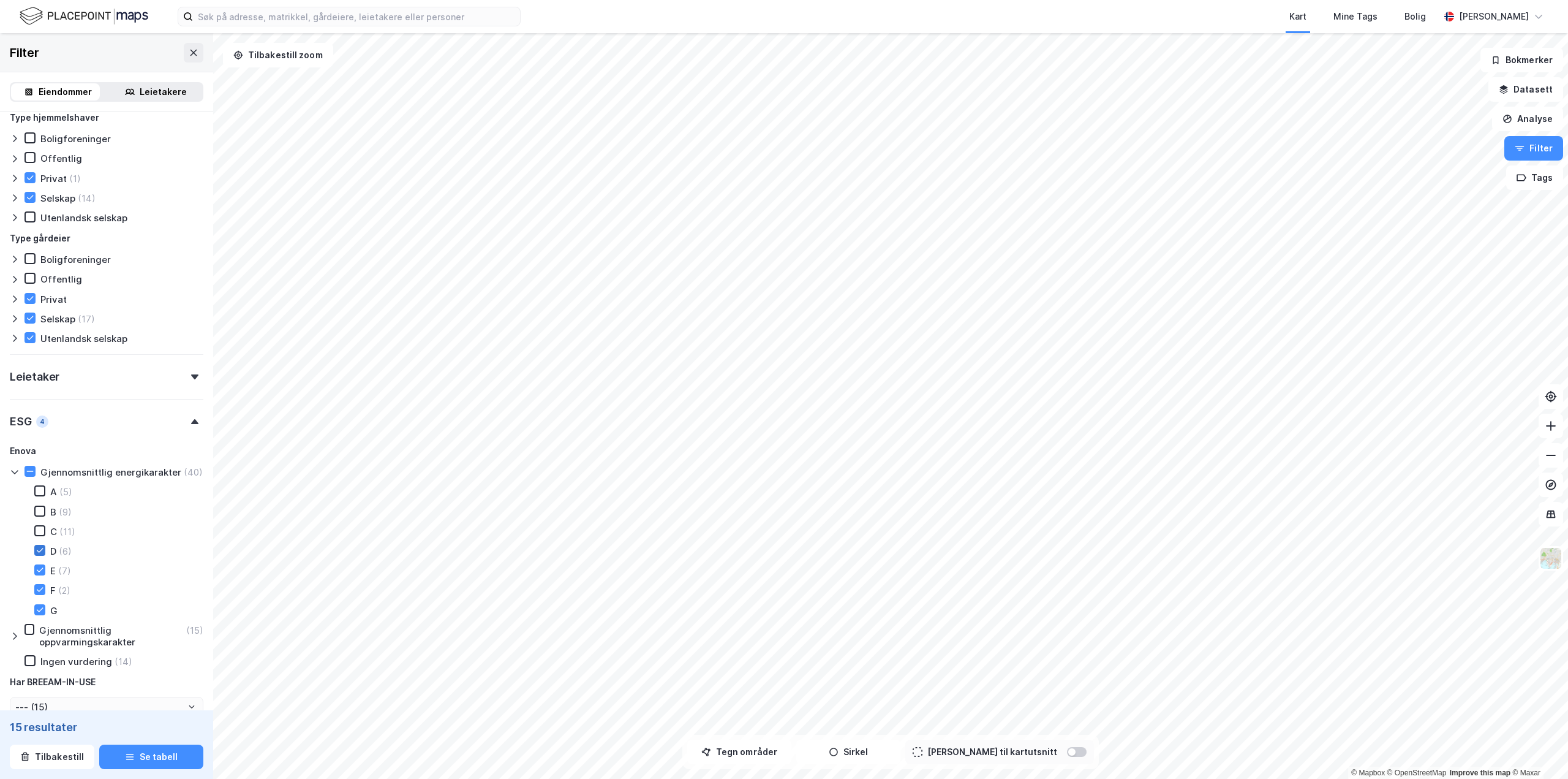
type input "--- (15)"
type input "Inkluder (15)"
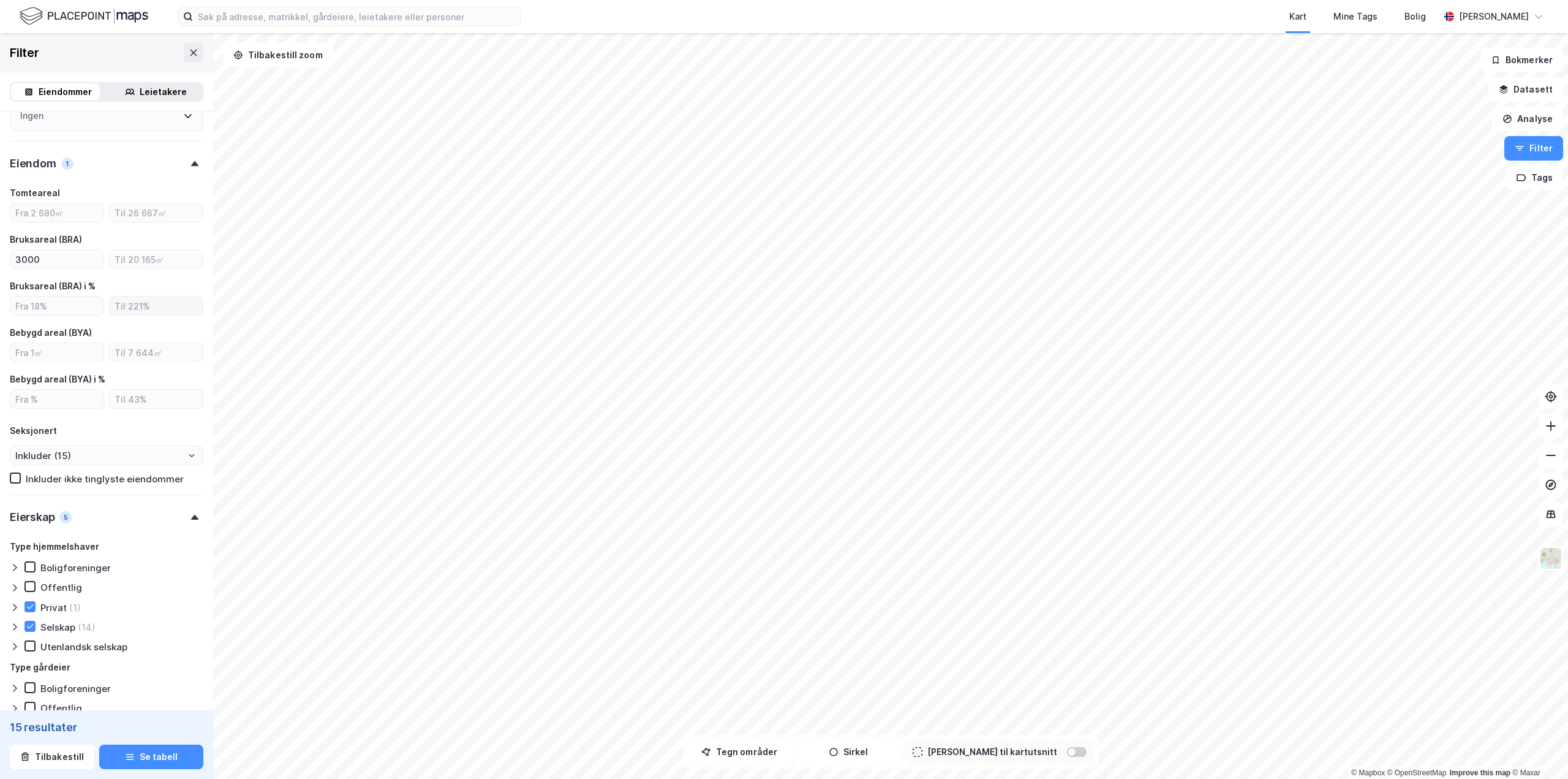
scroll to position [527, 0]
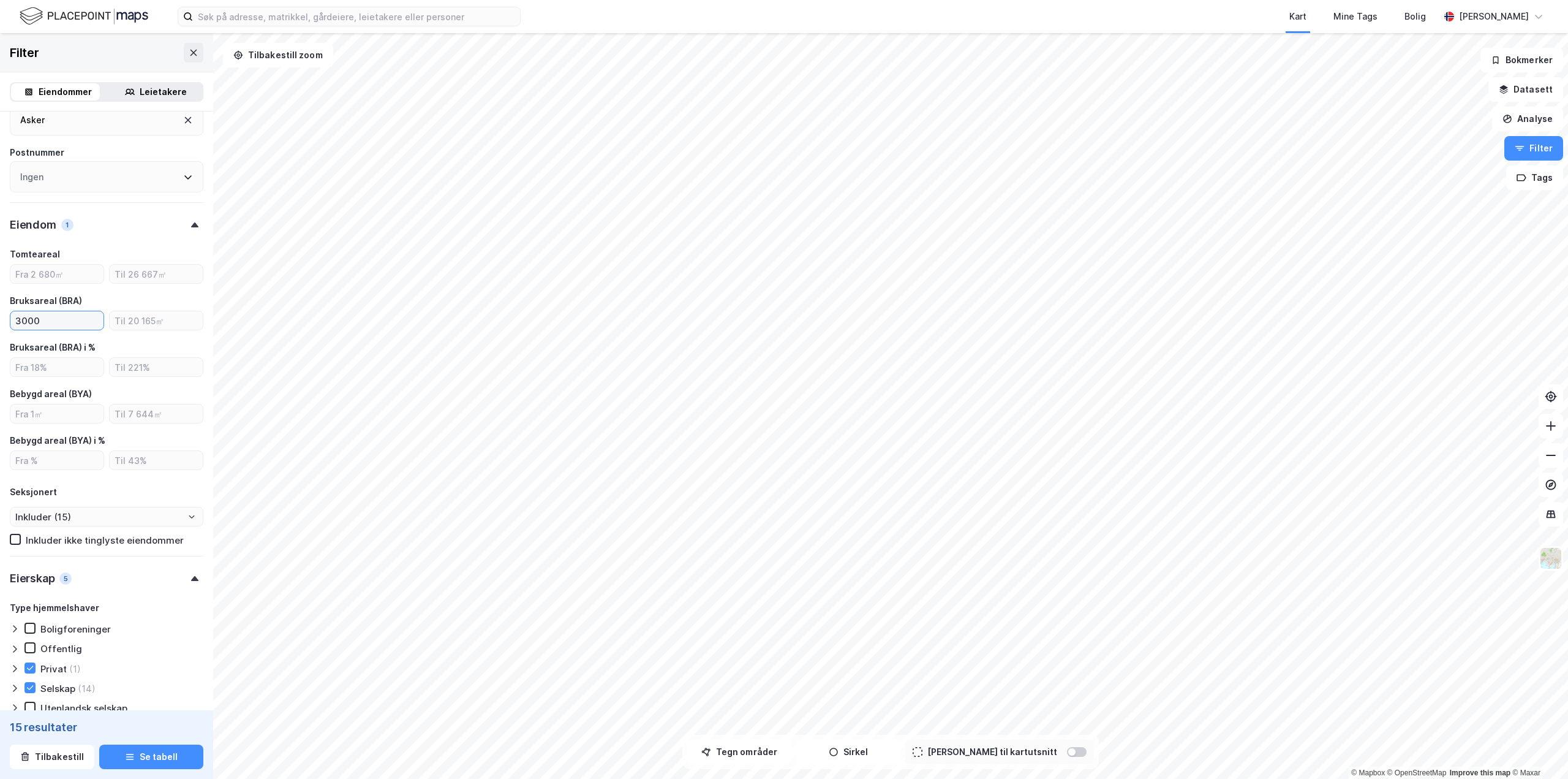
drag, startPoint x: 41, startPoint y: 324, endPoint x: 21, endPoint y: 325, distance: 20.0
click at [21, 325] on input "3000" at bounding box center [57, 320] width 93 height 18
type input "3"
type input "--- (72)"
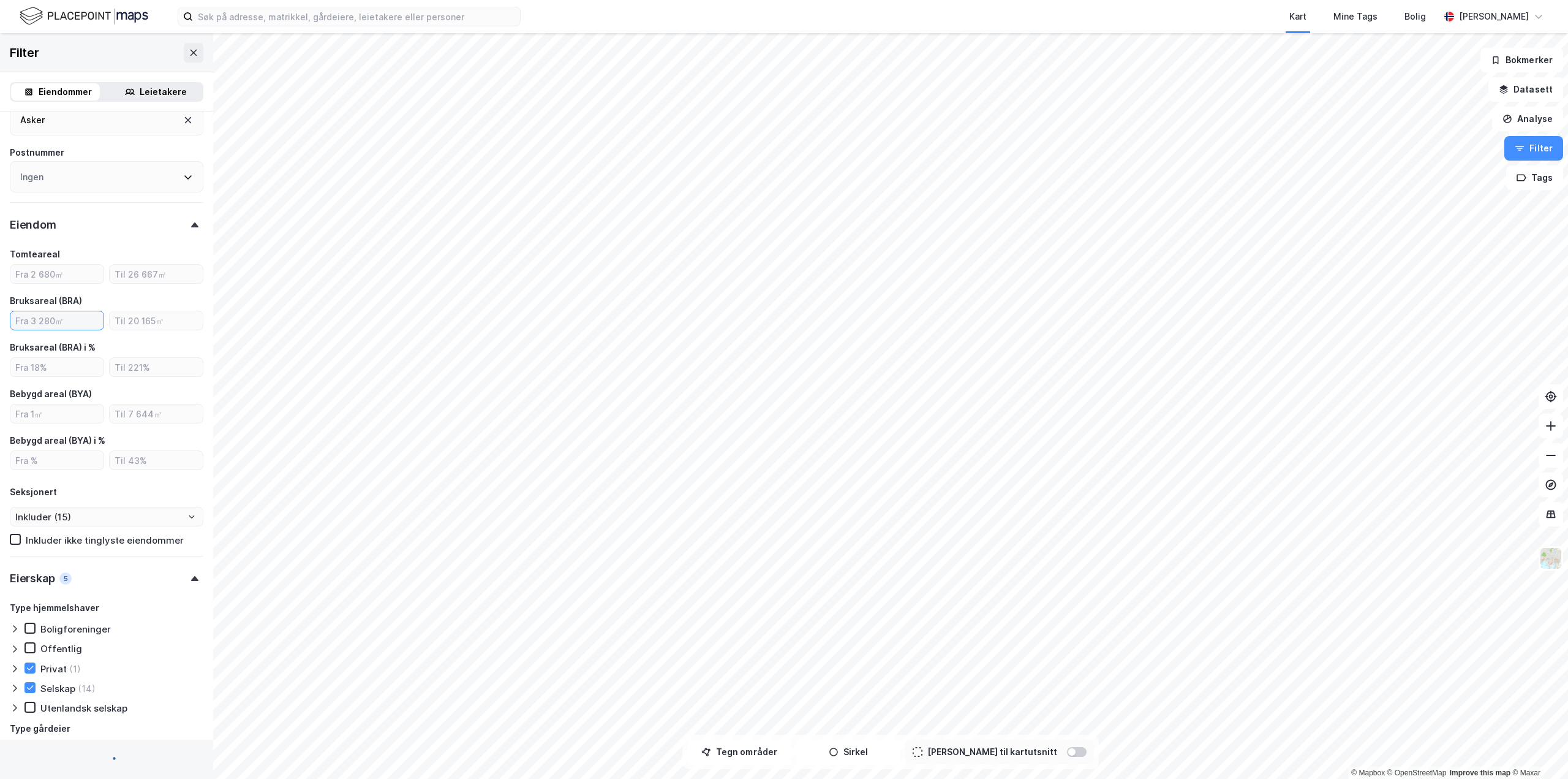
type input "Inkluder (72)"
type input "2500"
type input "--- (18)"
type input "Inkluder (18)"
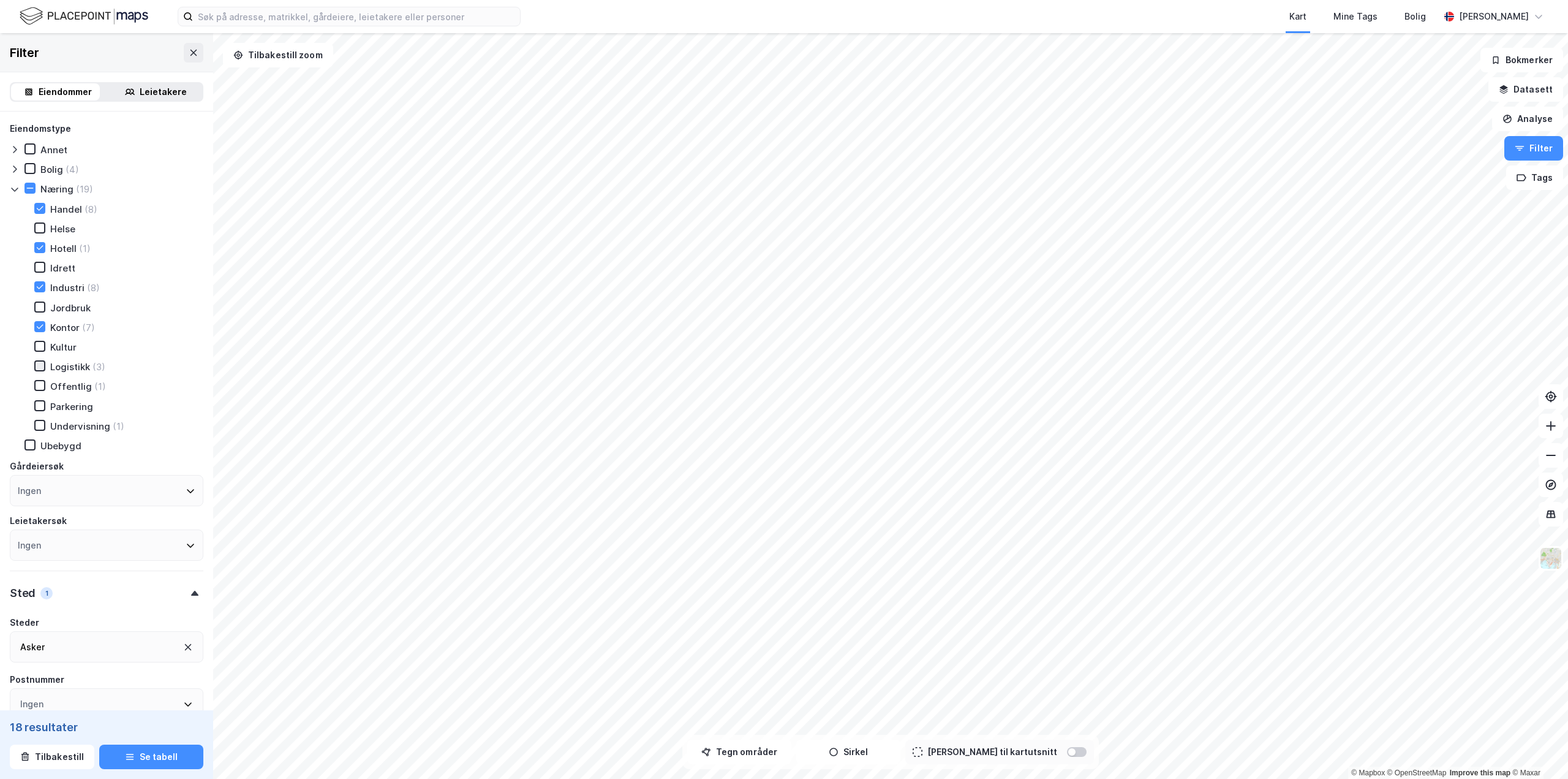
type input "2500"
click at [37, 366] on icon at bounding box center [40, 366] width 8 height 8
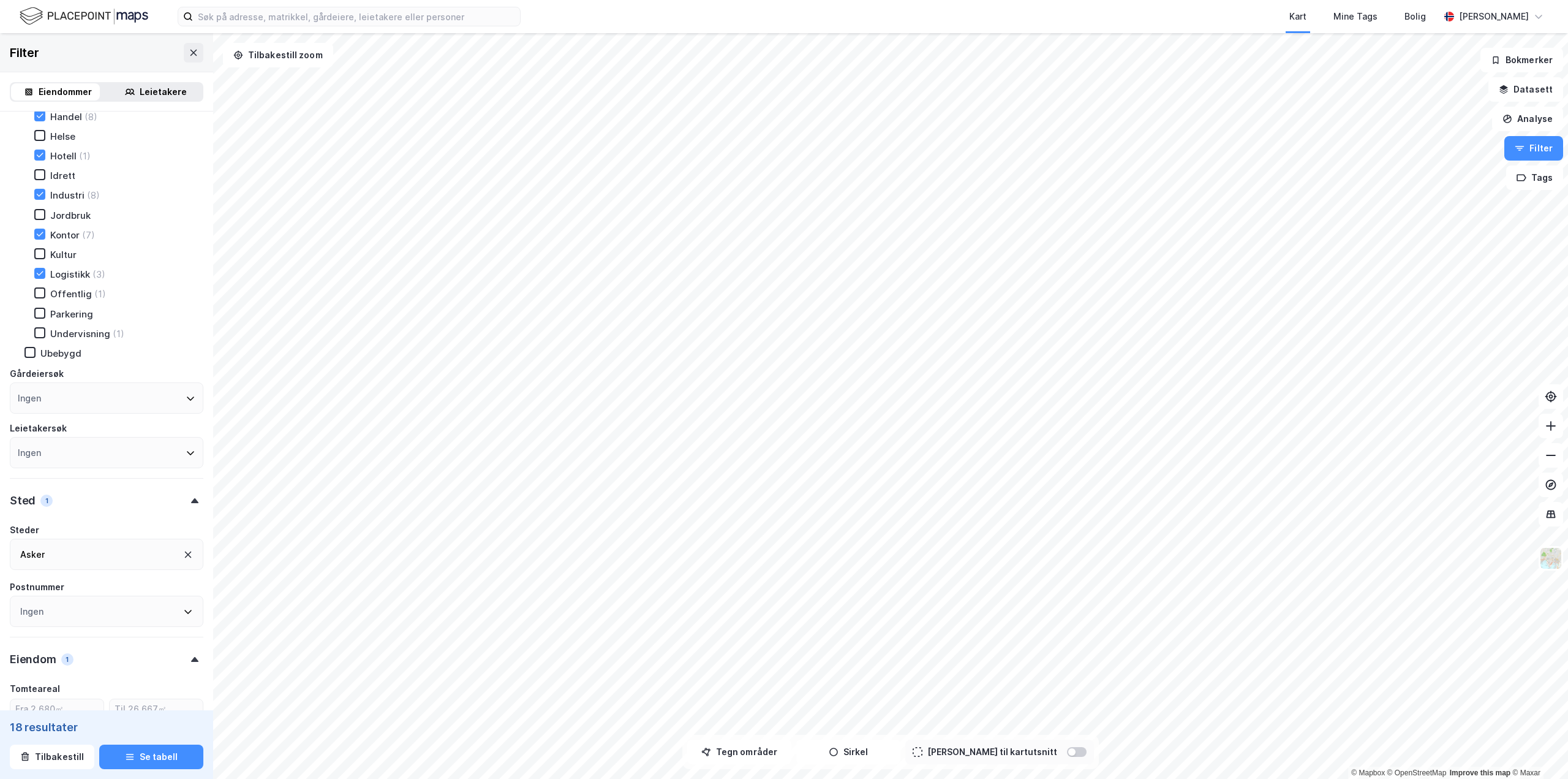
scroll to position [123, 0]
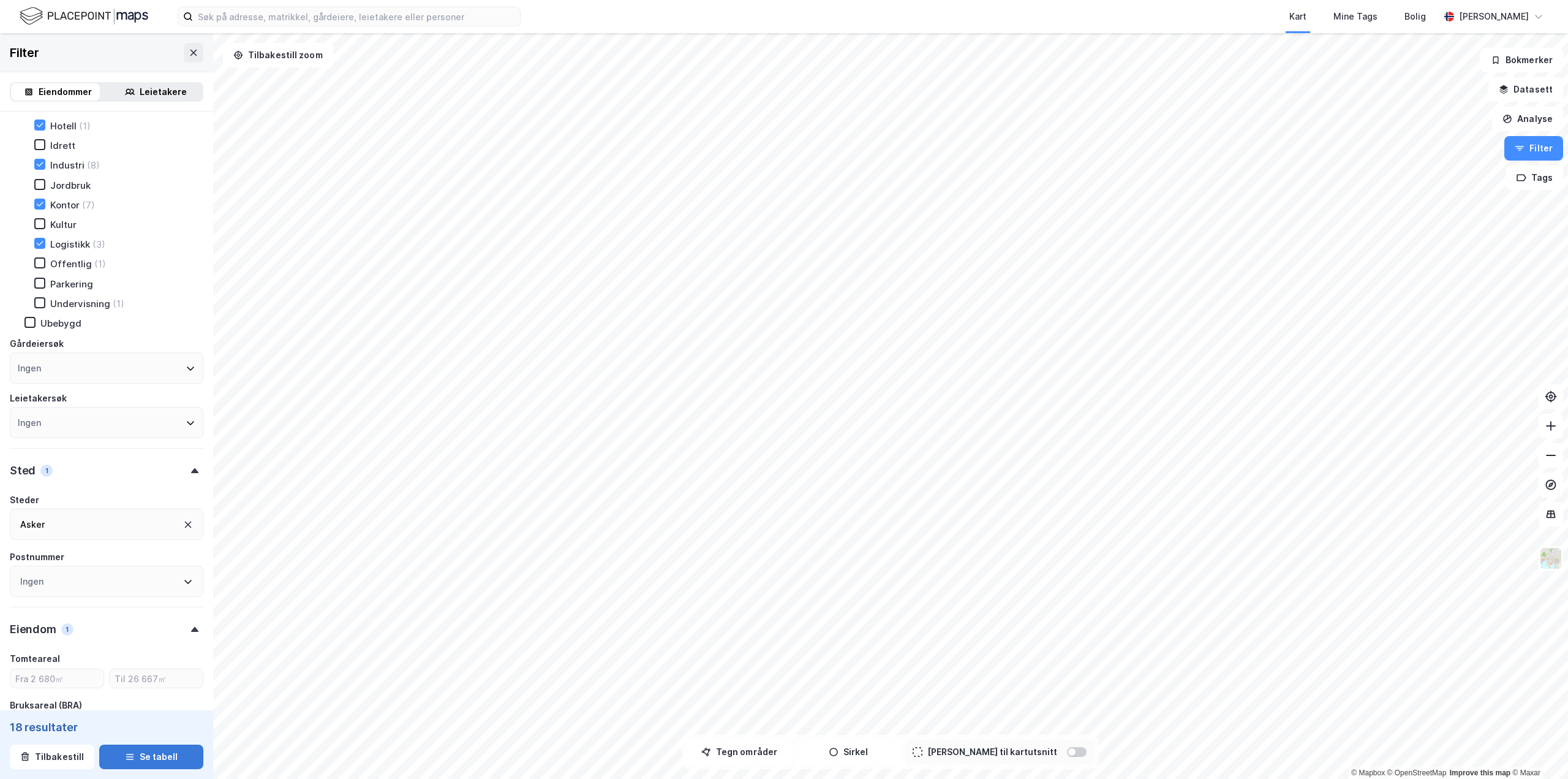
click at [157, 758] on button "Se tabell" at bounding box center [151, 757] width 105 height 25
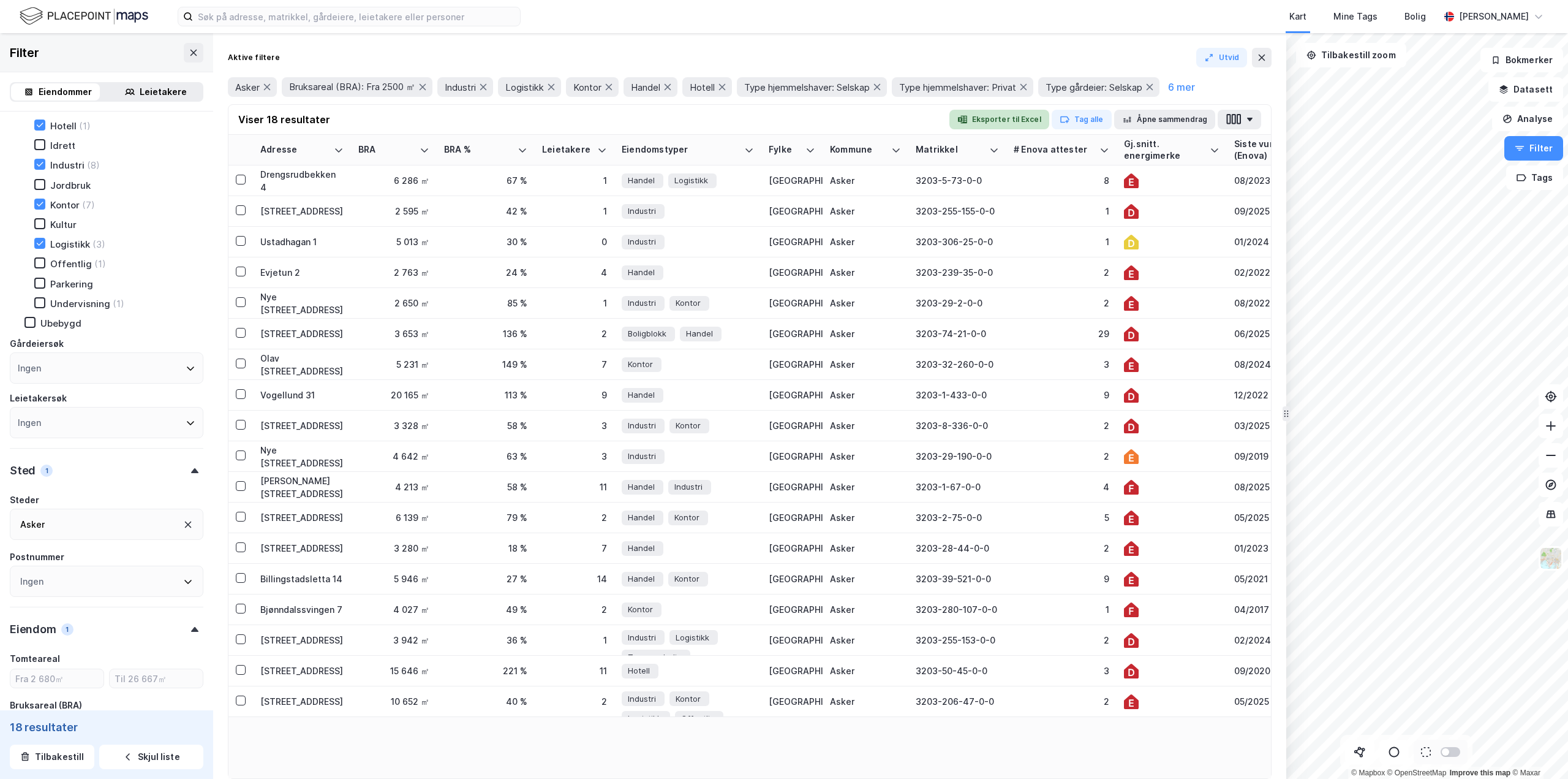
click at [1007, 119] on button "Eksporter til Excel" at bounding box center [999, 119] width 100 height 20
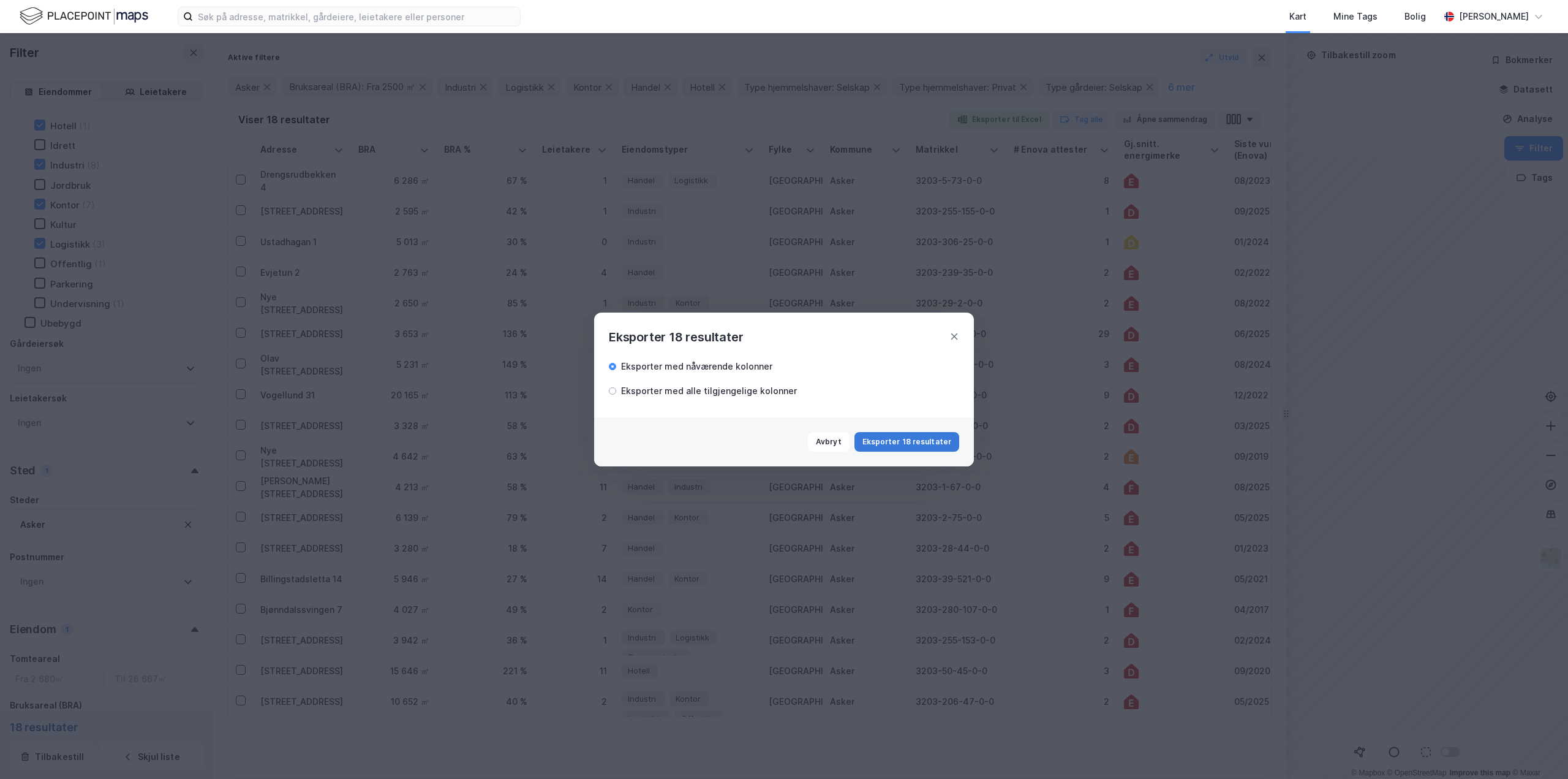
click at [926, 441] on button "Eksporter 18 resultater" at bounding box center [906, 442] width 105 height 20
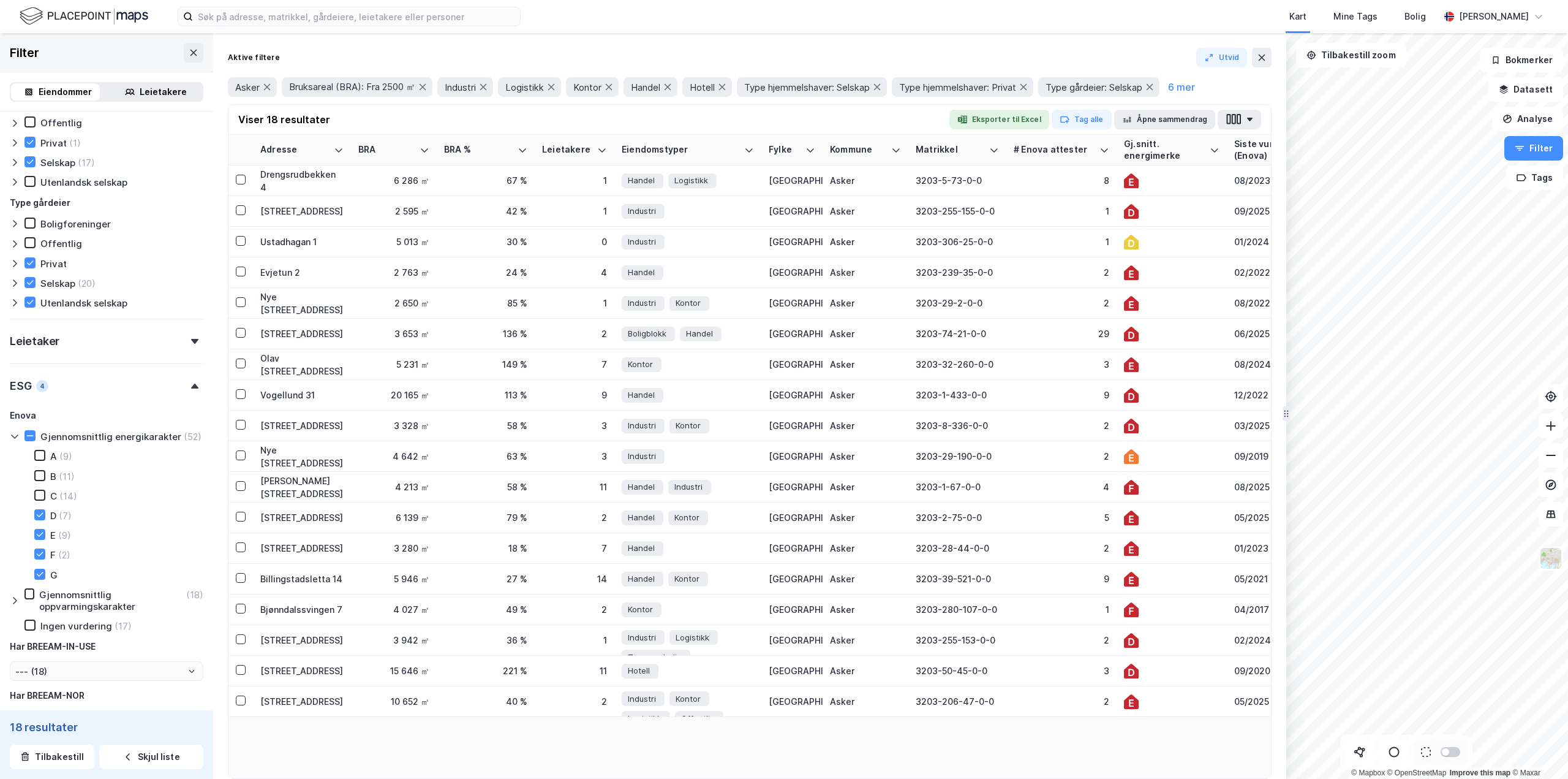
scroll to position [1055, 0]
click at [27, 627] on icon at bounding box center [30, 623] width 8 height 8
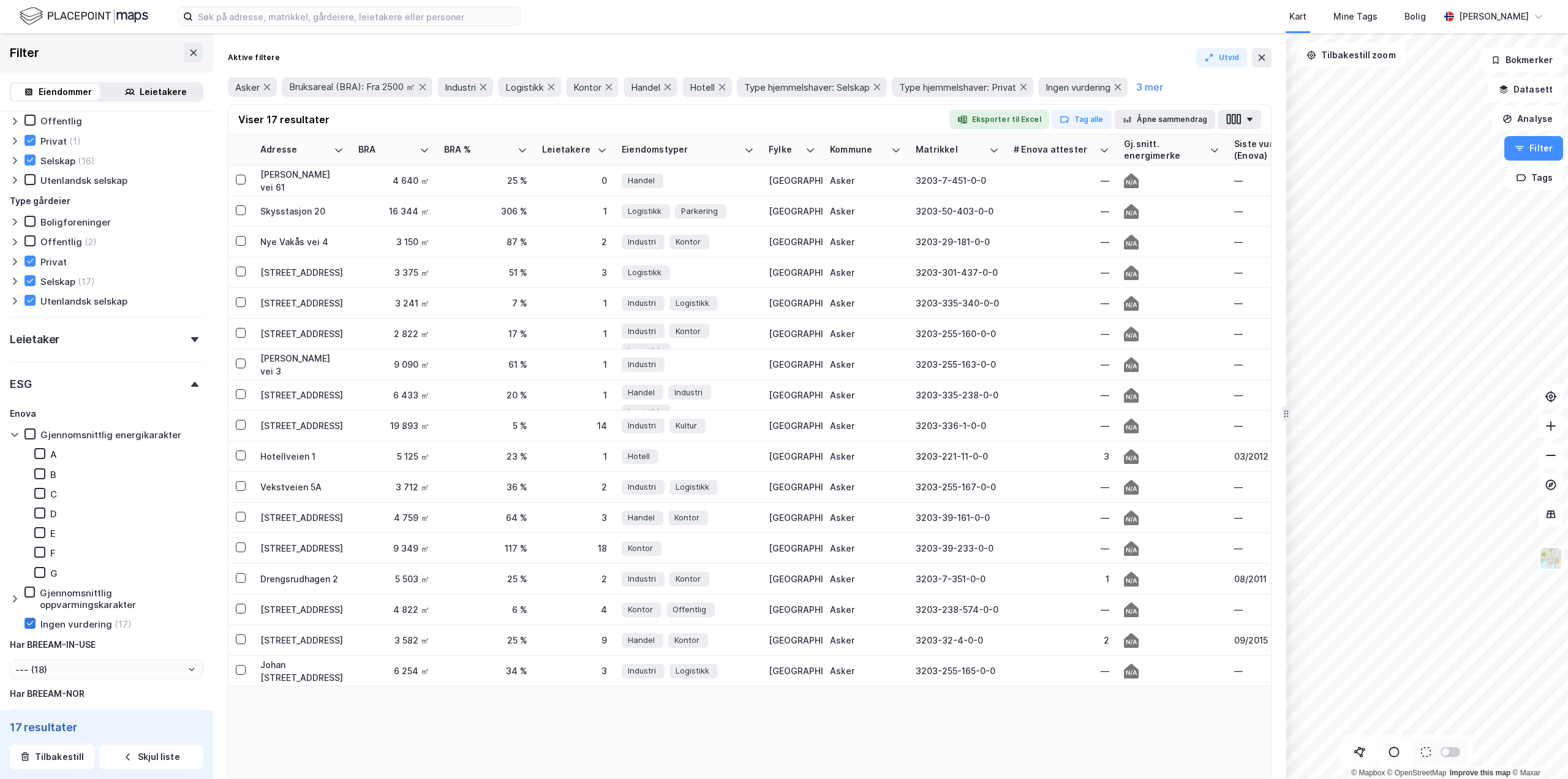
type input "--- (17)"
type input "Inkluder (17)"
click at [1005, 119] on button "Eksporter til Excel" at bounding box center [999, 119] width 100 height 20
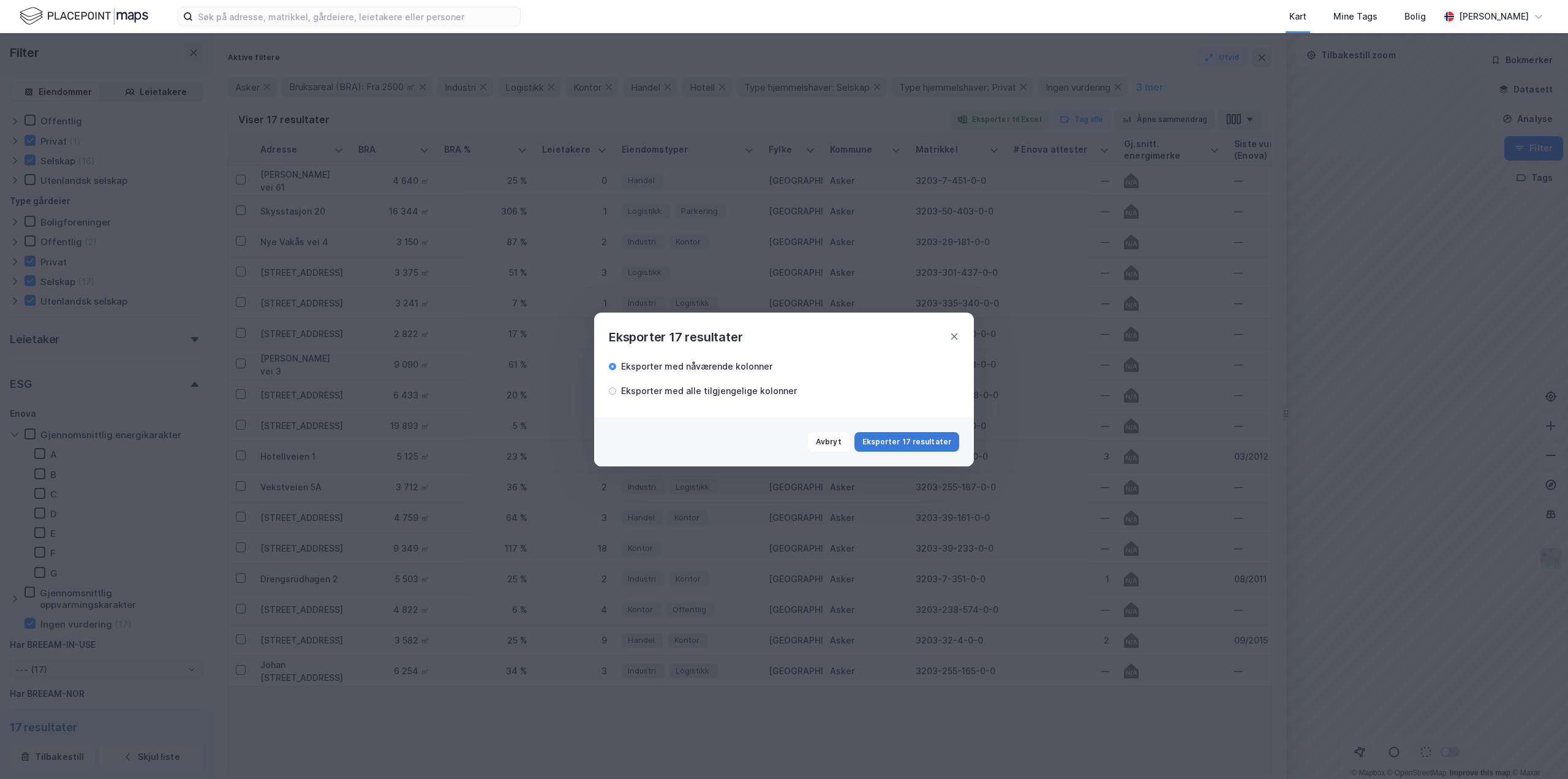
click at [910, 442] on button "Eksporter 17 resultater" at bounding box center [906, 442] width 105 height 20
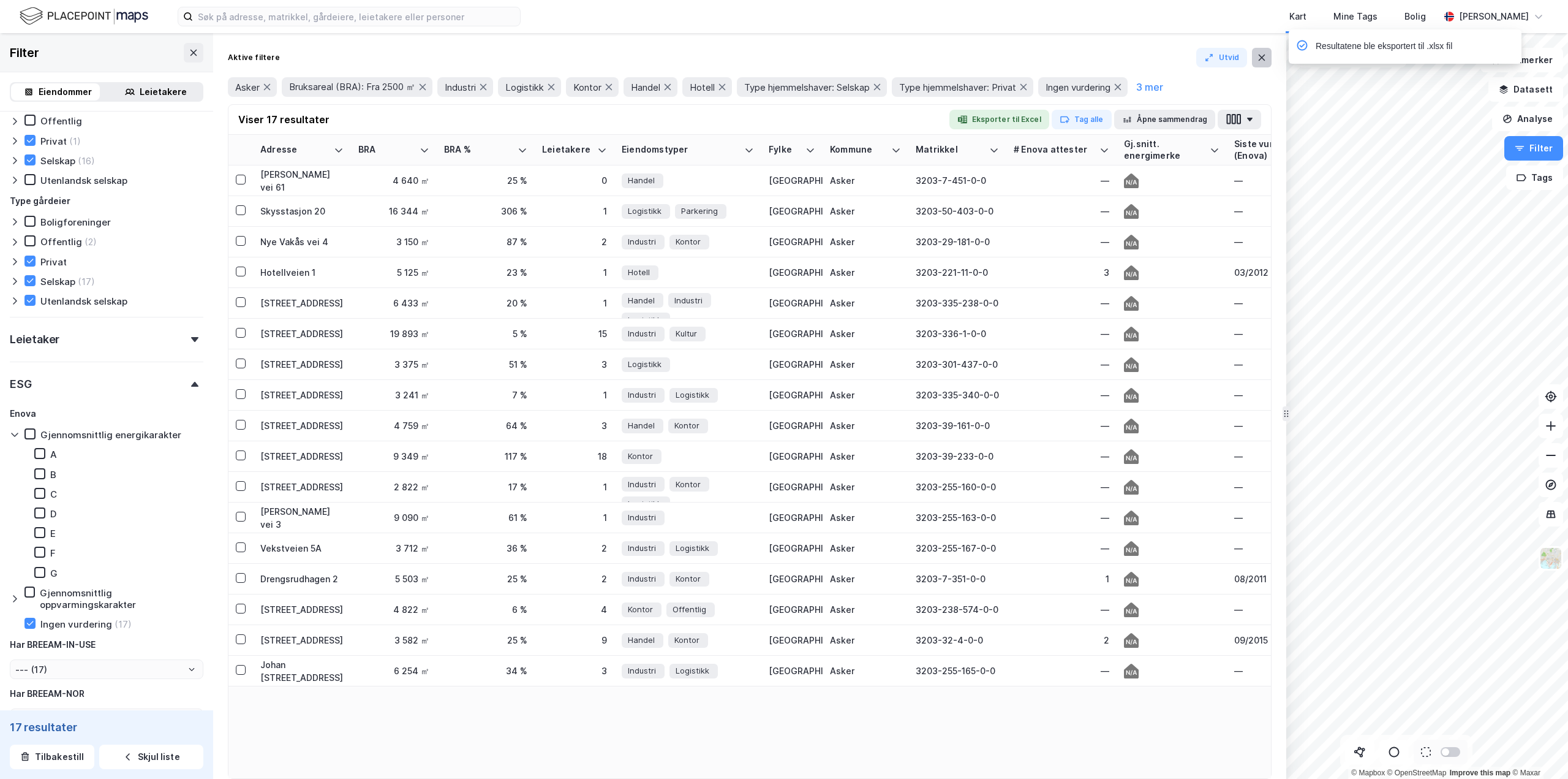
click at [1257, 56] on icon at bounding box center [1262, 58] width 10 height 10
